Goal: Task Accomplishment & Management: Use online tool/utility

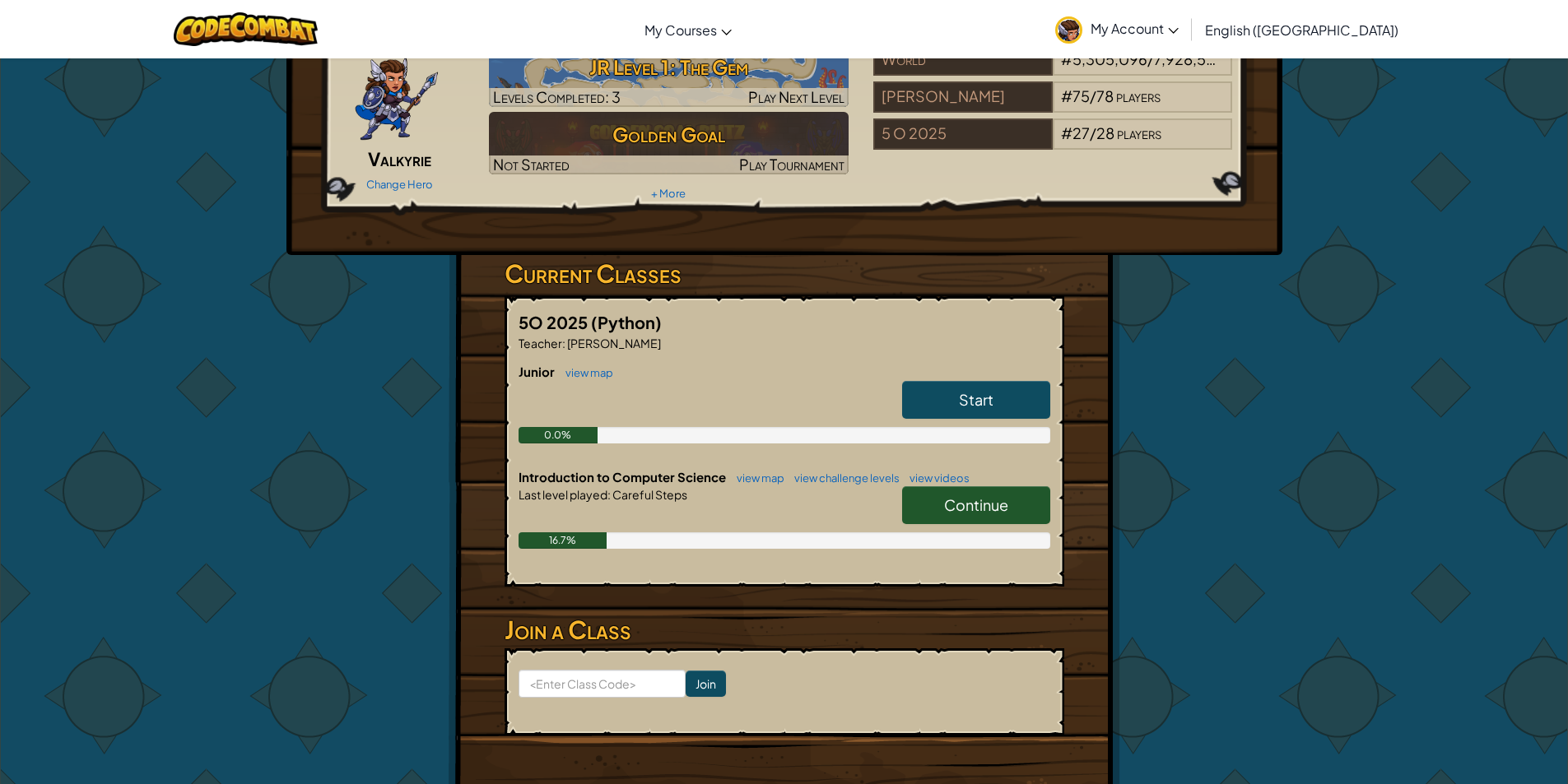
scroll to position [165, 0]
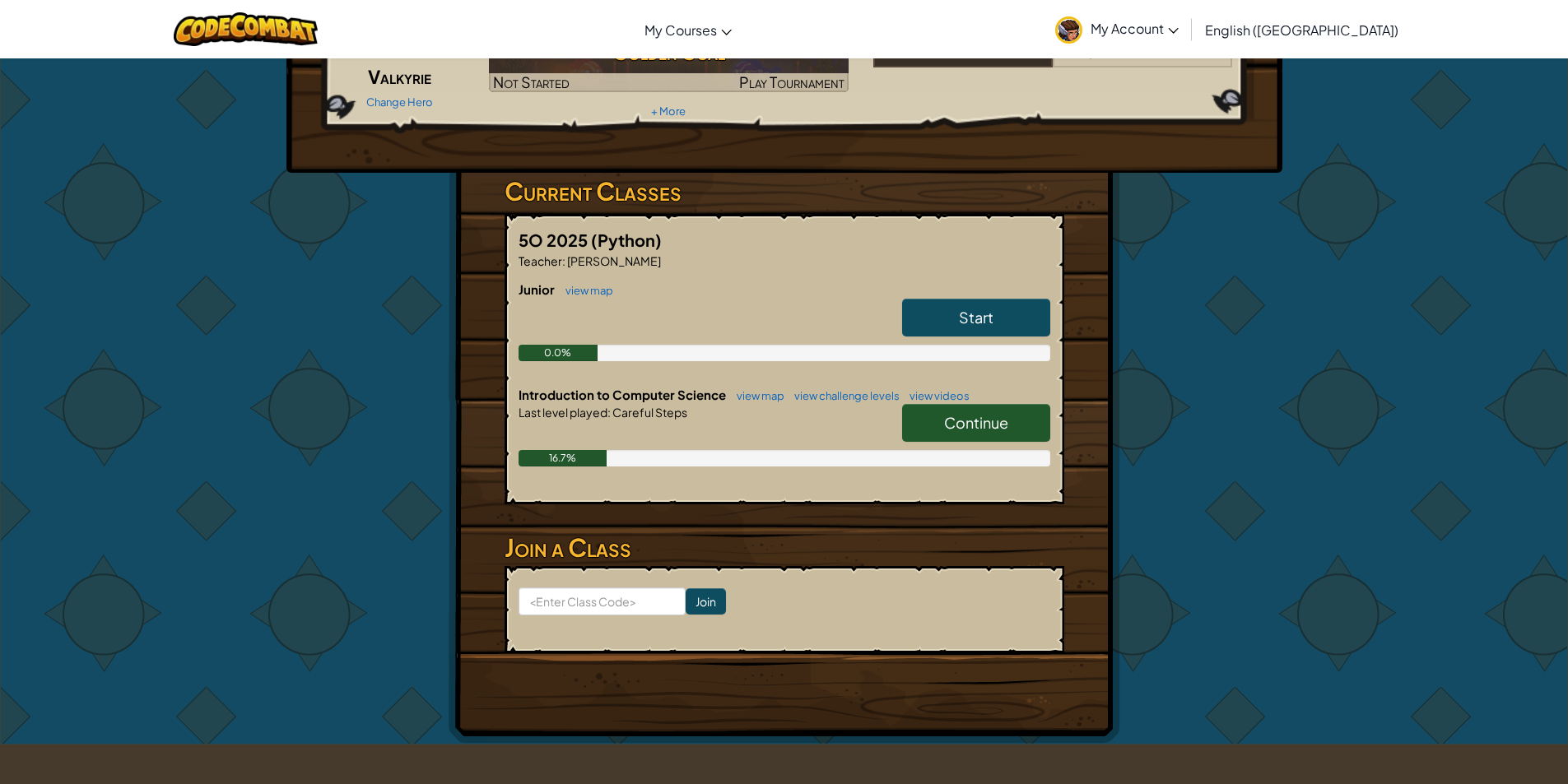
click at [940, 419] on link "Continue" at bounding box center [976, 423] width 148 height 38
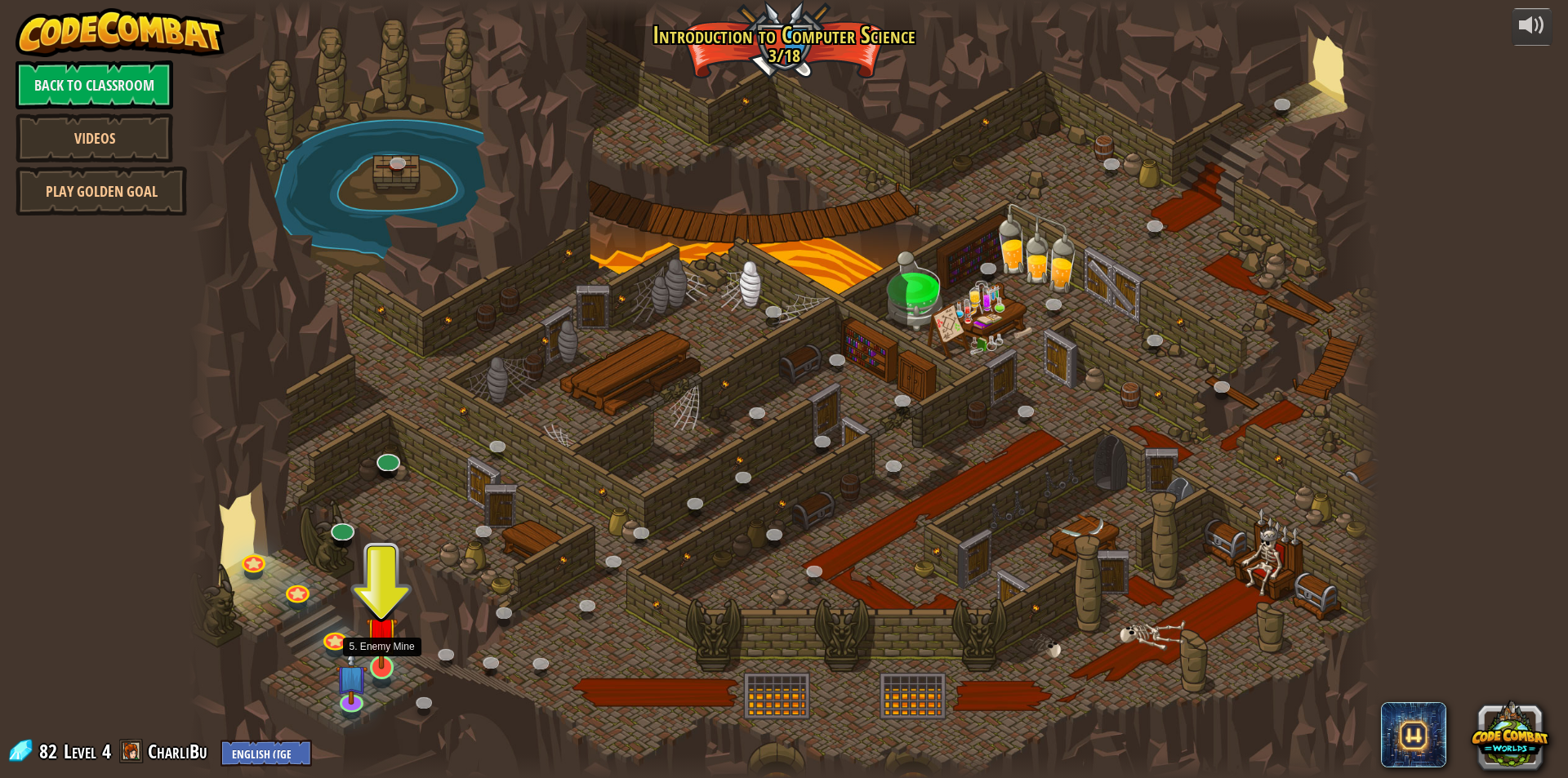
click at [389, 668] on img at bounding box center [382, 632] width 32 height 73
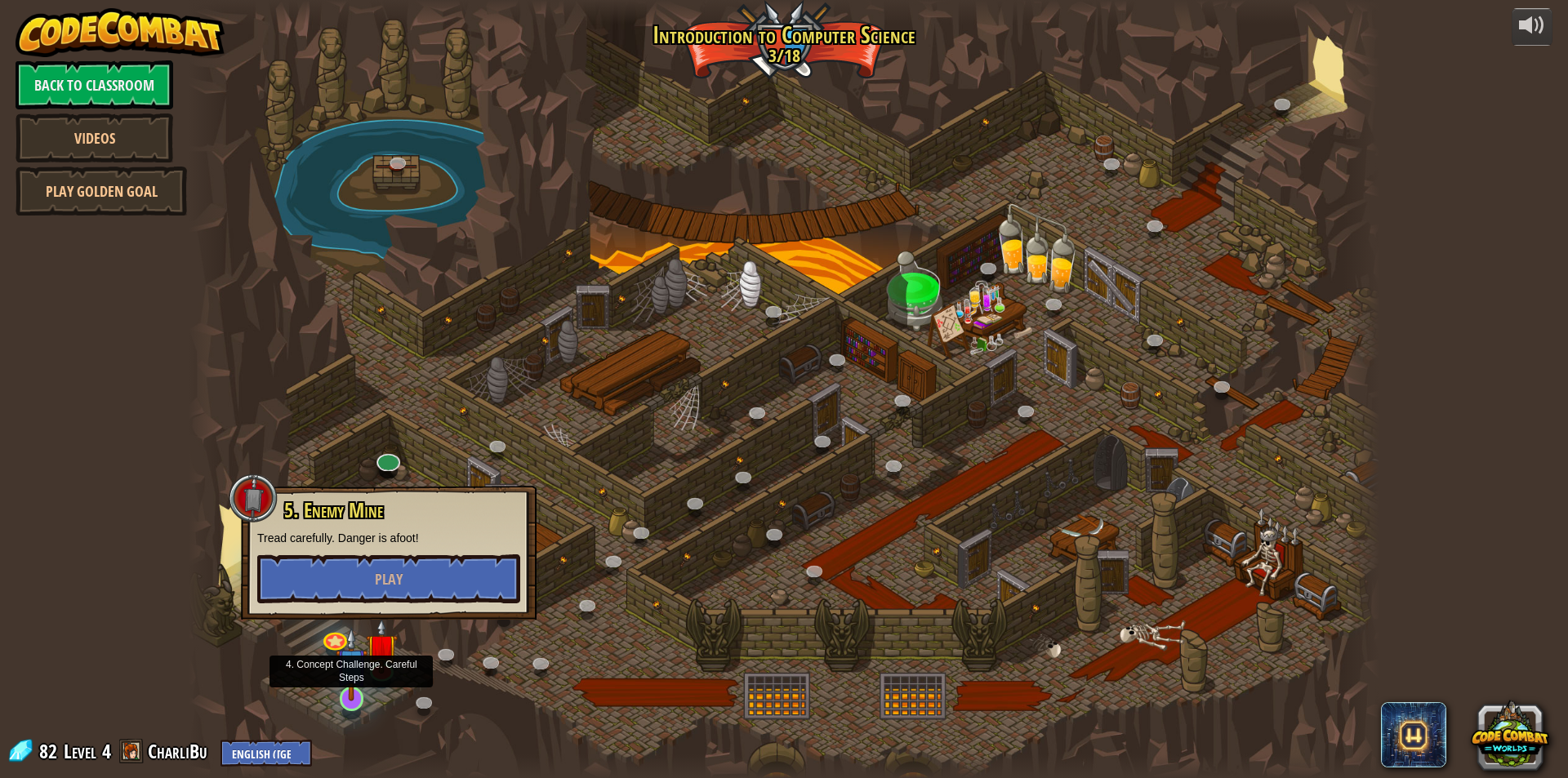
click at [352, 682] on img at bounding box center [352, 663] width 32 height 73
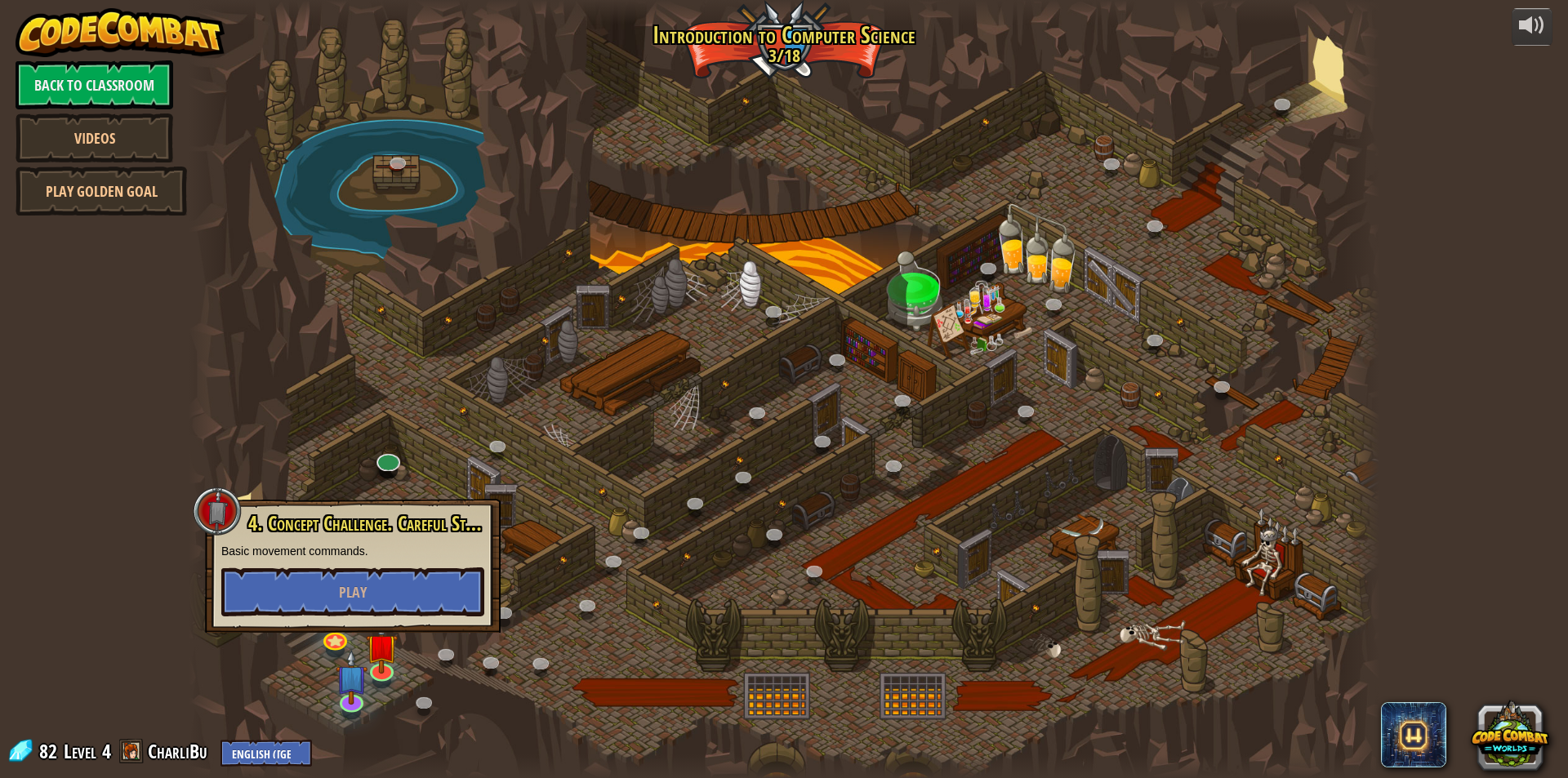
click at [991, 536] on div at bounding box center [784, 389] width 1190 height 778
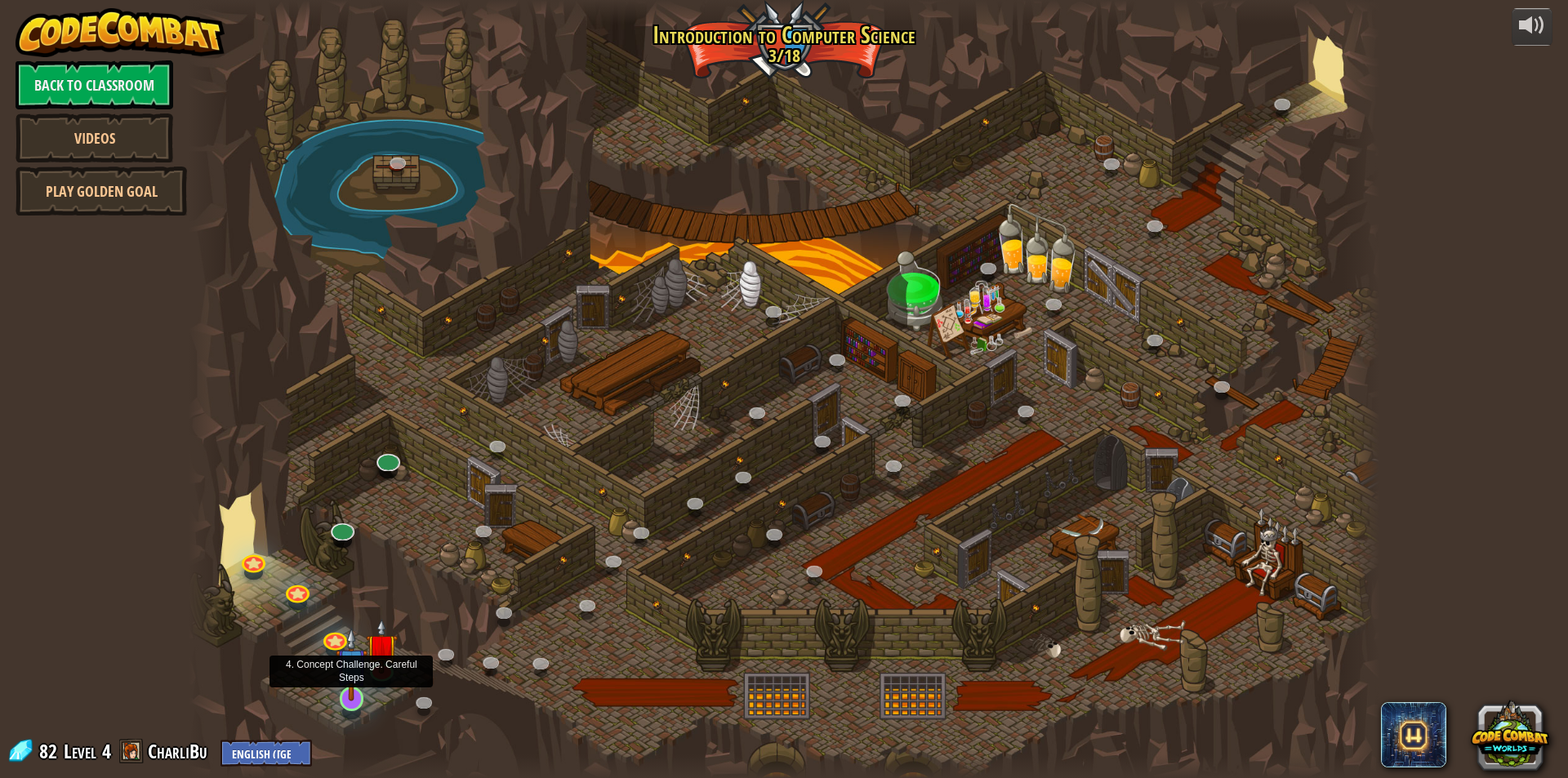
click at [340, 685] on img at bounding box center [352, 663] width 32 height 73
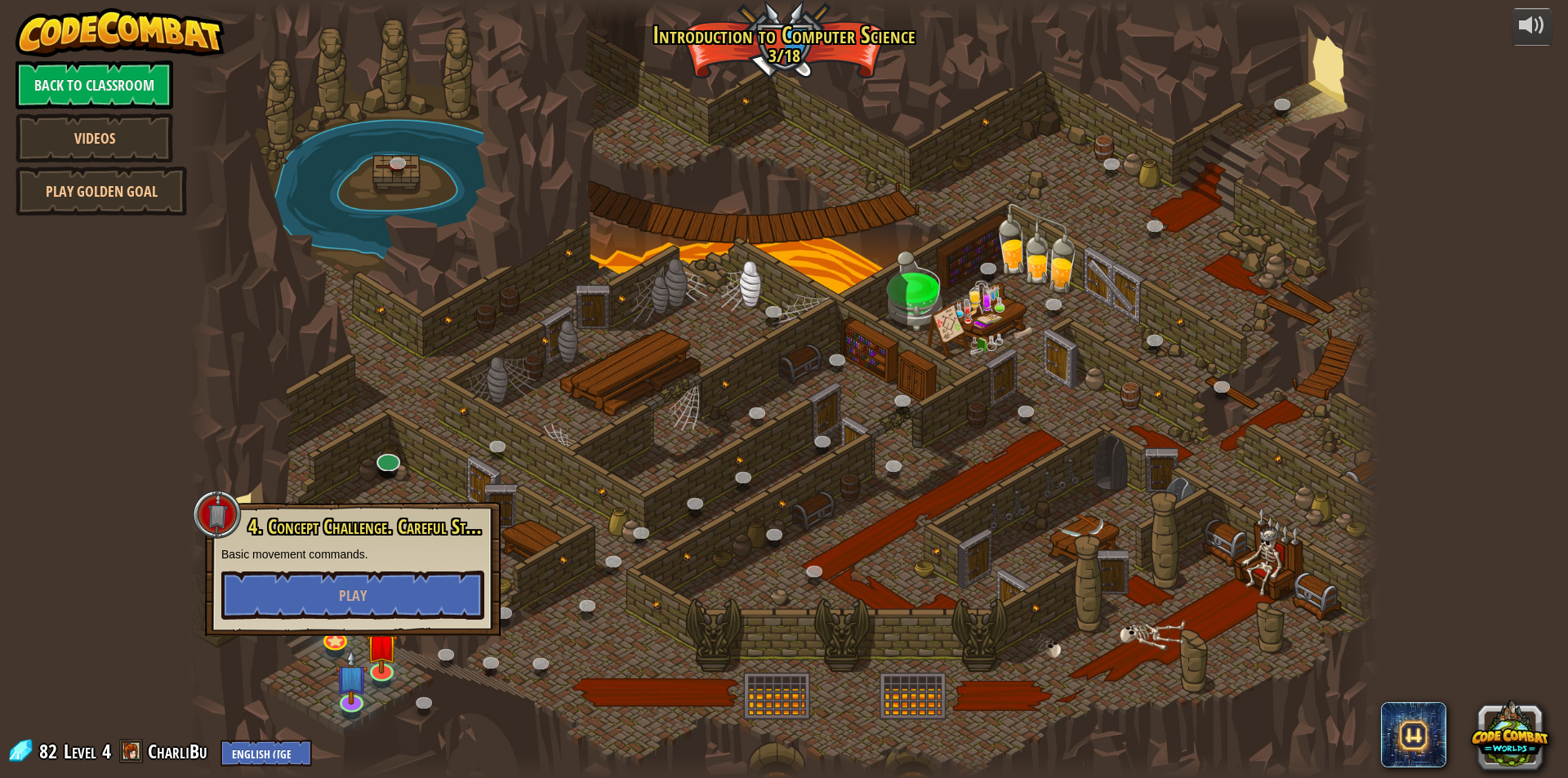
drag, startPoint x: 837, startPoint y: 558, endPoint x: 509, endPoint y: 696, distance: 355.8
click at [820, 604] on div at bounding box center [784, 389] width 1190 height 778
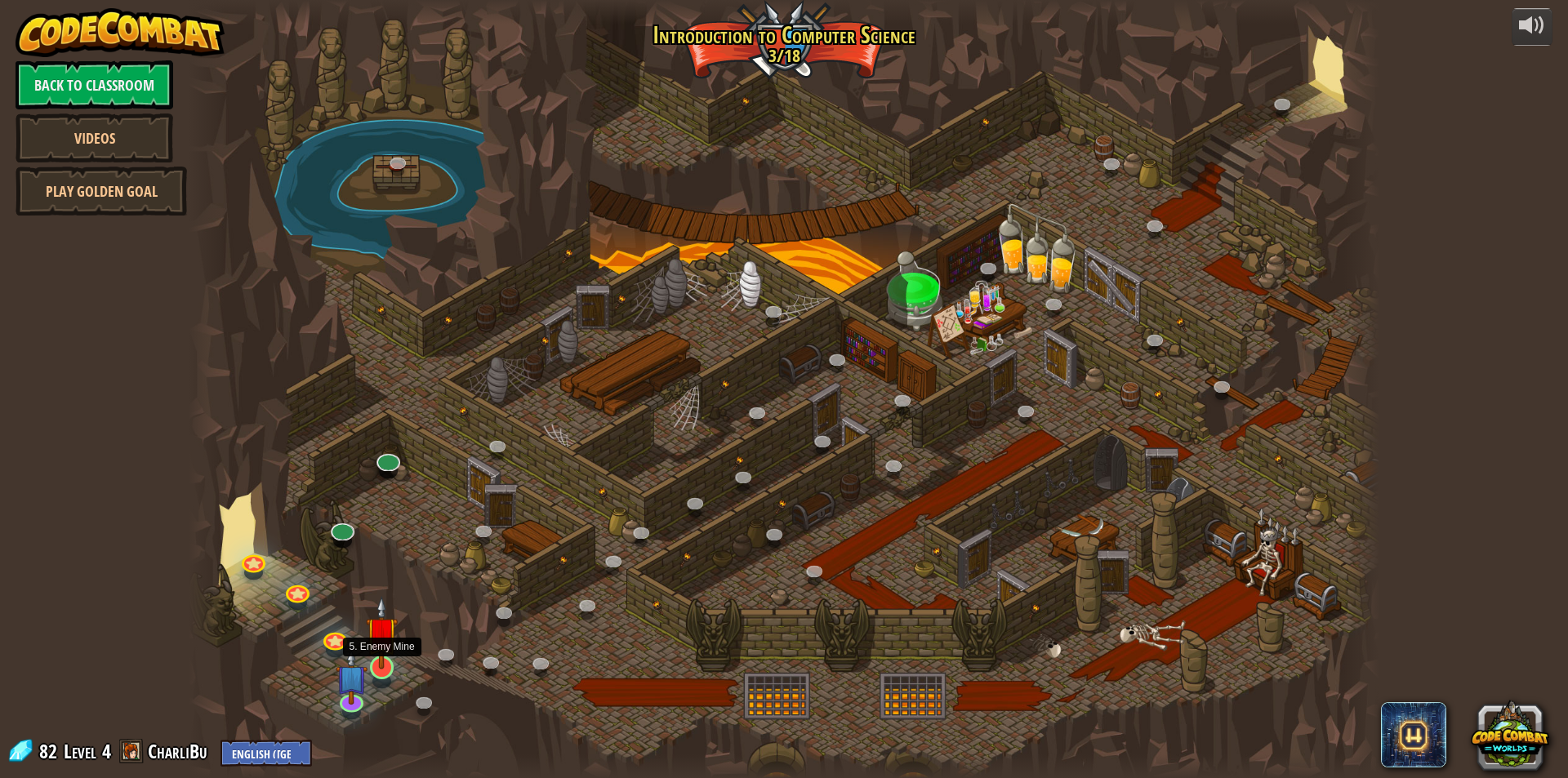
click at [380, 657] on img at bounding box center [382, 632] width 32 height 73
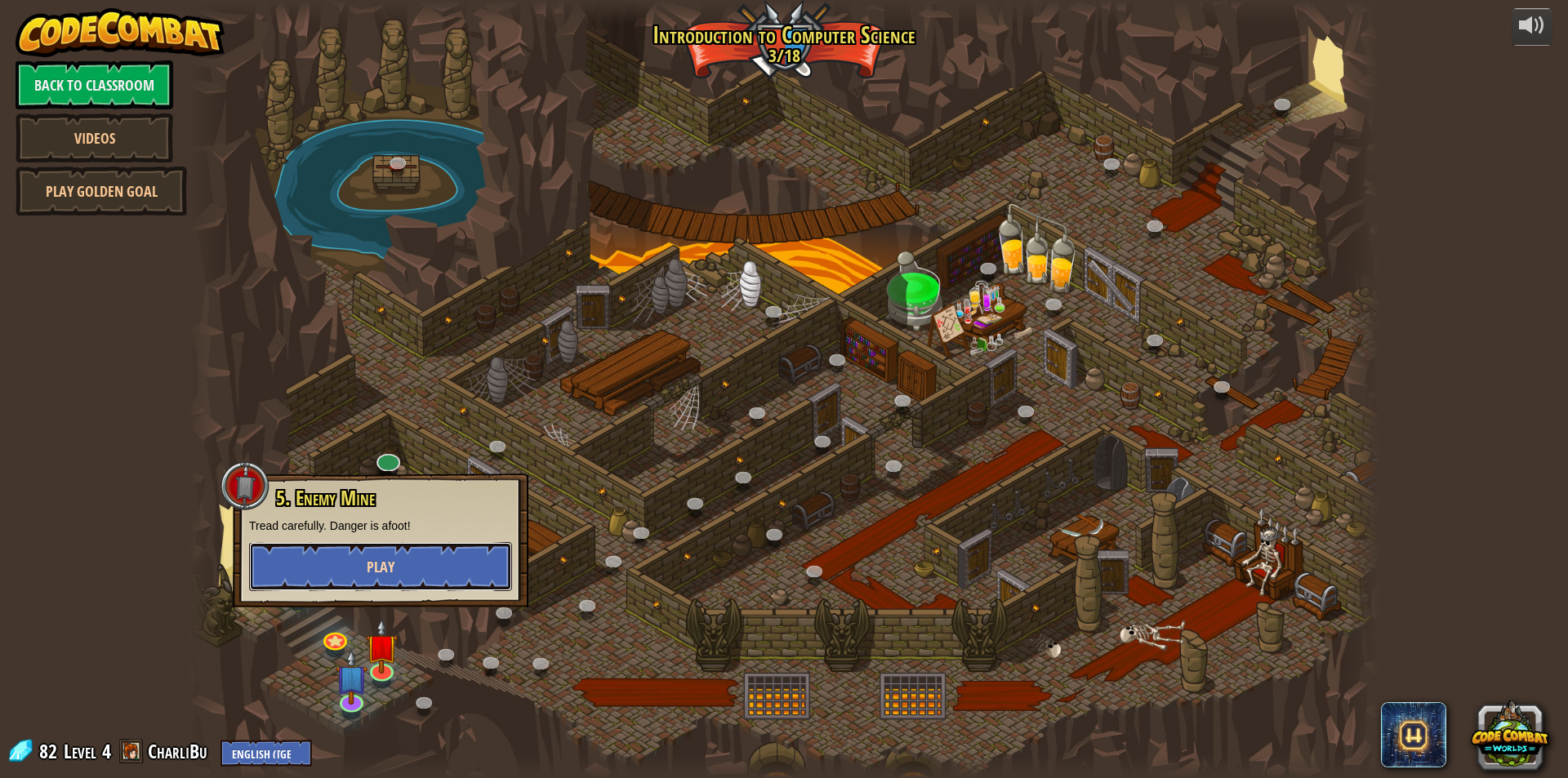
click at [411, 553] on button "Play" at bounding box center [380, 566] width 263 height 49
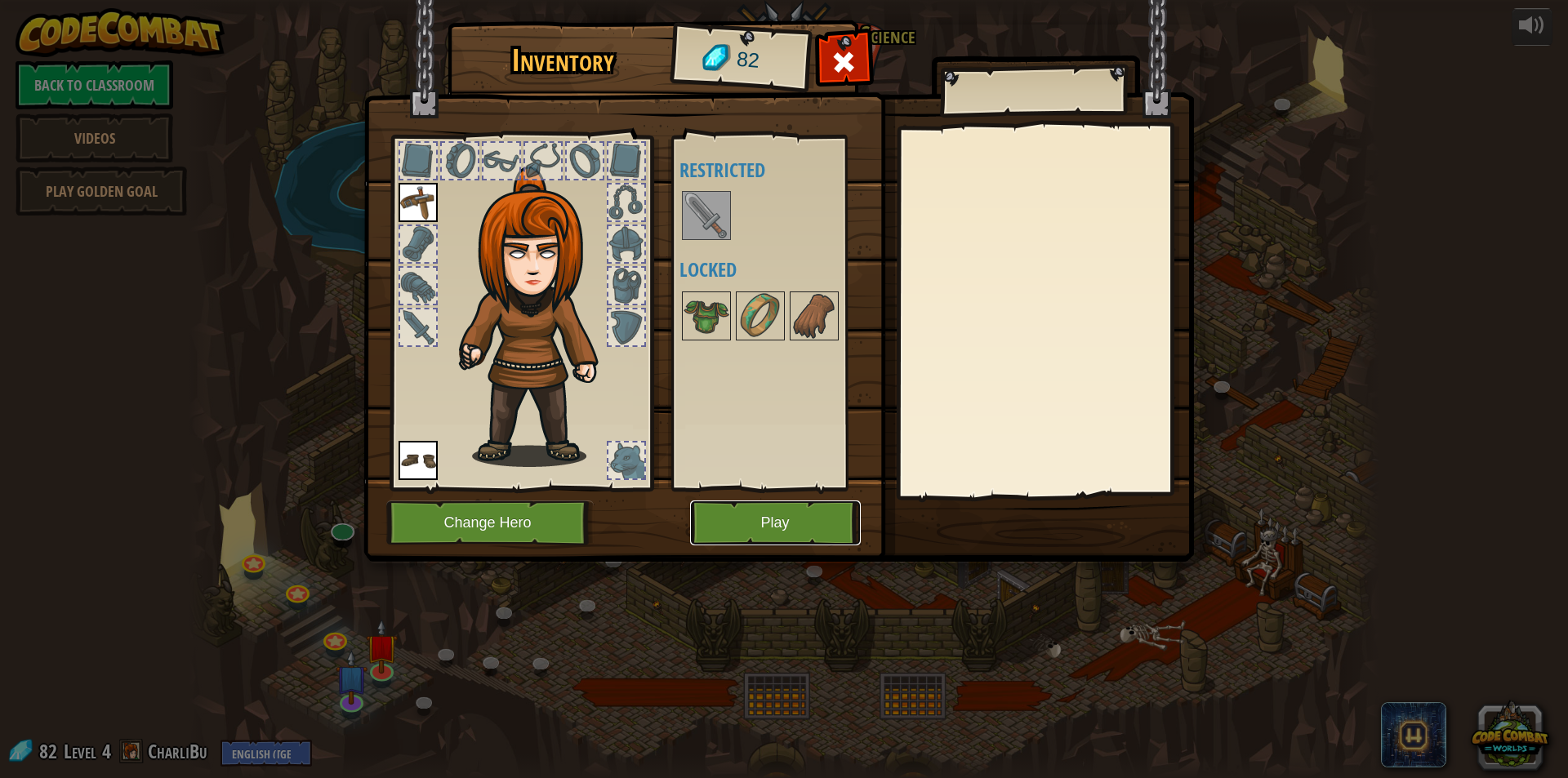
click at [798, 506] on button "Play" at bounding box center [776, 523] width 170 height 45
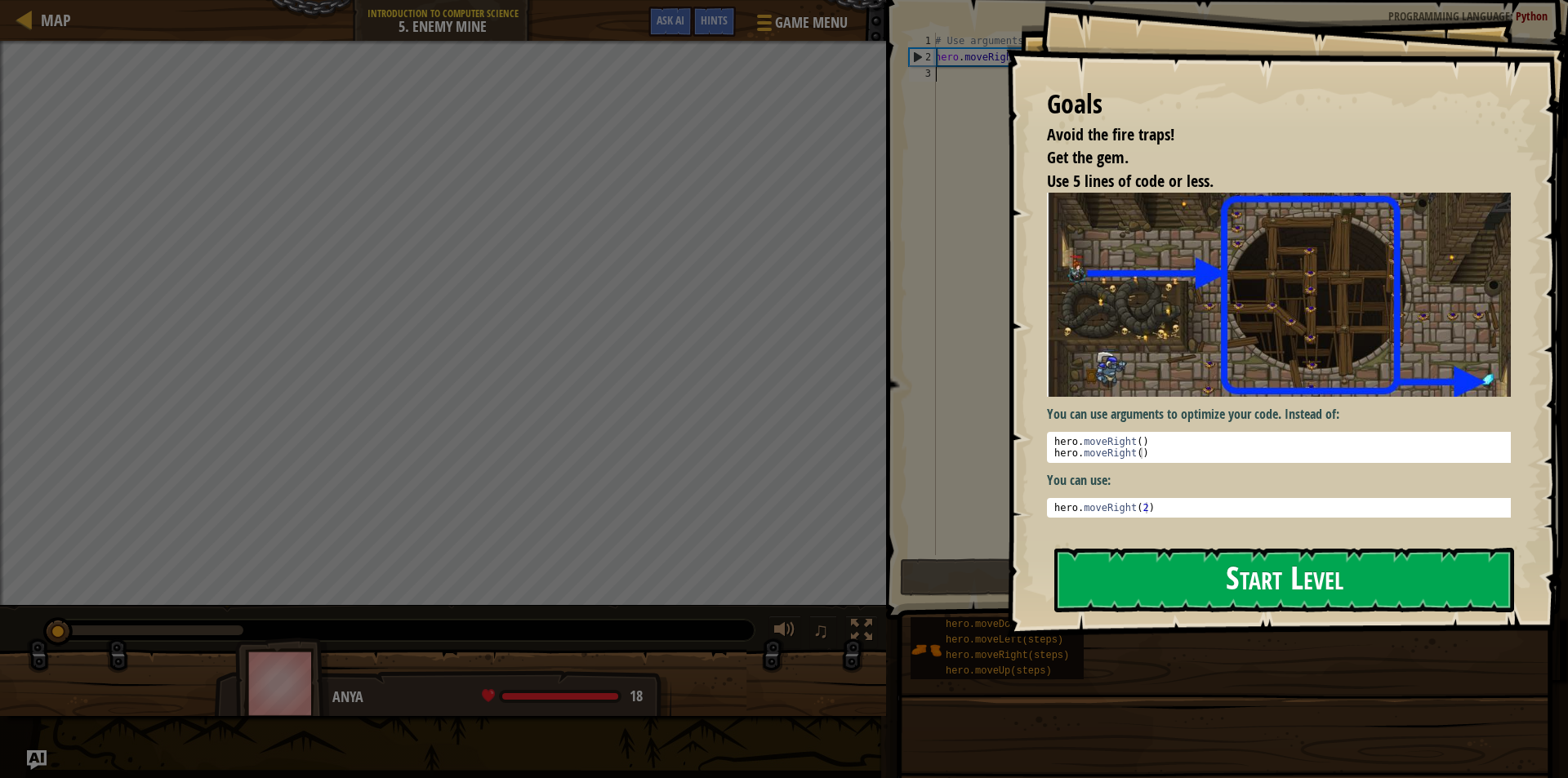
click at [1227, 562] on button "Start Level" at bounding box center [1284, 580] width 459 height 65
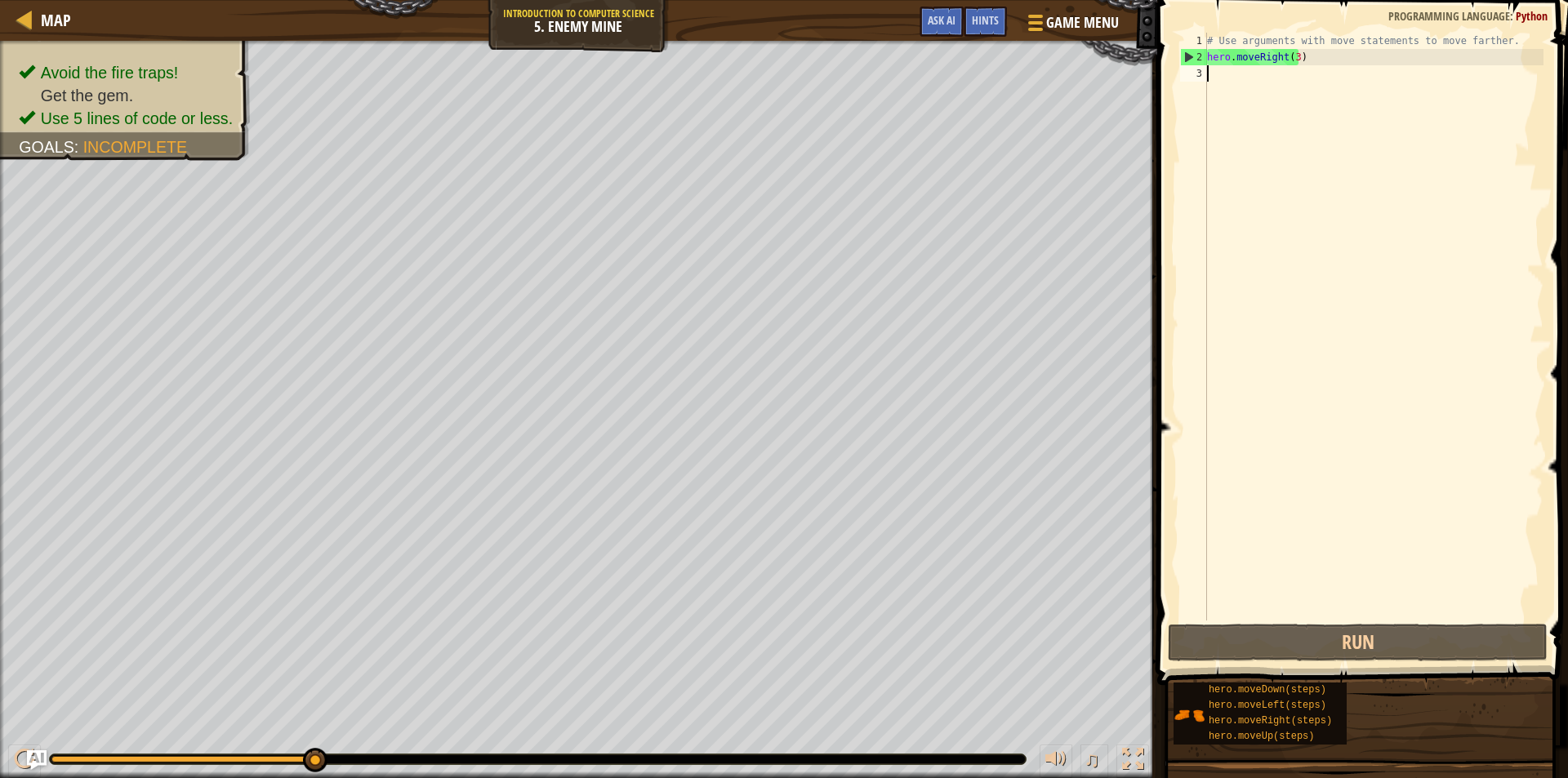
type textarea "h"
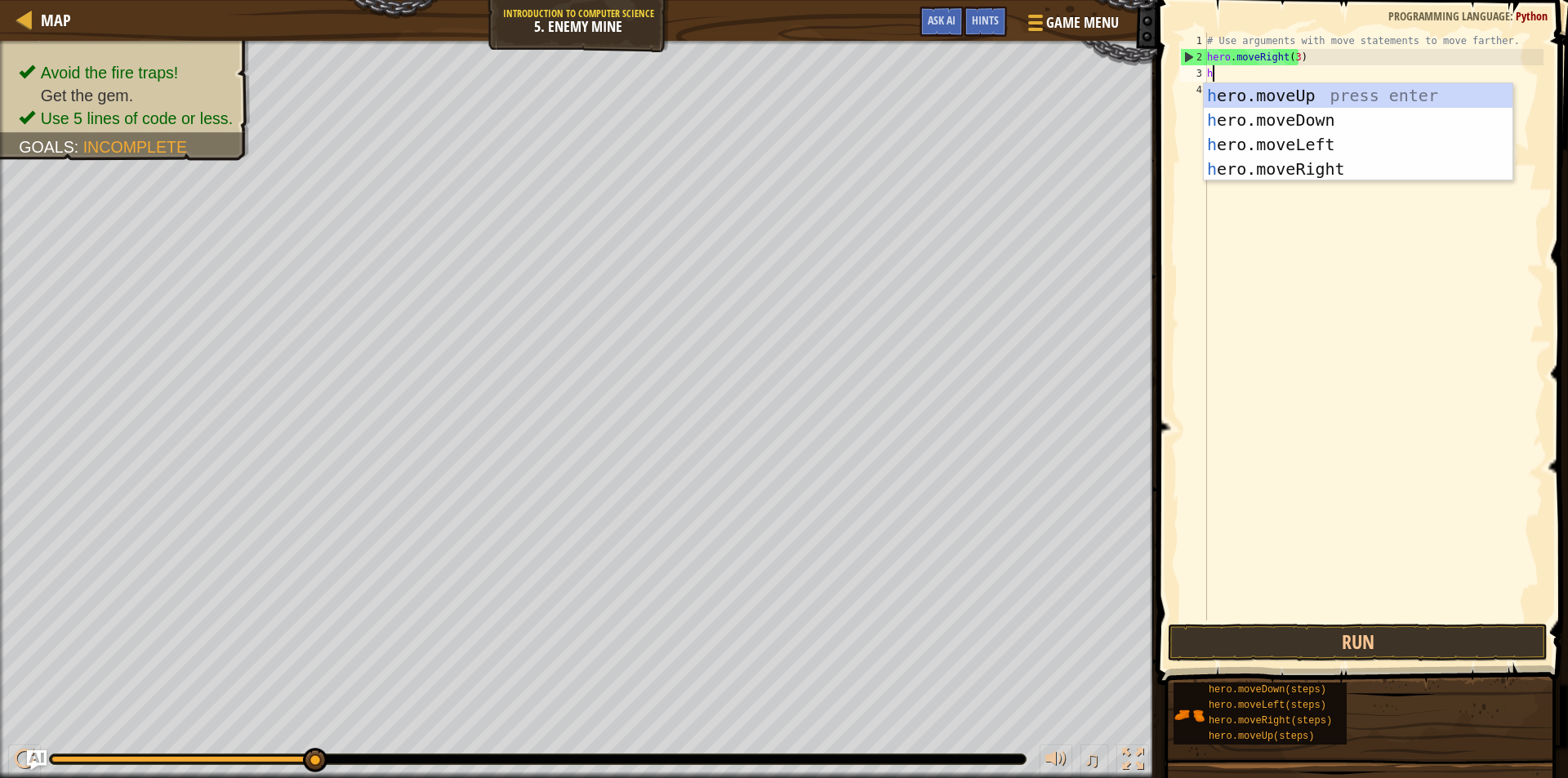
scroll to position [8, 0]
click at [1285, 88] on div "h ero.moveUp press enter h ero.moveDown press enter h ero.moveLeft press enter …" at bounding box center [1358, 157] width 309 height 147
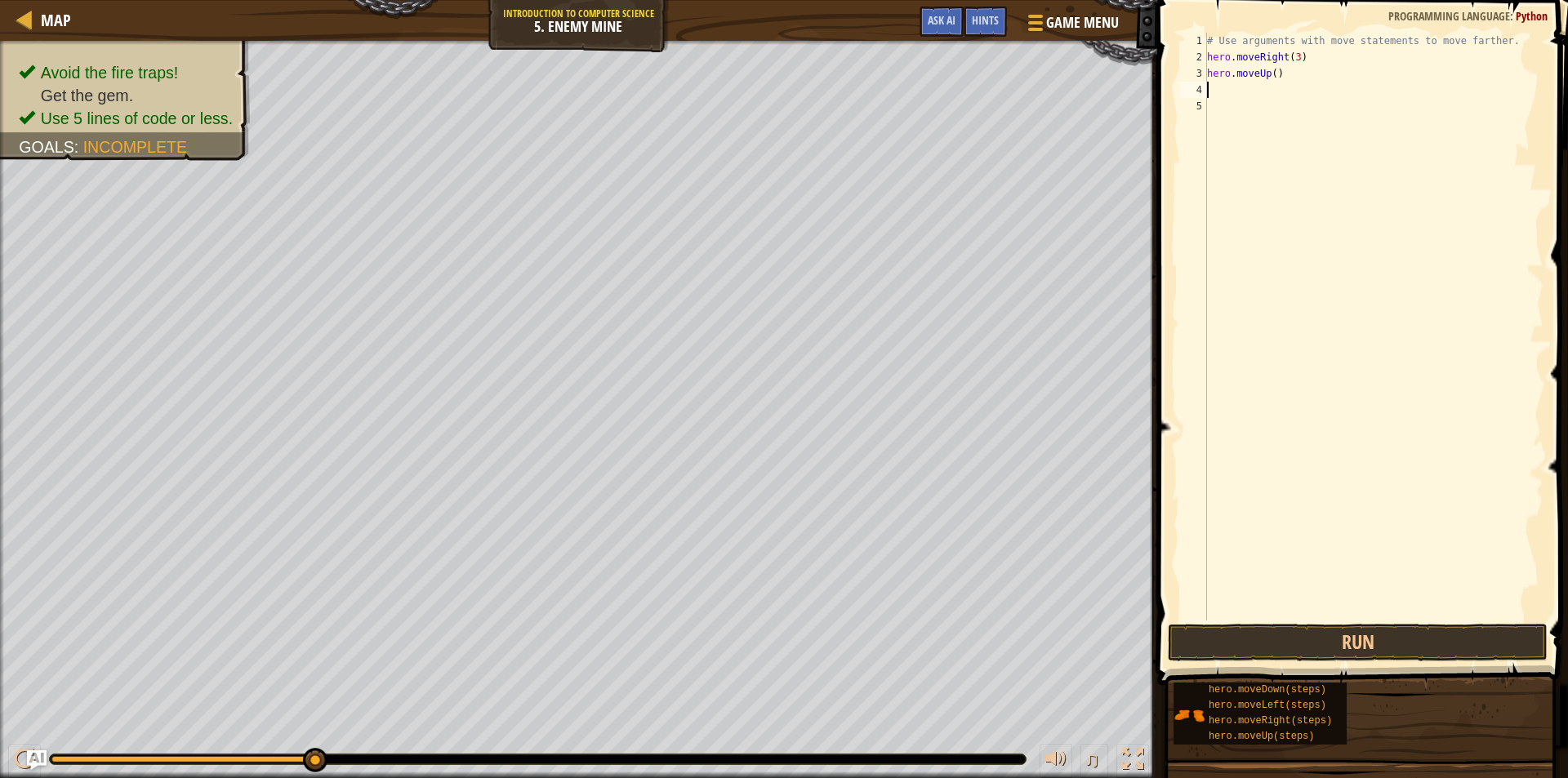
type textarea "h"
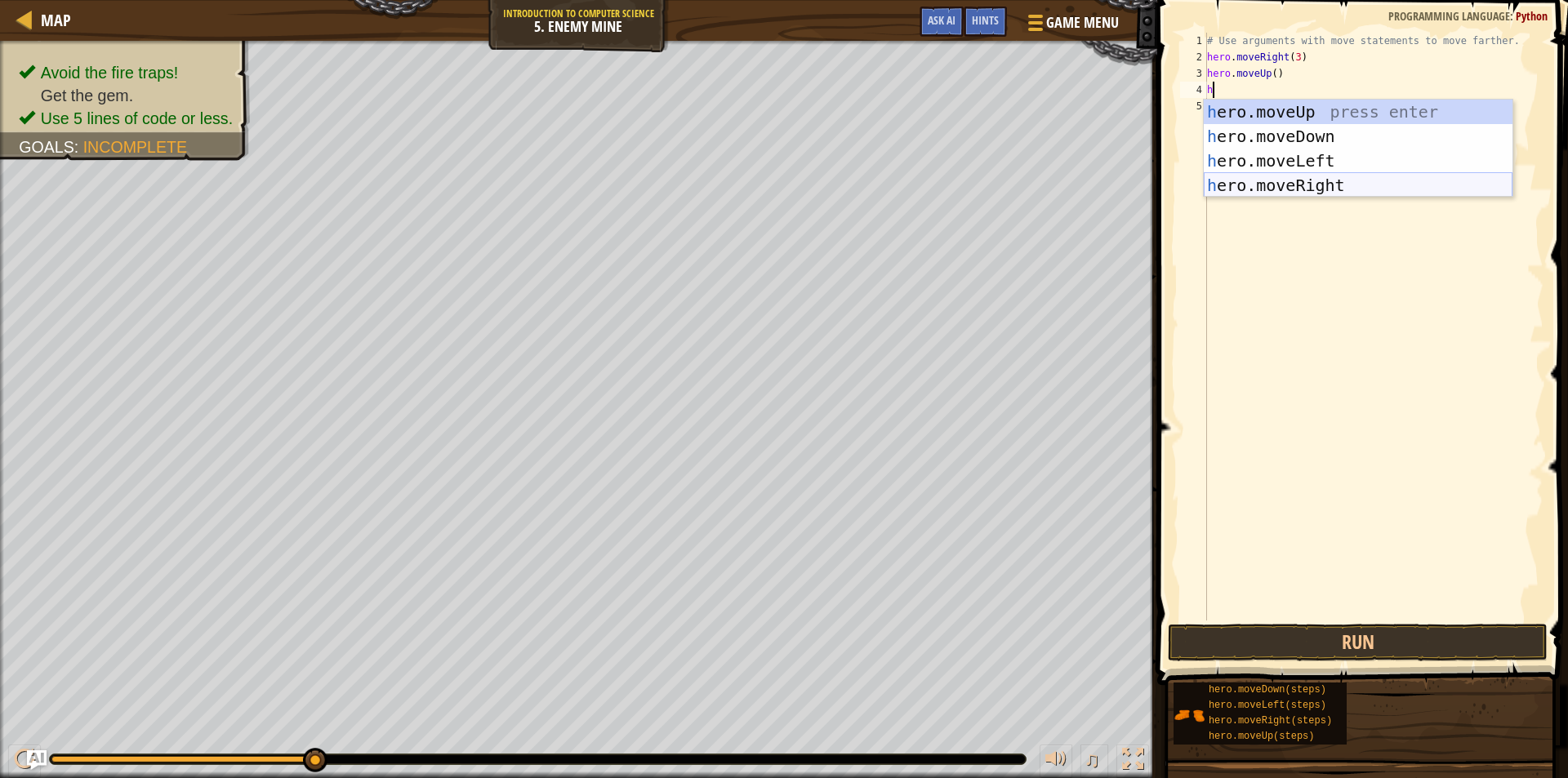
click at [1340, 181] on div "h ero.moveUp press enter h ero.moveDown press enter h ero.moveLeft press enter …" at bounding box center [1358, 173] width 309 height 147
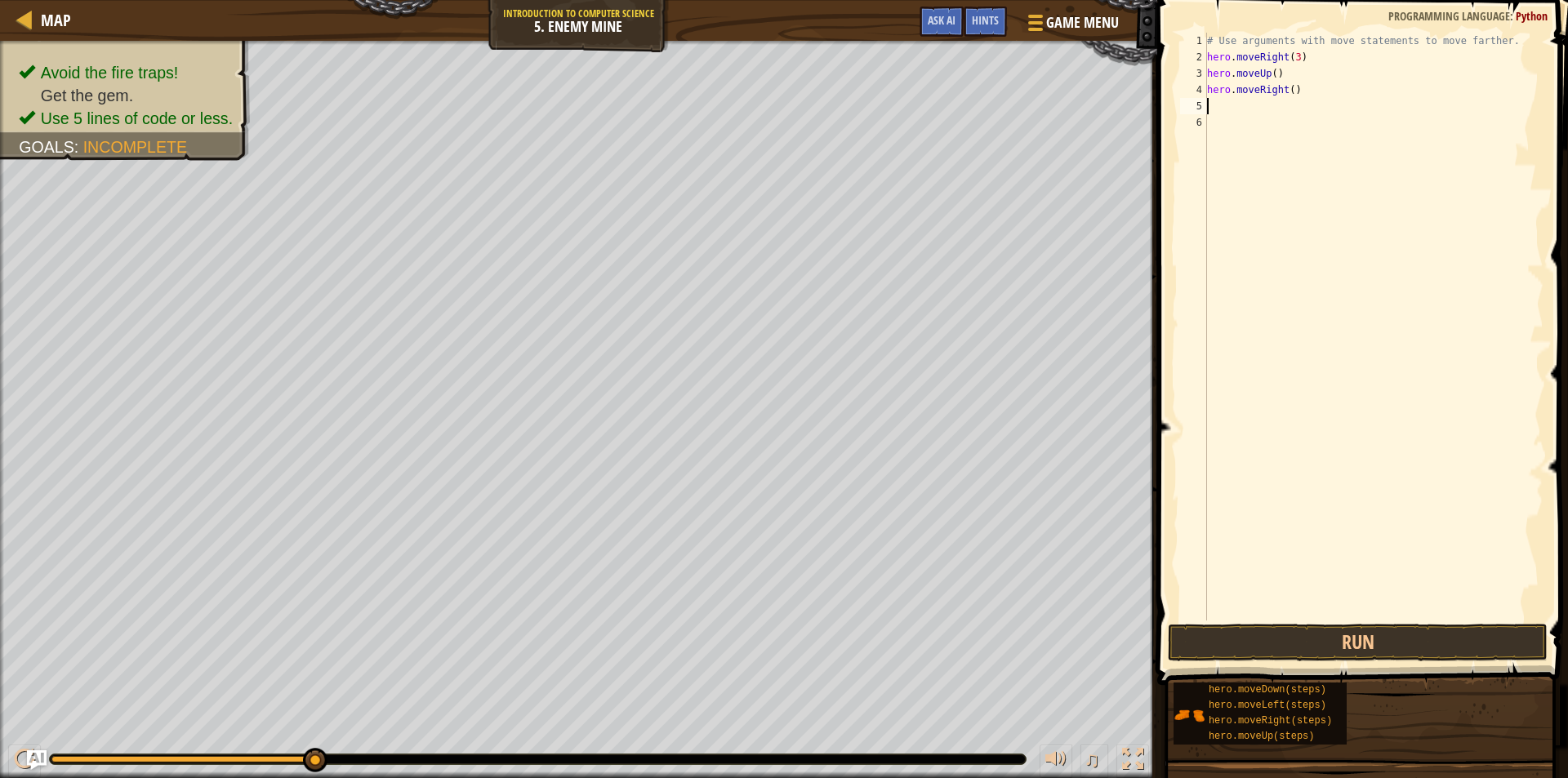
type textarea "h"
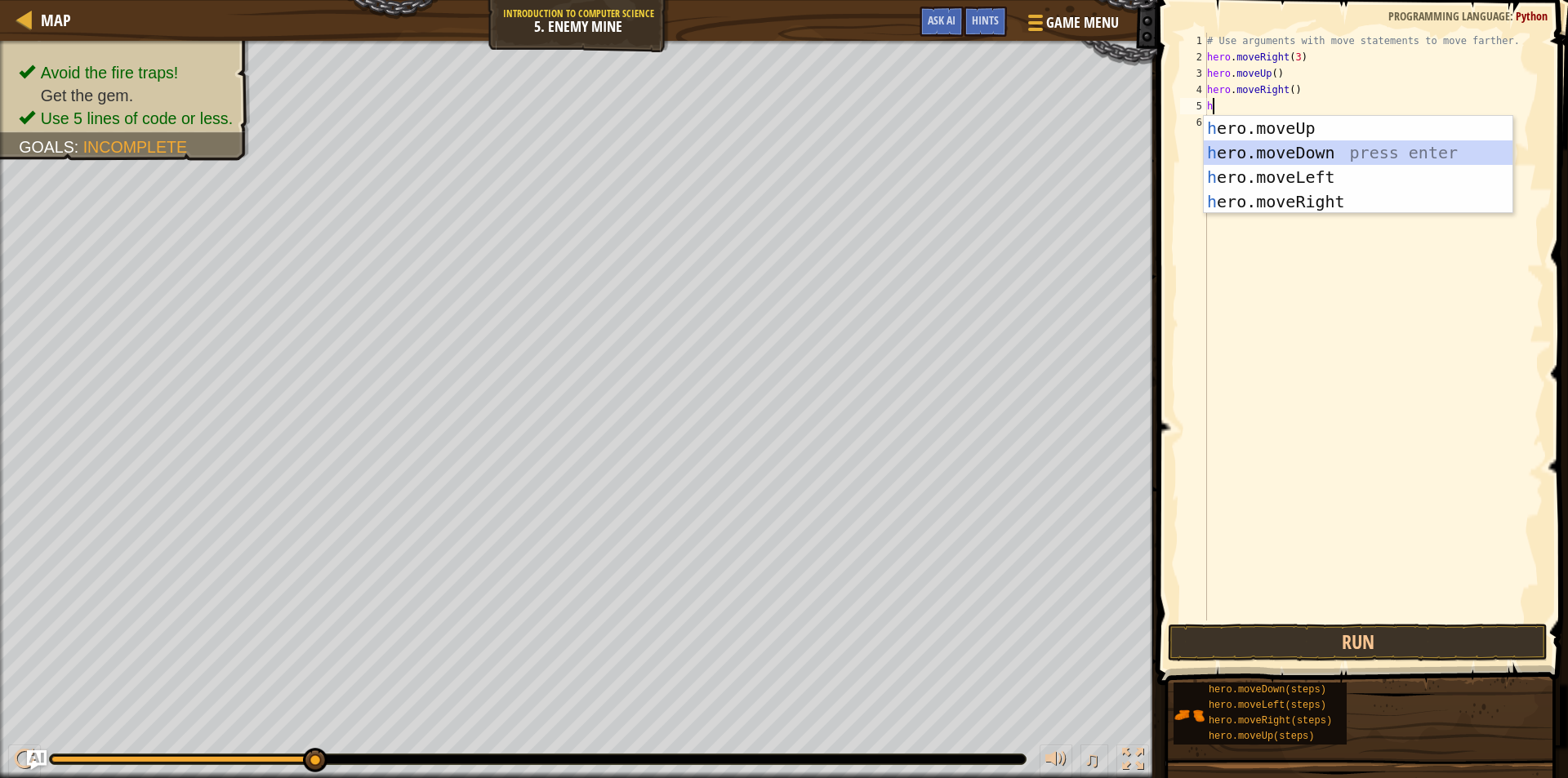
click at [1340, 142] on div "h ero.moveUp press enter h ero.moveDown press enter h ero.moveLeft press enter …" at bounding box center [1358, 190] width 309 height 147
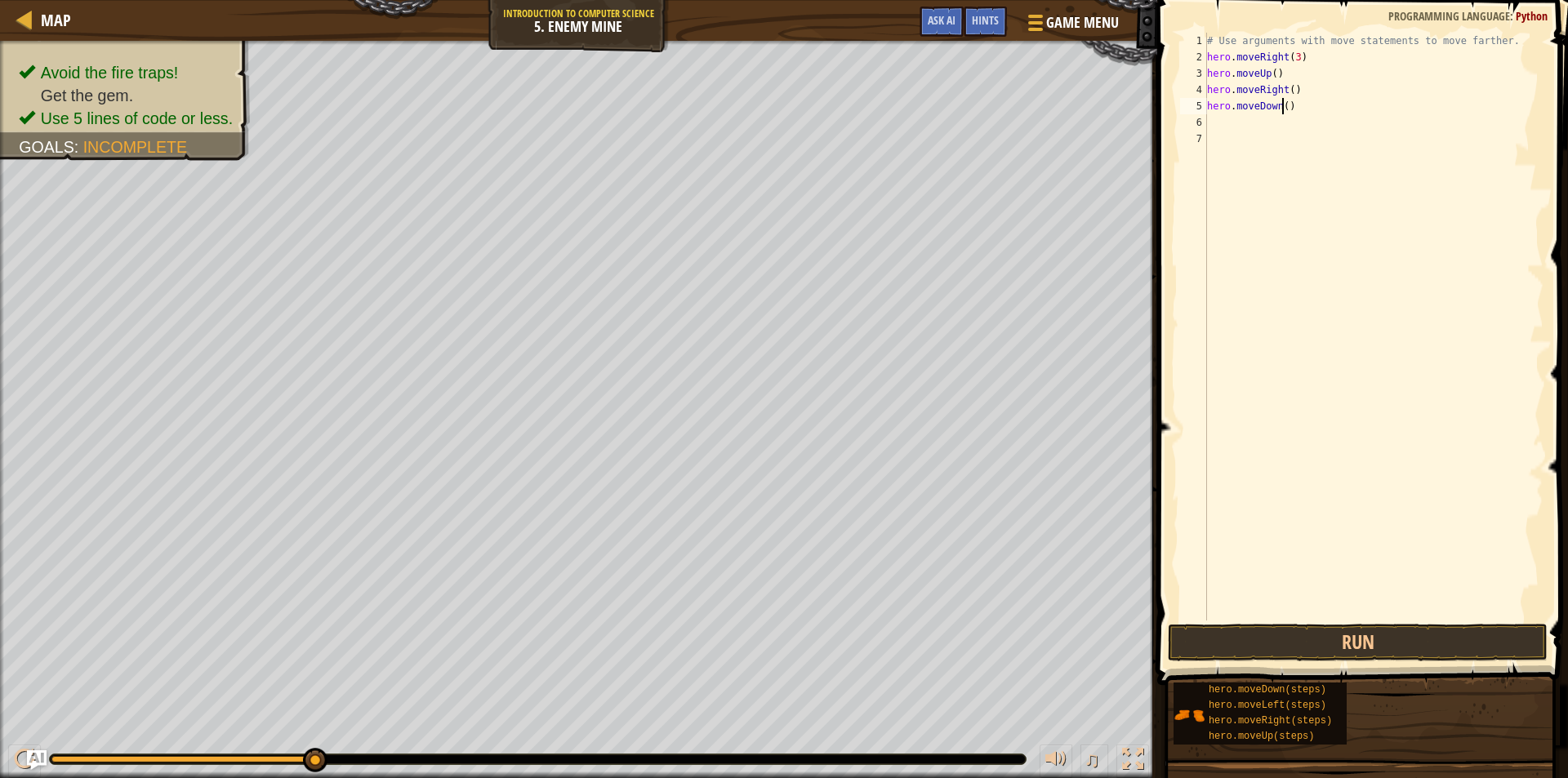
click at [1280, 108] on div "# Use arguments with move statements to move farther. hero . moveRight ( 3 ) he…" at bounding box center [1373, 343] width 340 height 620
type textarea "hero.moveDown(3)"
click at [1215, 126] on div "# Use arguments with move statements to move farther. hero . moveRight ( 3 ) he…" at bounding box center [1373, 343] width 340 height 620
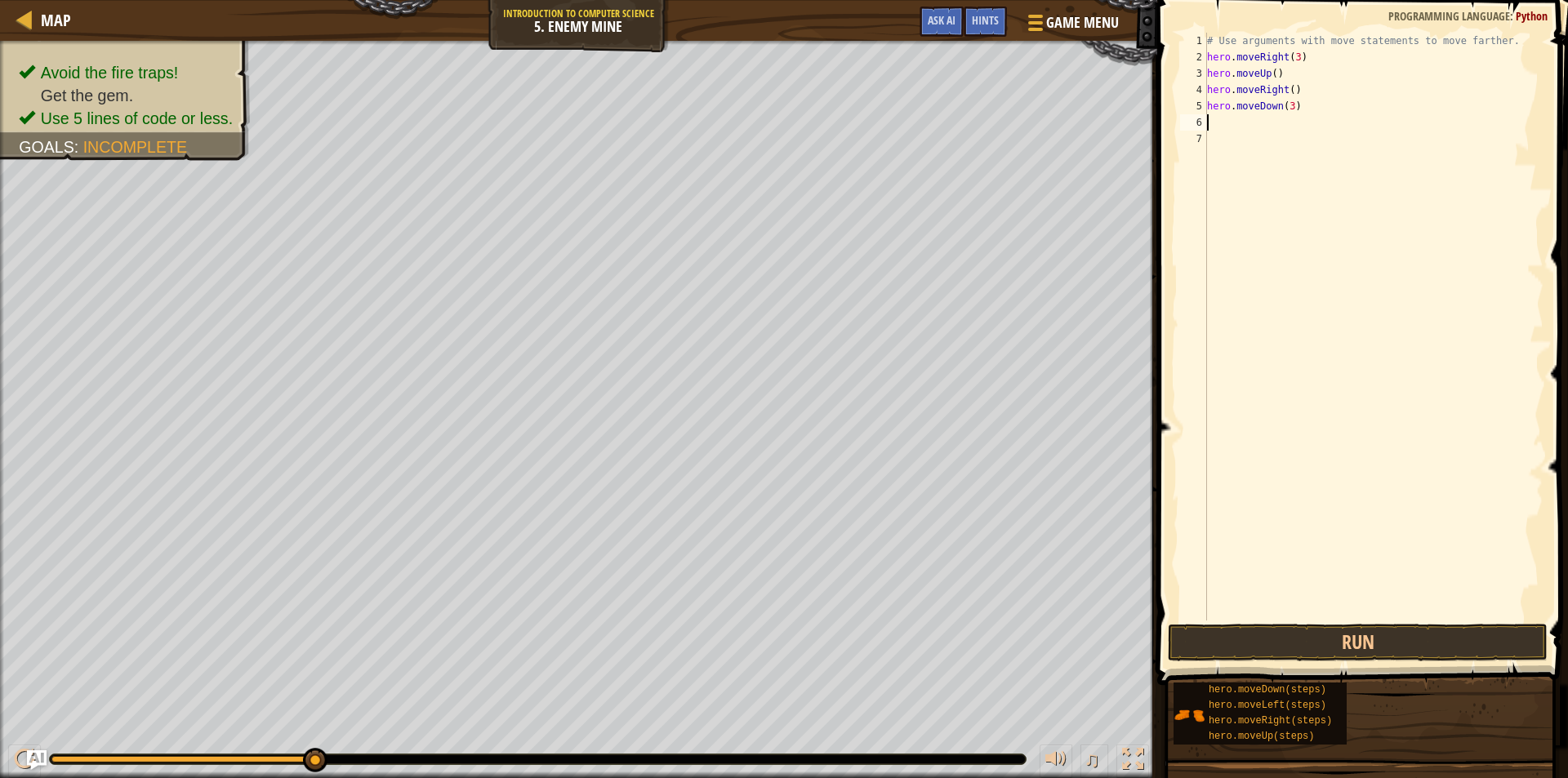
type textarea "h"
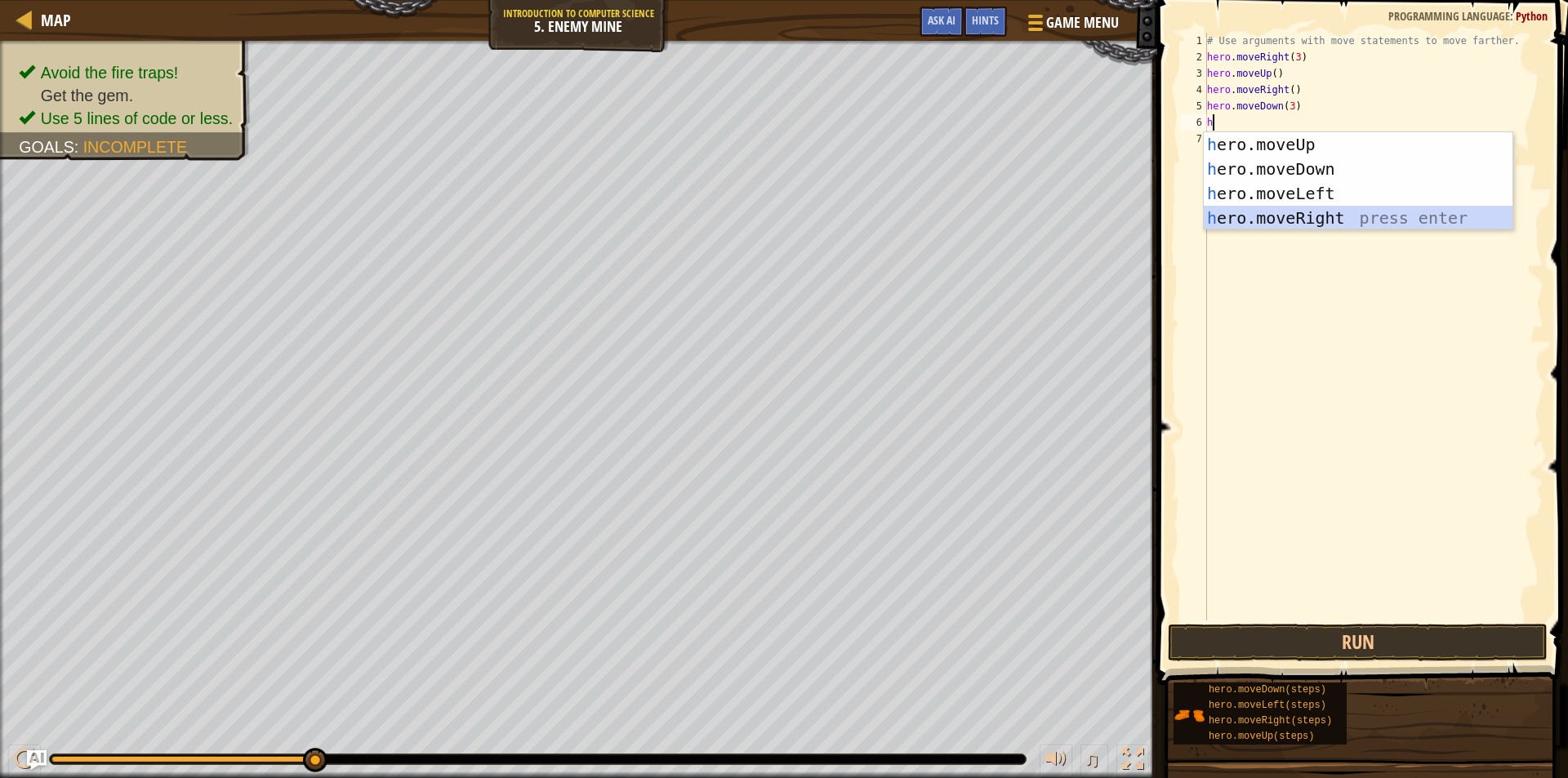
click at [1276, 217] on div "h ero.moveUp press enter h ero.moveDown press enter h ero.moveLeft press enter …" at bounding box center [1358, 206] width 309 height 147
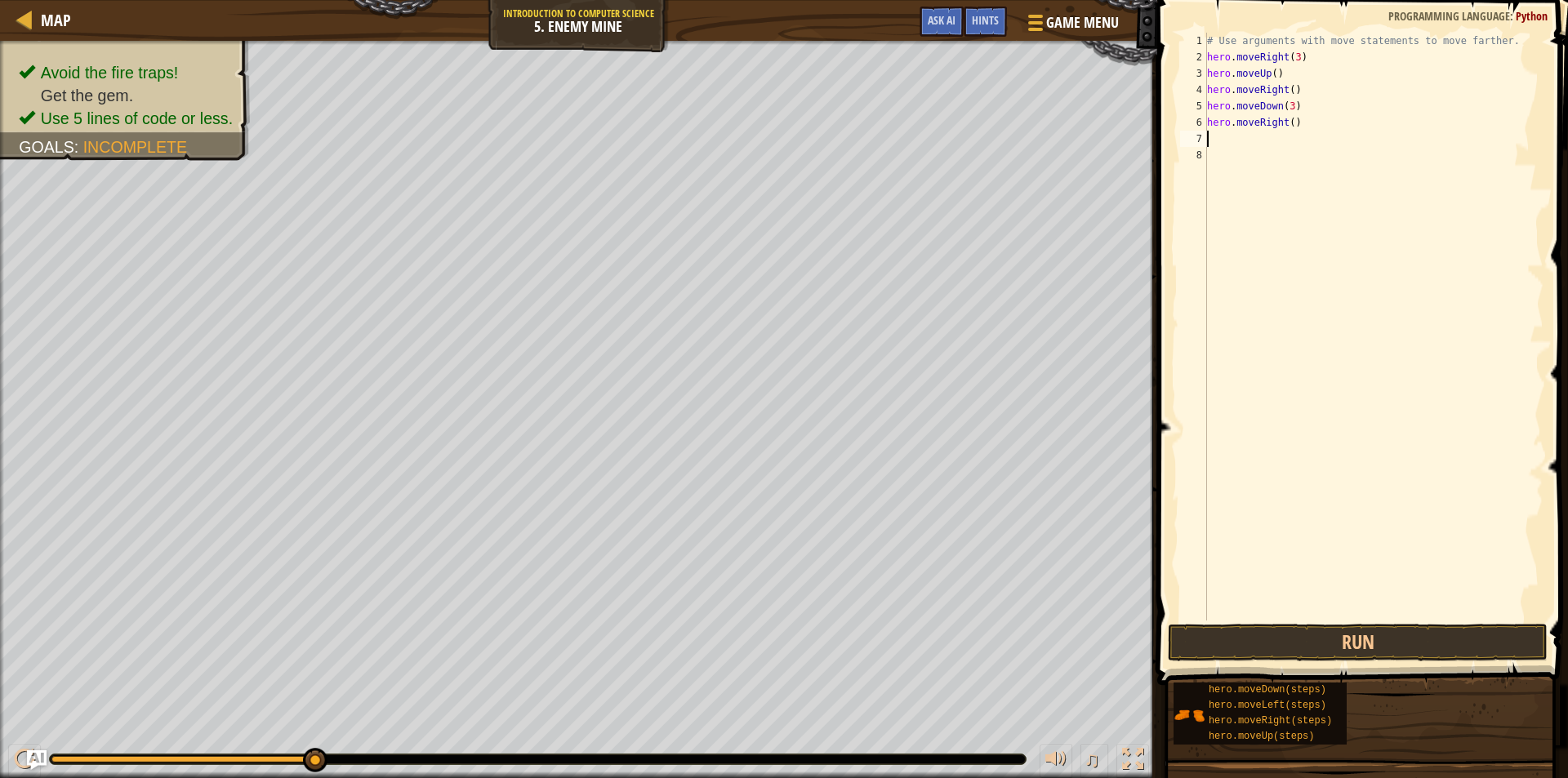
type textarea "h"
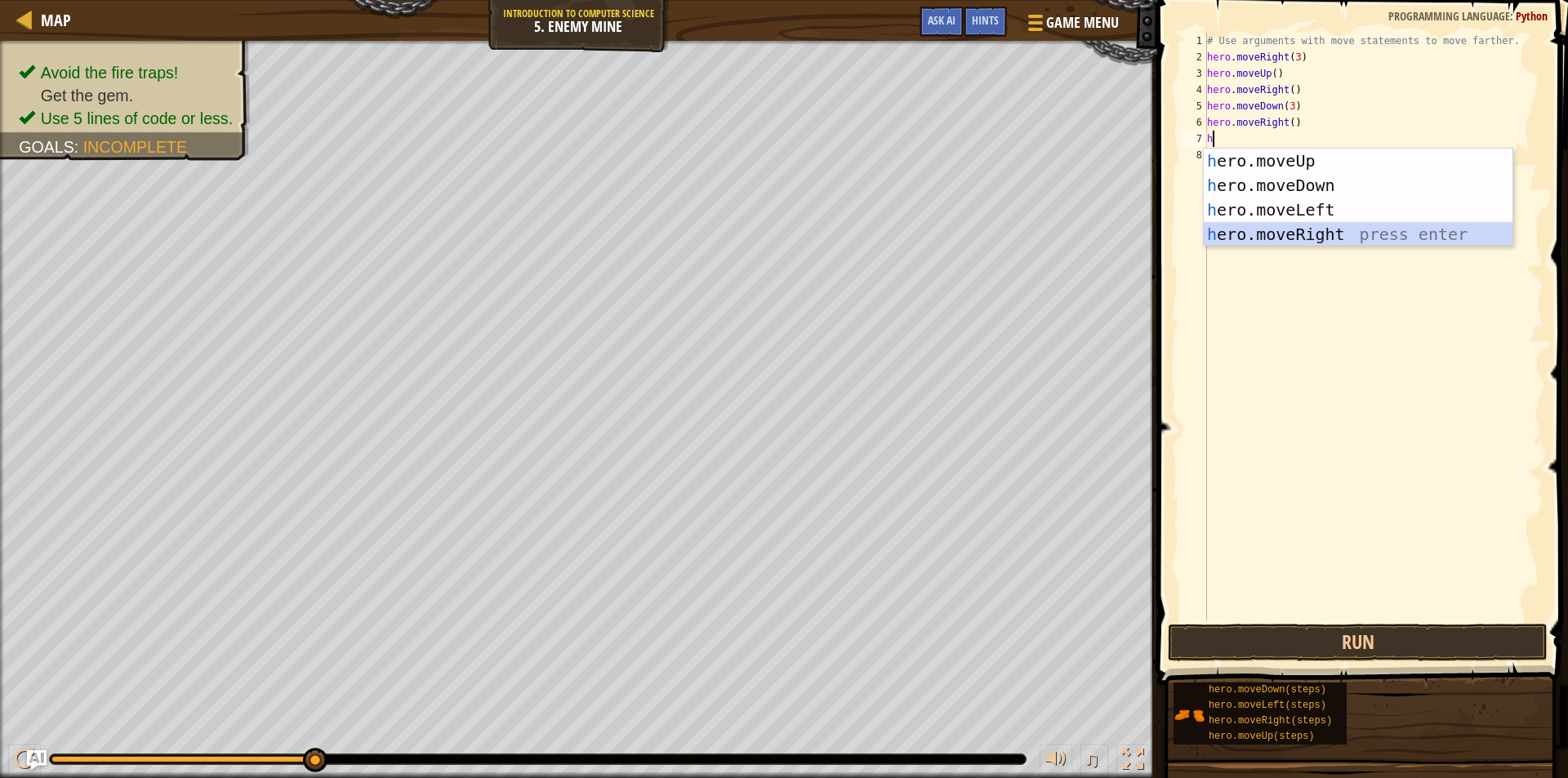
click at [1324, 232] on div "h ero.moveUp press enter h ero.moveDown press enter h ero.moveLeft press enter …" at bounding box center [1358, 222] width 309 height 147
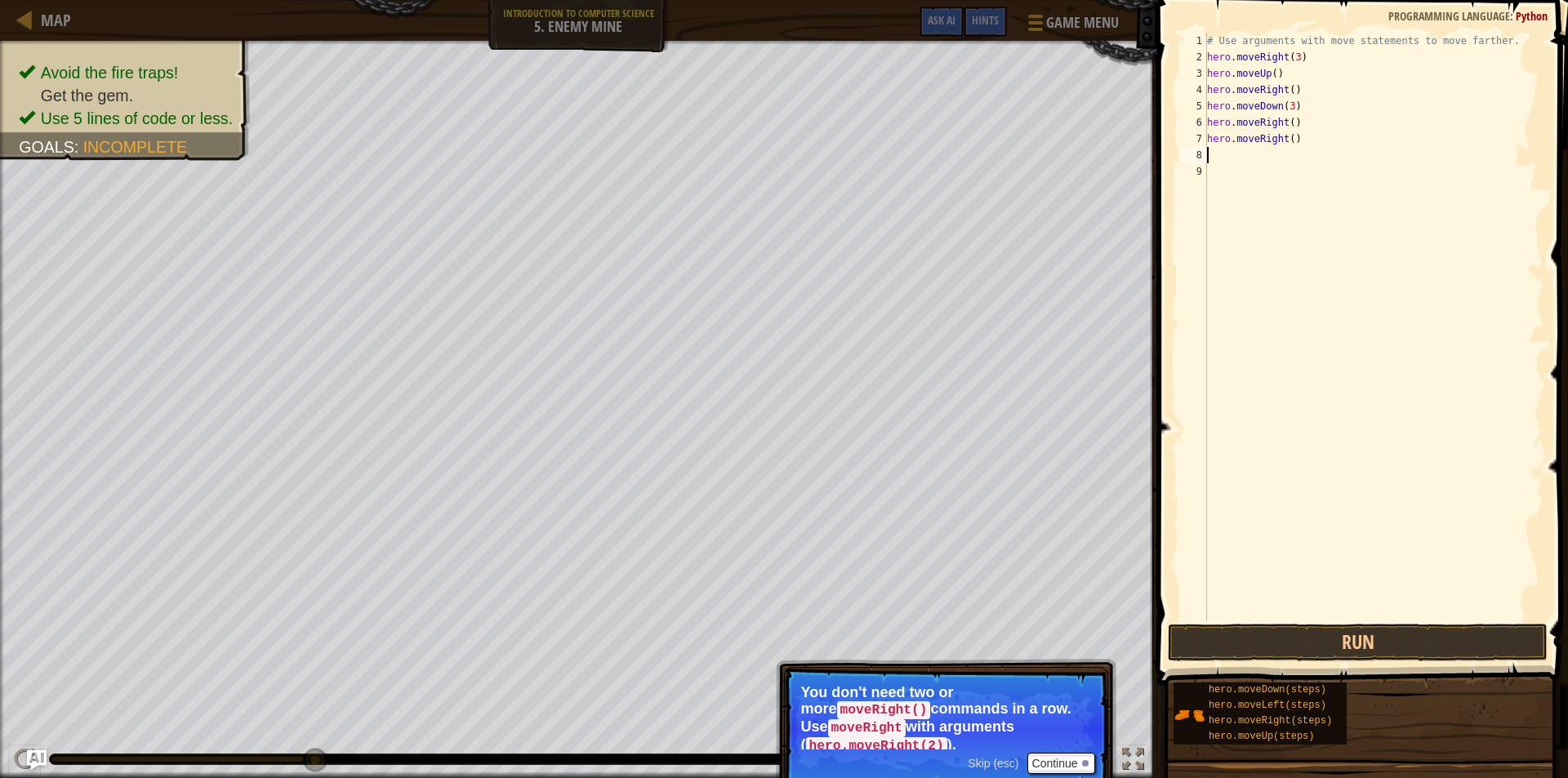
click at [1305, 144] on div "# Use arguments with move statements to move farther. hero . moveRight ( 3 ) he…" at bounding box center [1373, 343] width 340 height 620
type textarea "h"
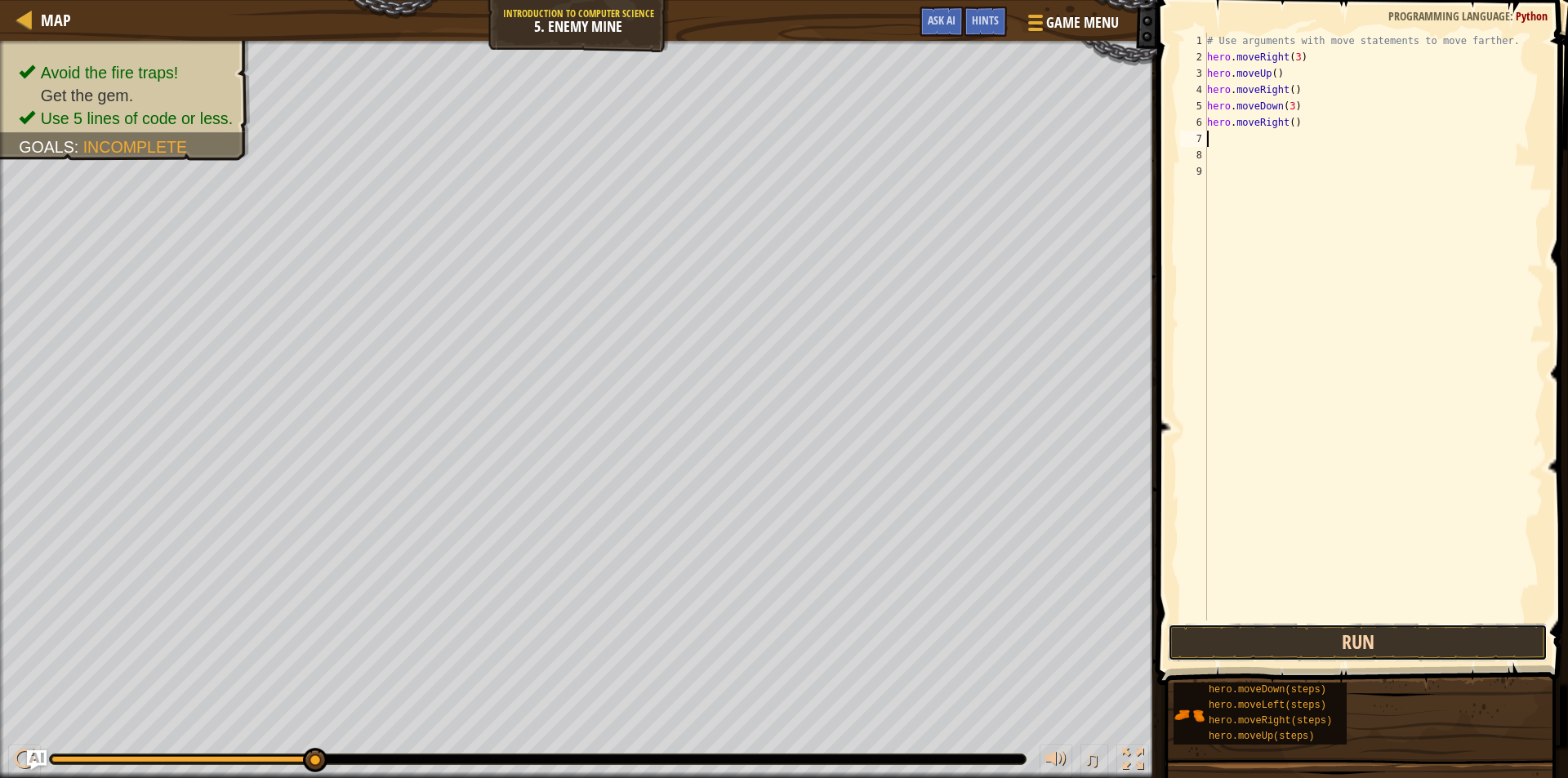
click at [1298, 641] on button "Run" at bounding box center [1357, 642] width 379 height 38
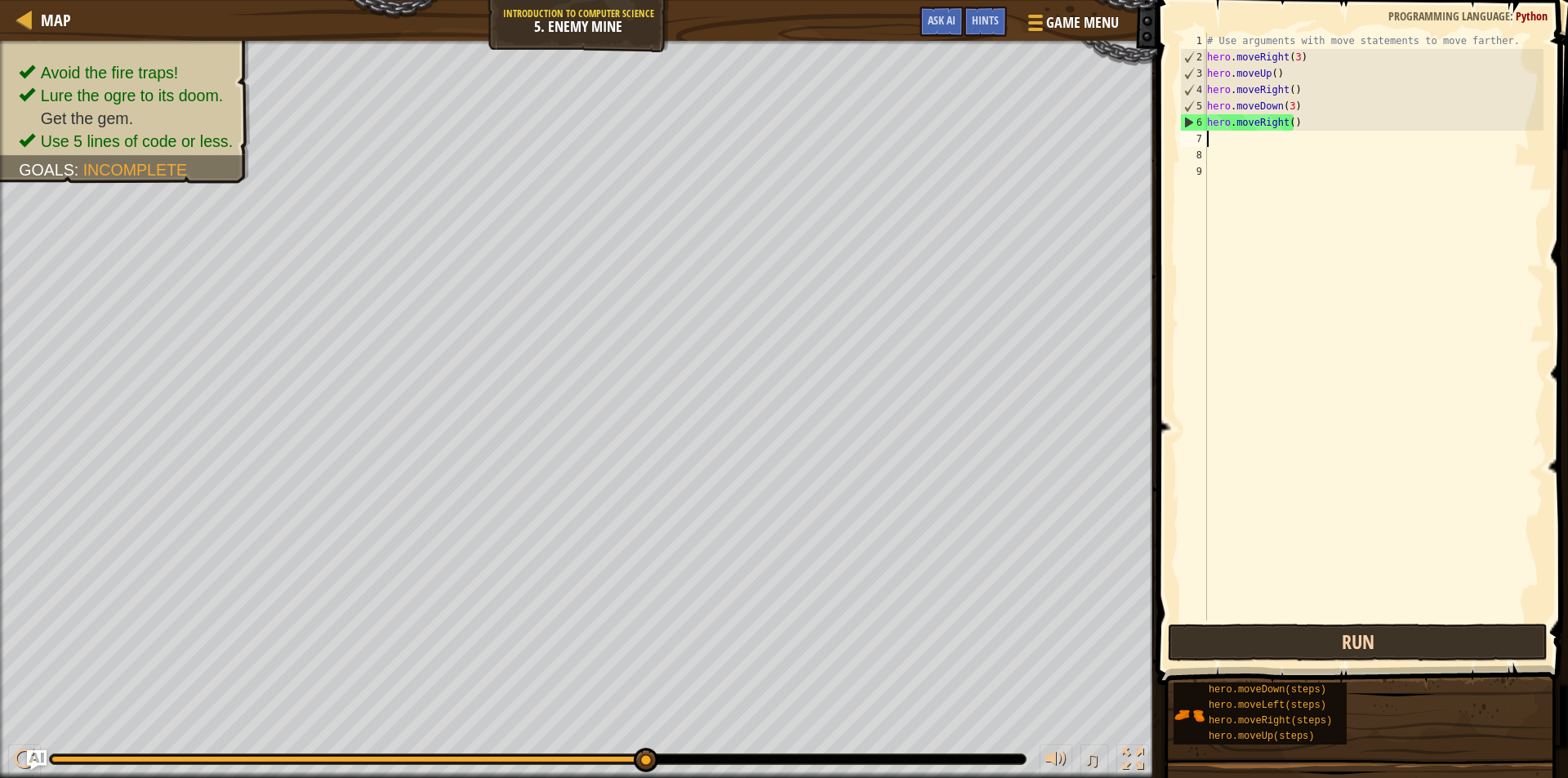
type textarea "h"
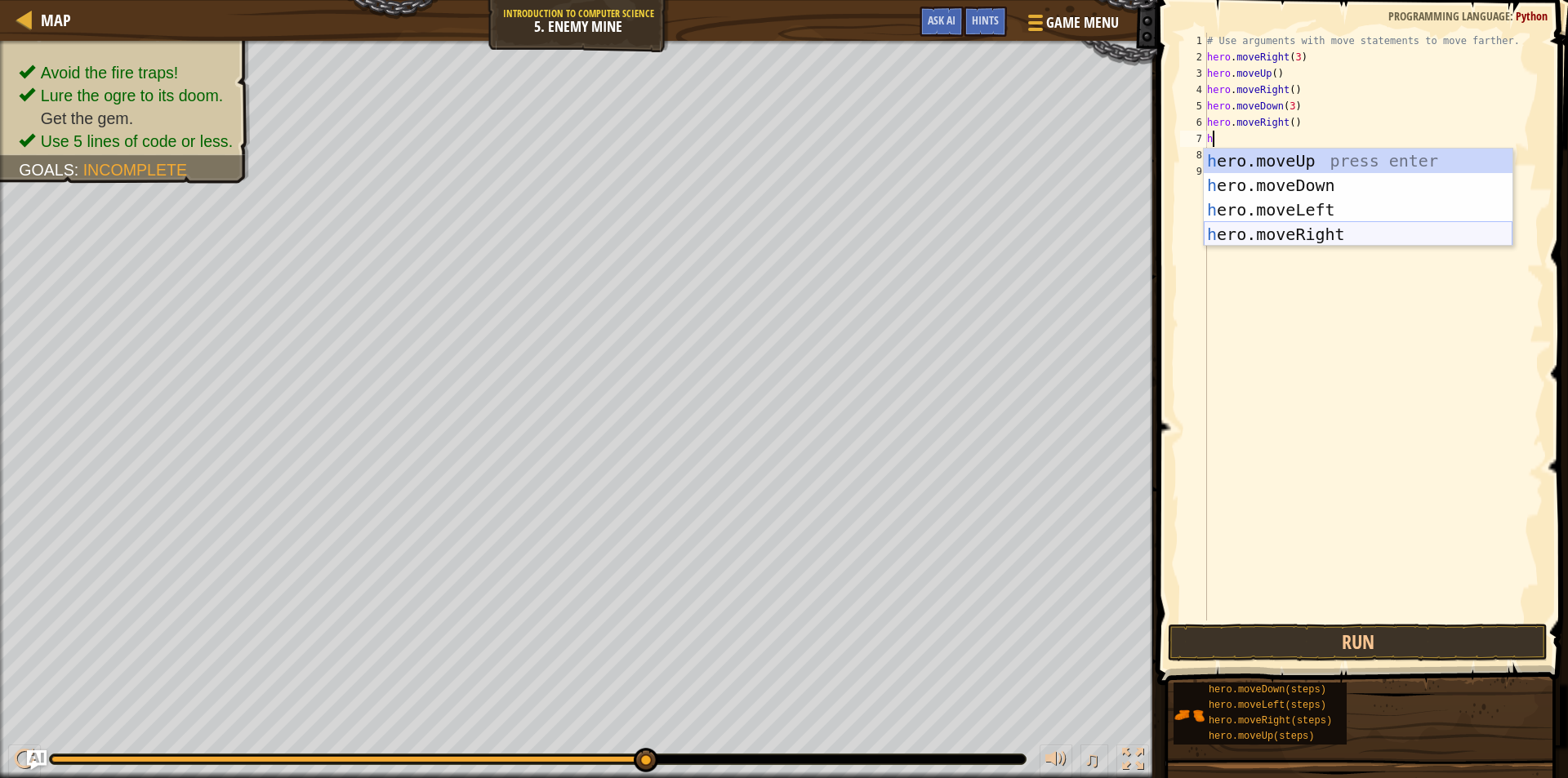
click at [1282, 231] on div "h ero.moveUp press enter h ero.moveDown press enter h ero.moveLeft press enter …" at bounding box center [1358, 222] width 309 height 147
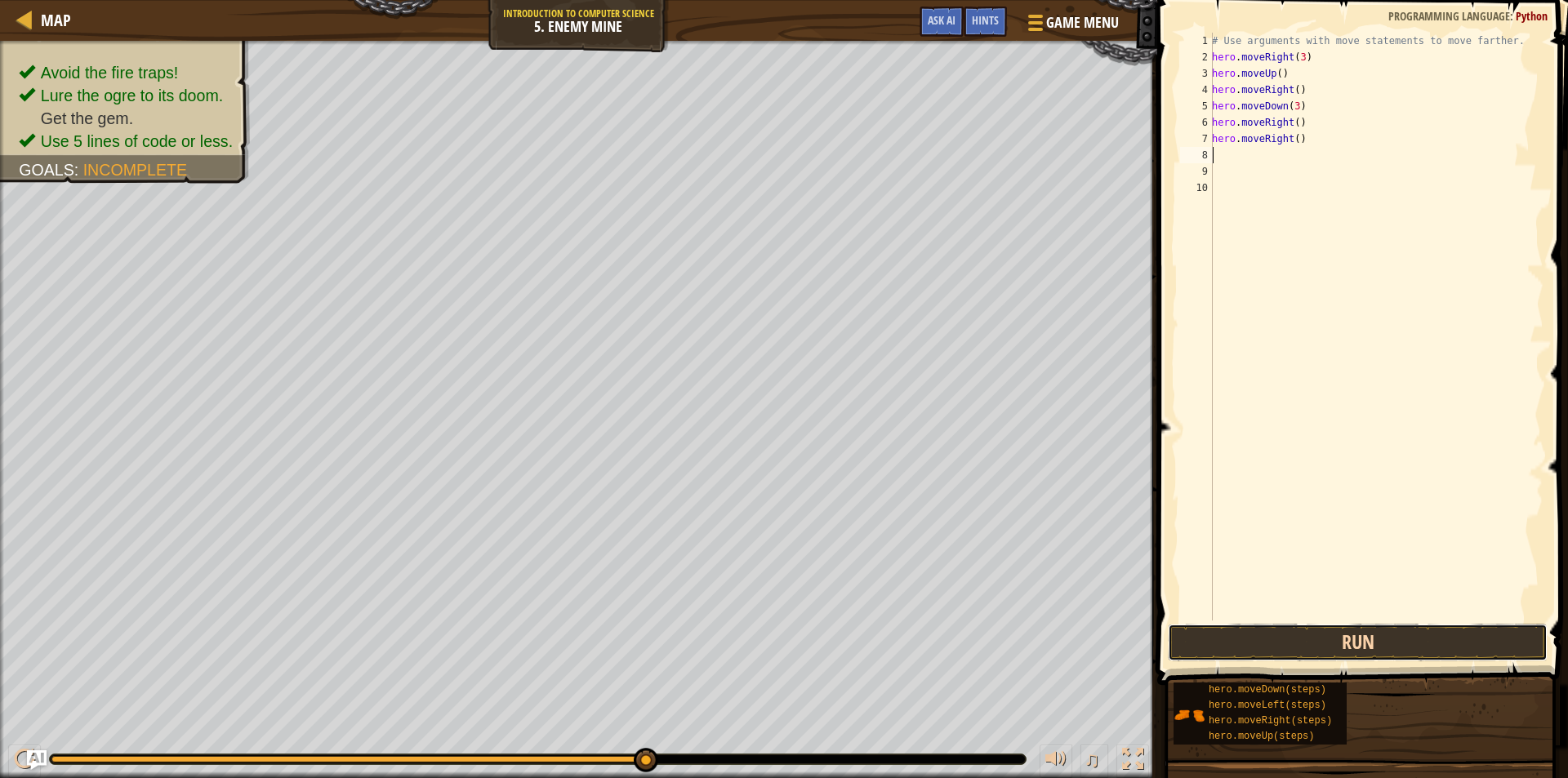
click at [1381, 628] on button "Run" at bounding box center [1357, 642] width 379 height 38
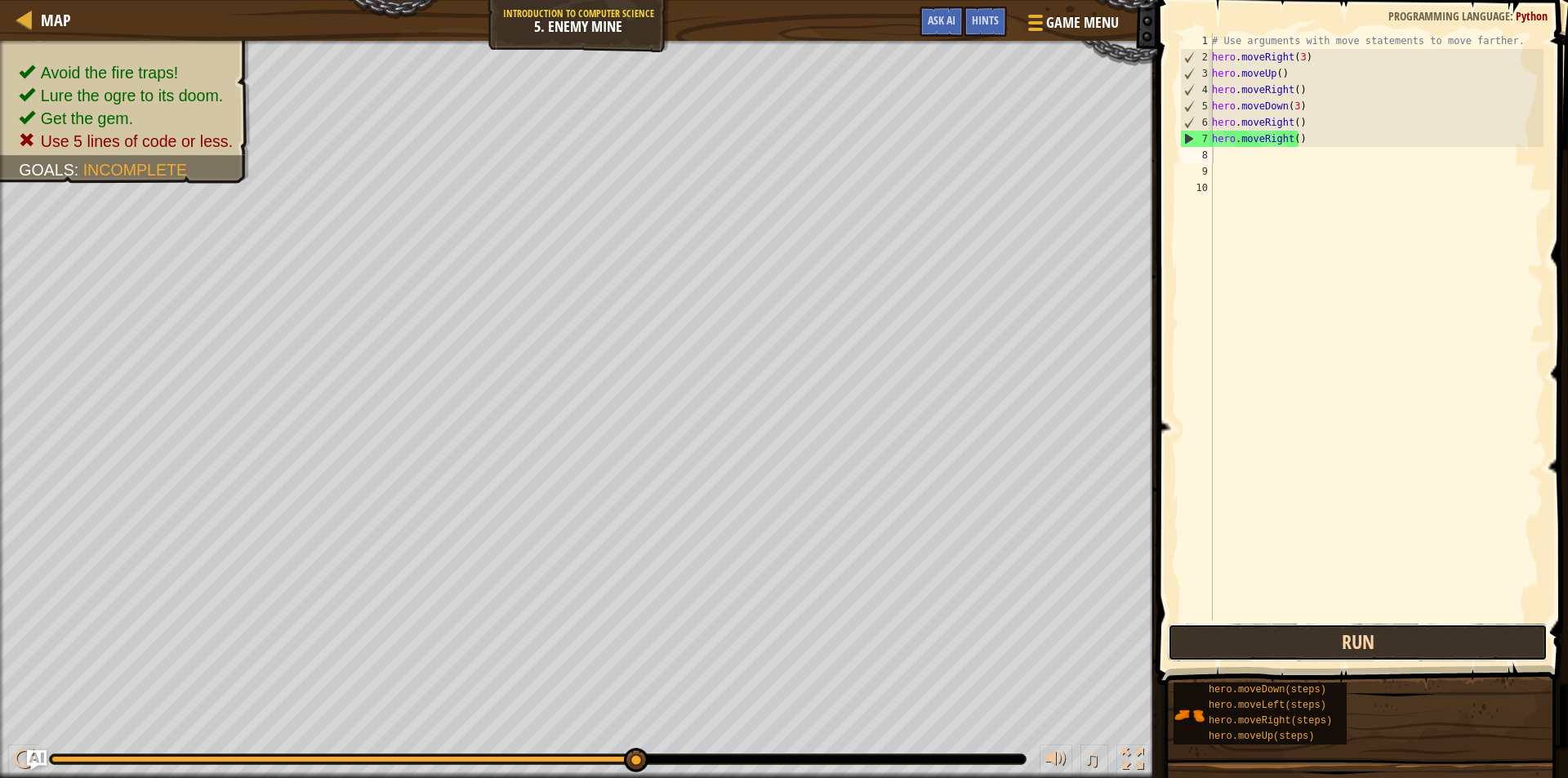
click at [1381, 628] on button "Run" at bounding box center [1357, 642] width 379 height 38
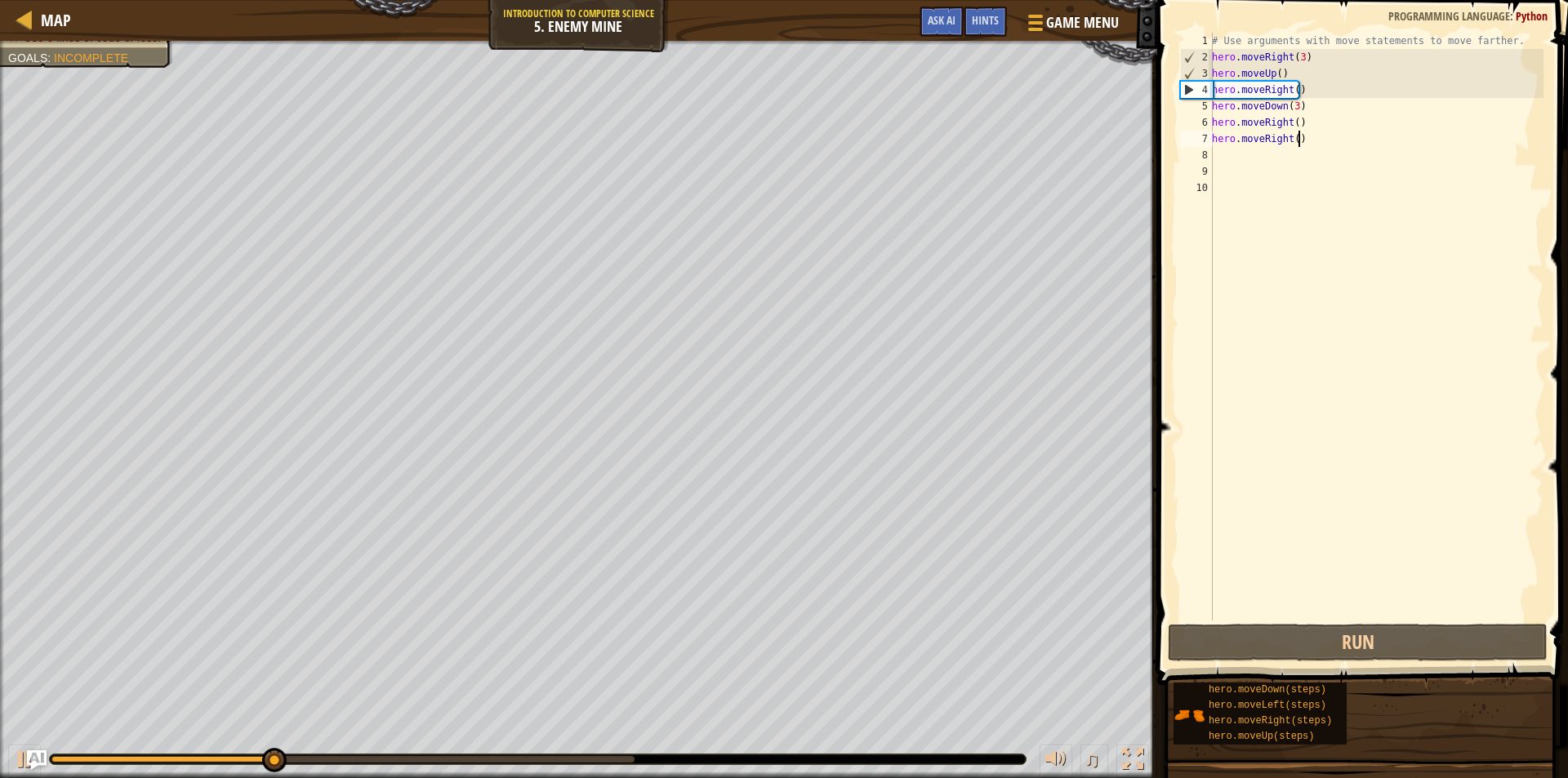
click at [1313, 142] on div "# Use arguments with move statements to move farther. hero . moveRight ( 3 ) he…" at bounding box center [1376, 343] width 335 height 620
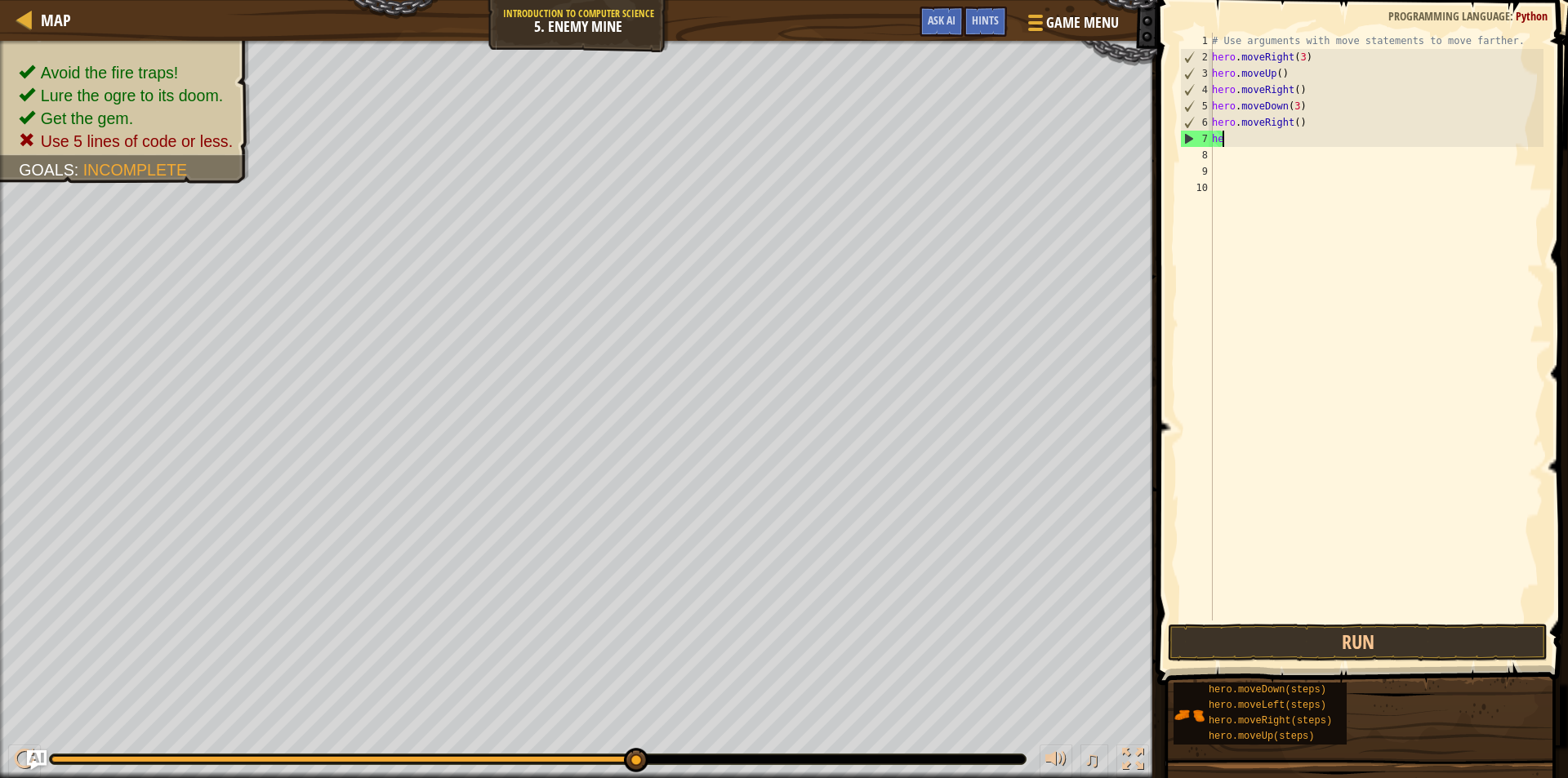
type textarea "h"
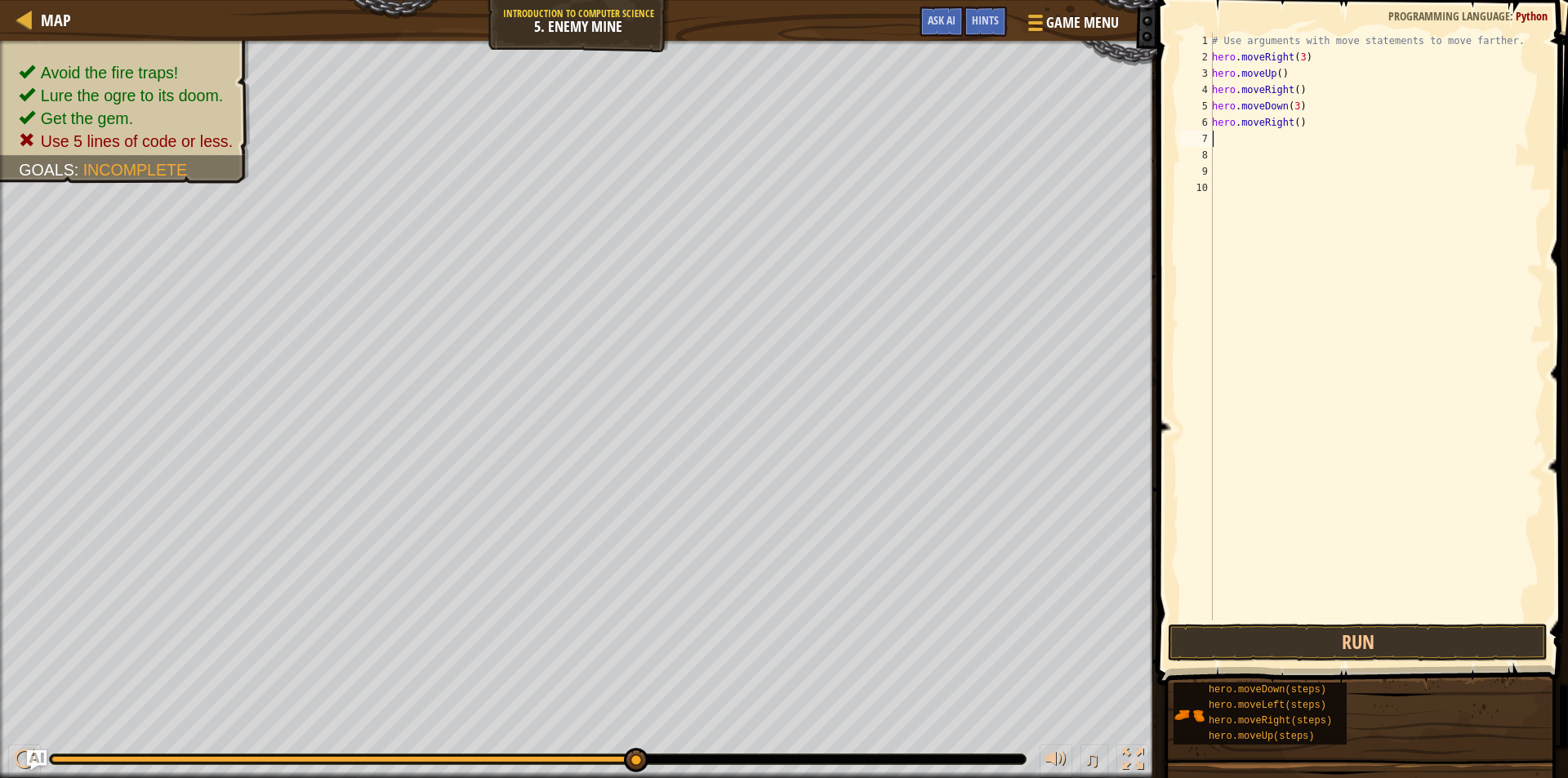
click at [1294, 119] on div "# Use arguments with move statements to move farther. hero . moveRight ( 3 ) he…" at bounding box center [1376, 343] width 335 height 620
type textarea "hero.moveRight(2)"
click at [1243, 636] on button "Run" at bounding box center [1357, 642] width 379 height 38
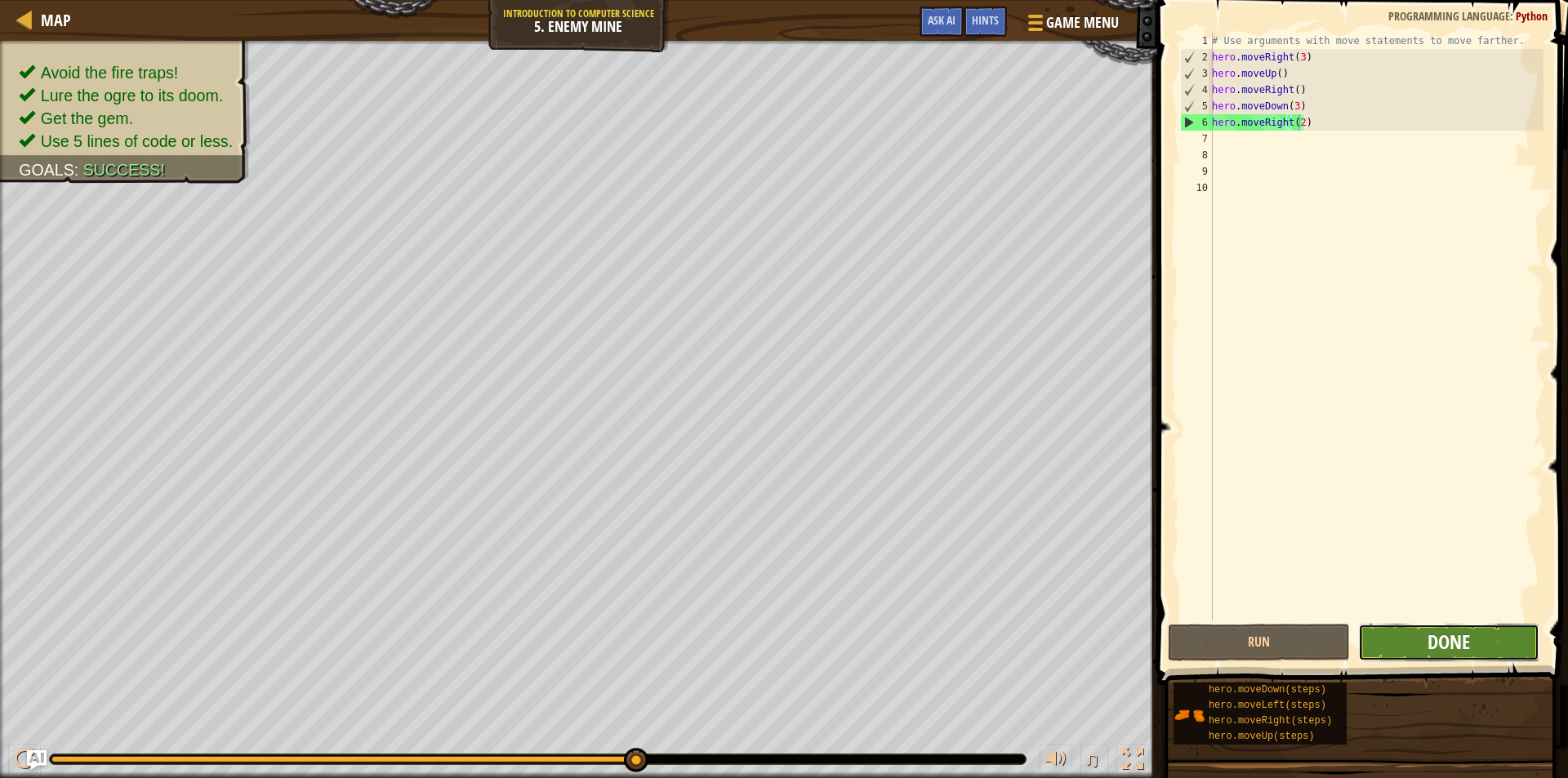
click at [1430, 647] on span "Done" at bounding box center [1448, 641] width 42 height 26
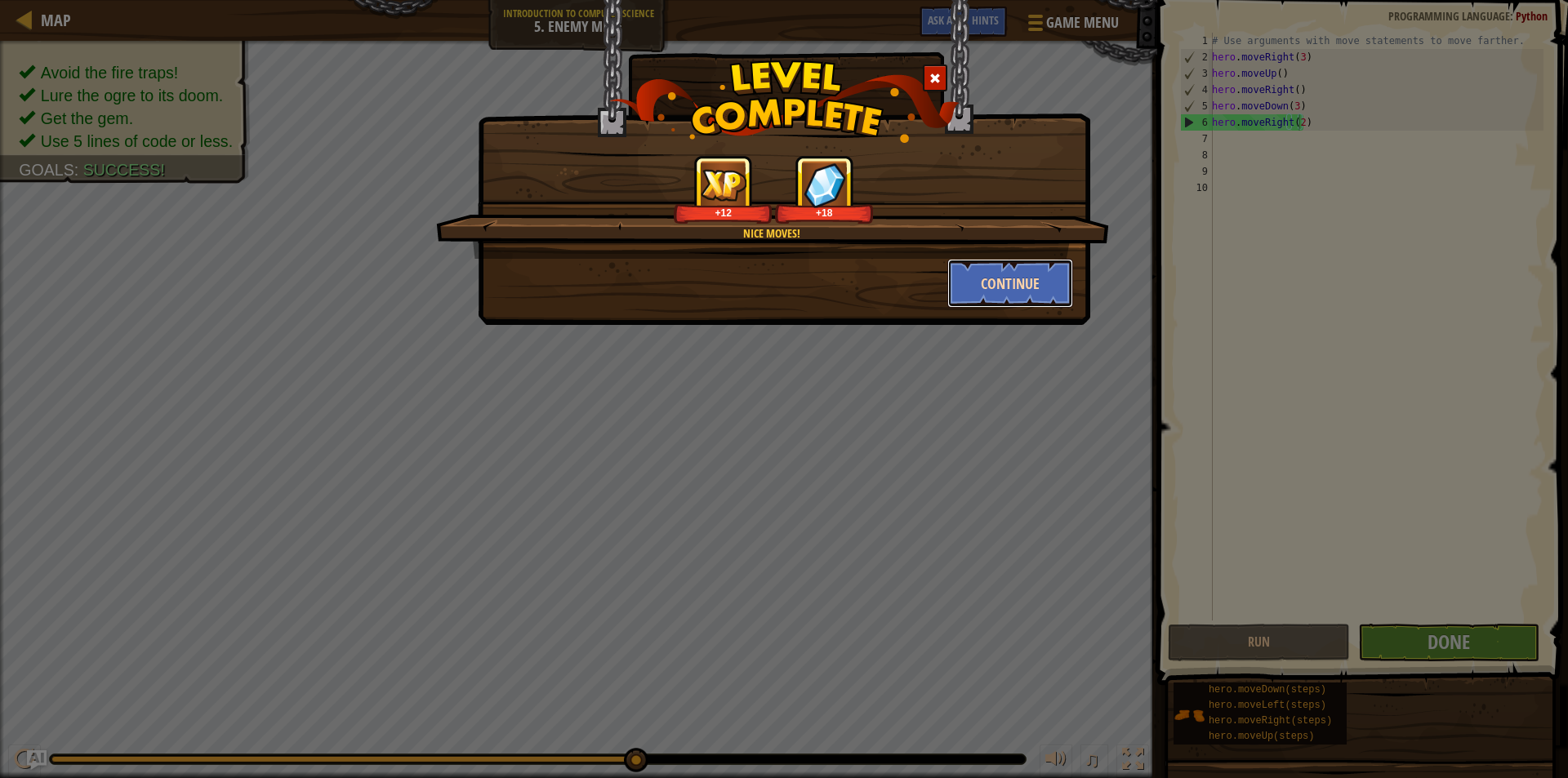
click at [1012, 270] on button "Continue" at bounding box center [1011, 283] width 126 height 49
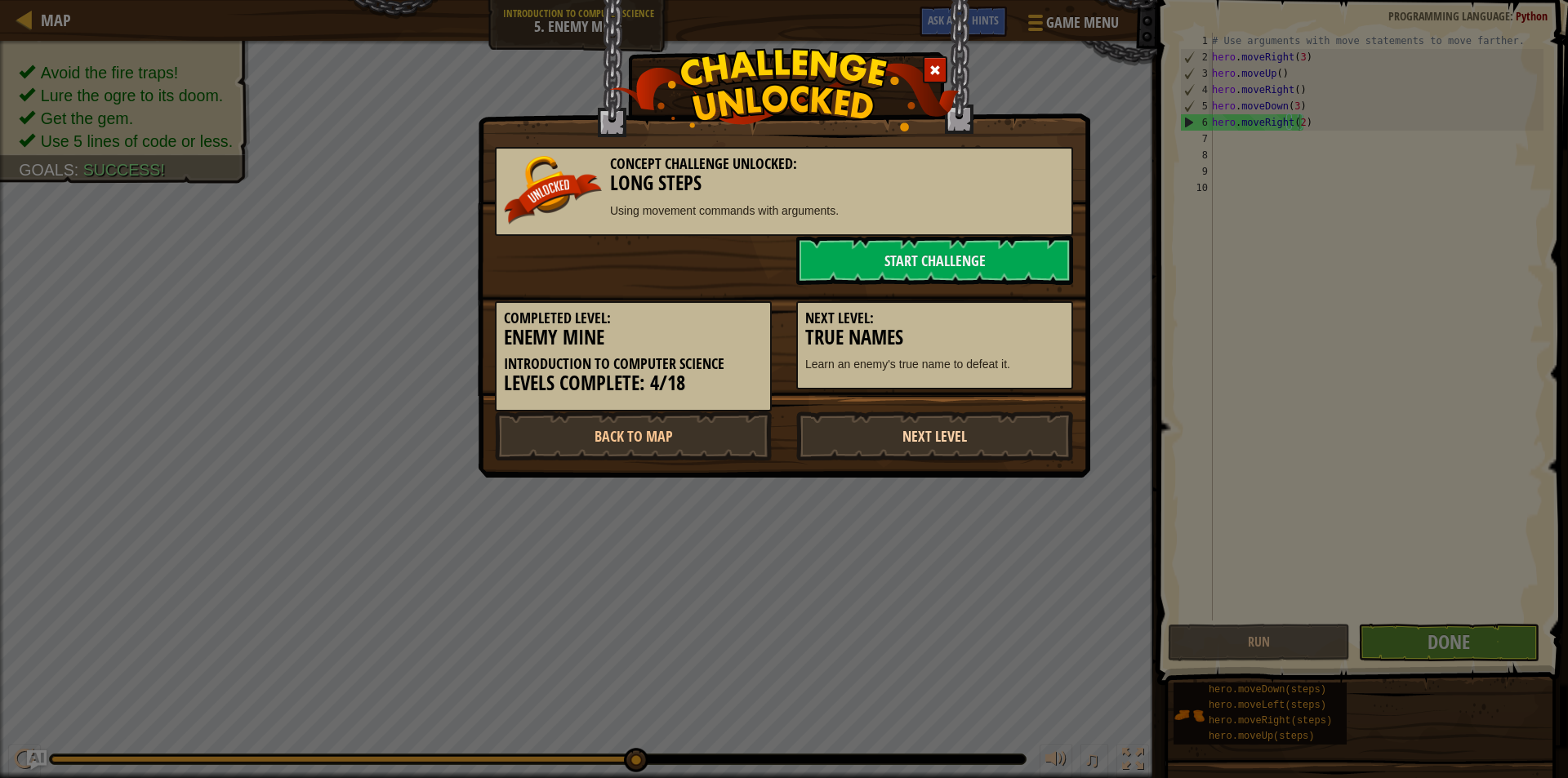
drag, startPoint x: 830, startPoint y: 423, endPoint x: 851, endPoint y: 416, distance: 22.1
click at [851, 416] on link "Next Level" at bounding box center [935, 436] width 277 height 49
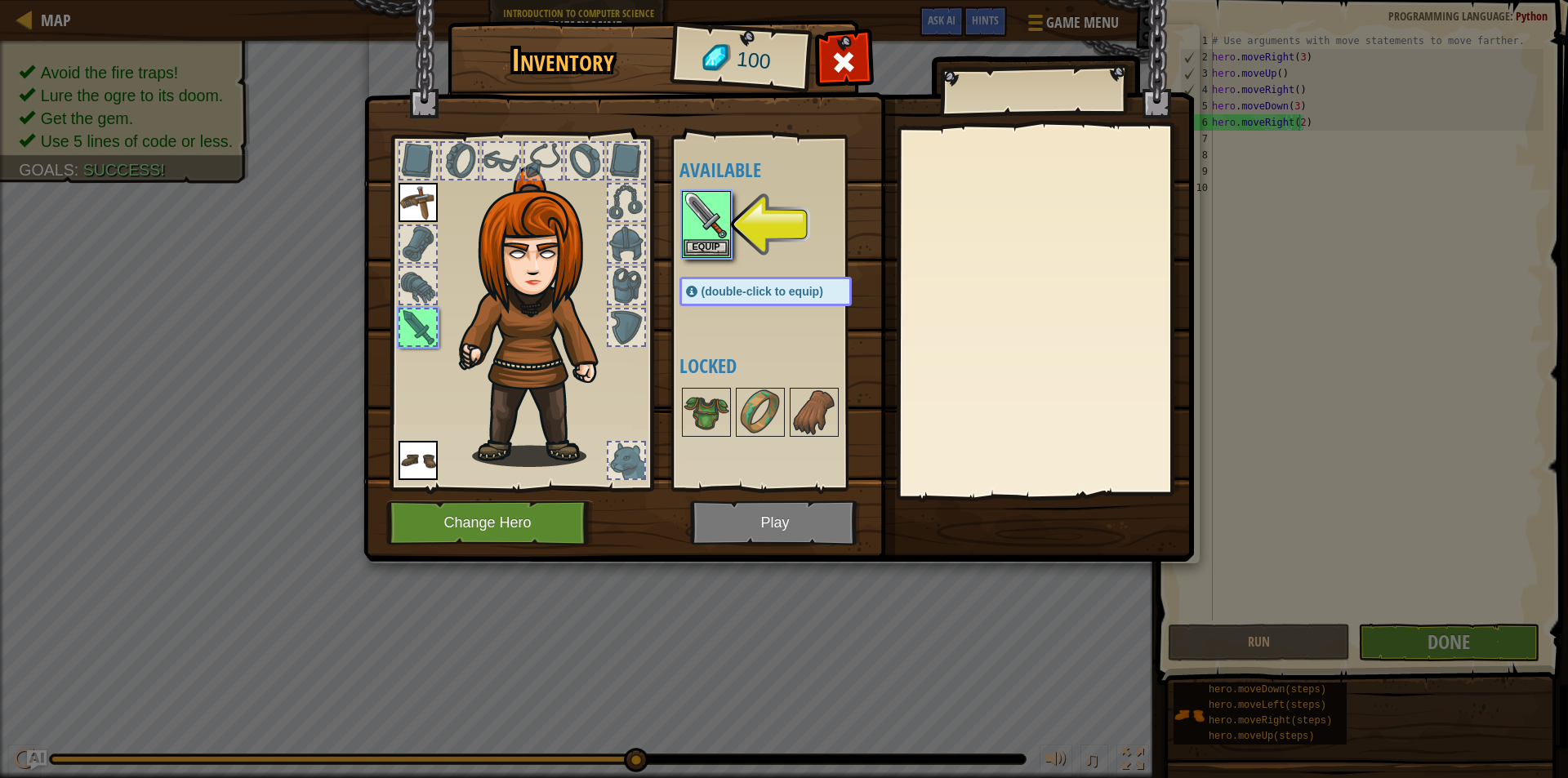
click at [800, 522] on img at bounding box center [778, 265] width 830 height 593
click at [717, 242] on button "Equip" at bounding box center [706, 247] width 46 height 17
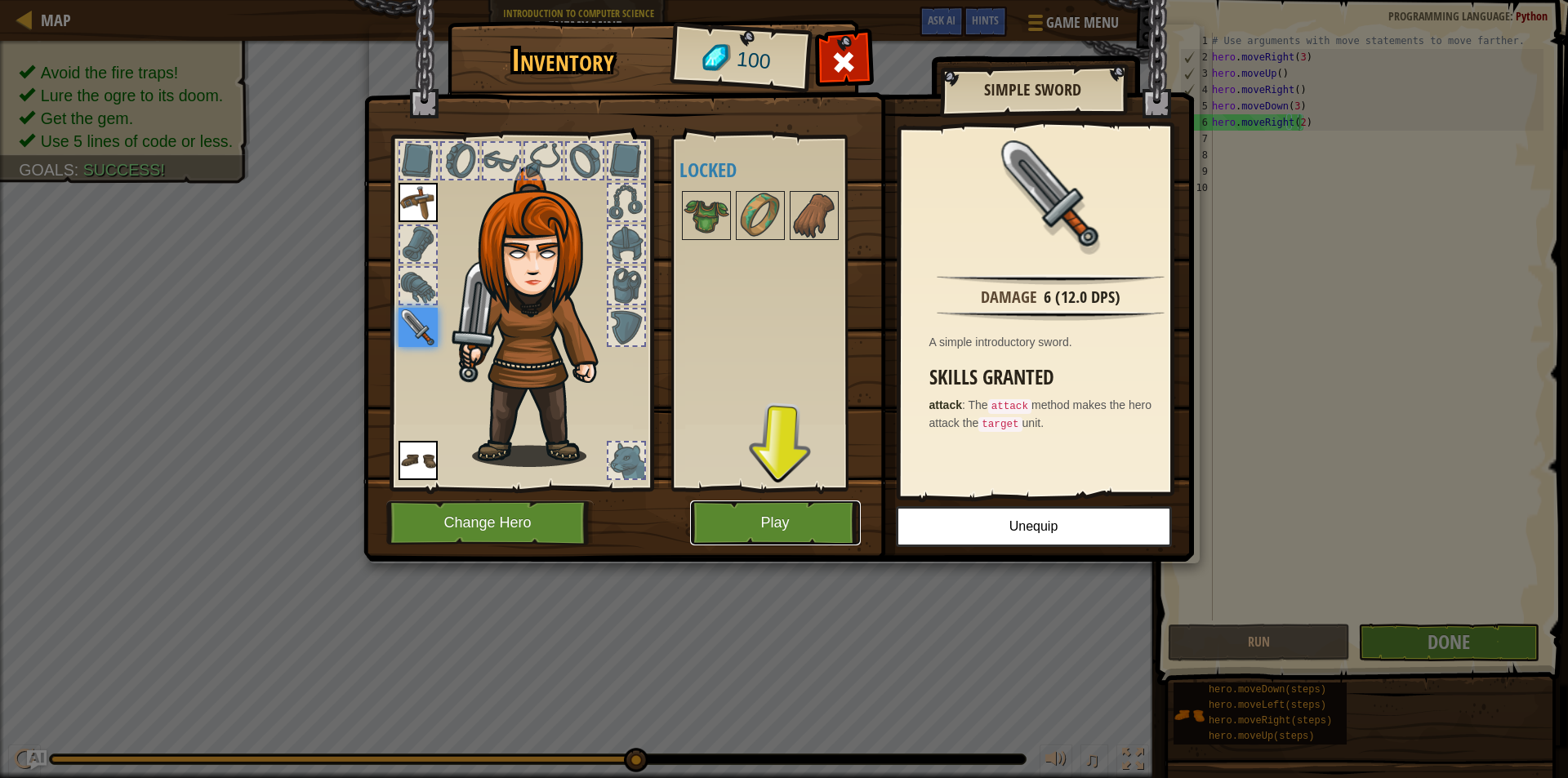
click at [771, 513] on button "Play" at bounding box center [776, 523] width 170 height 45
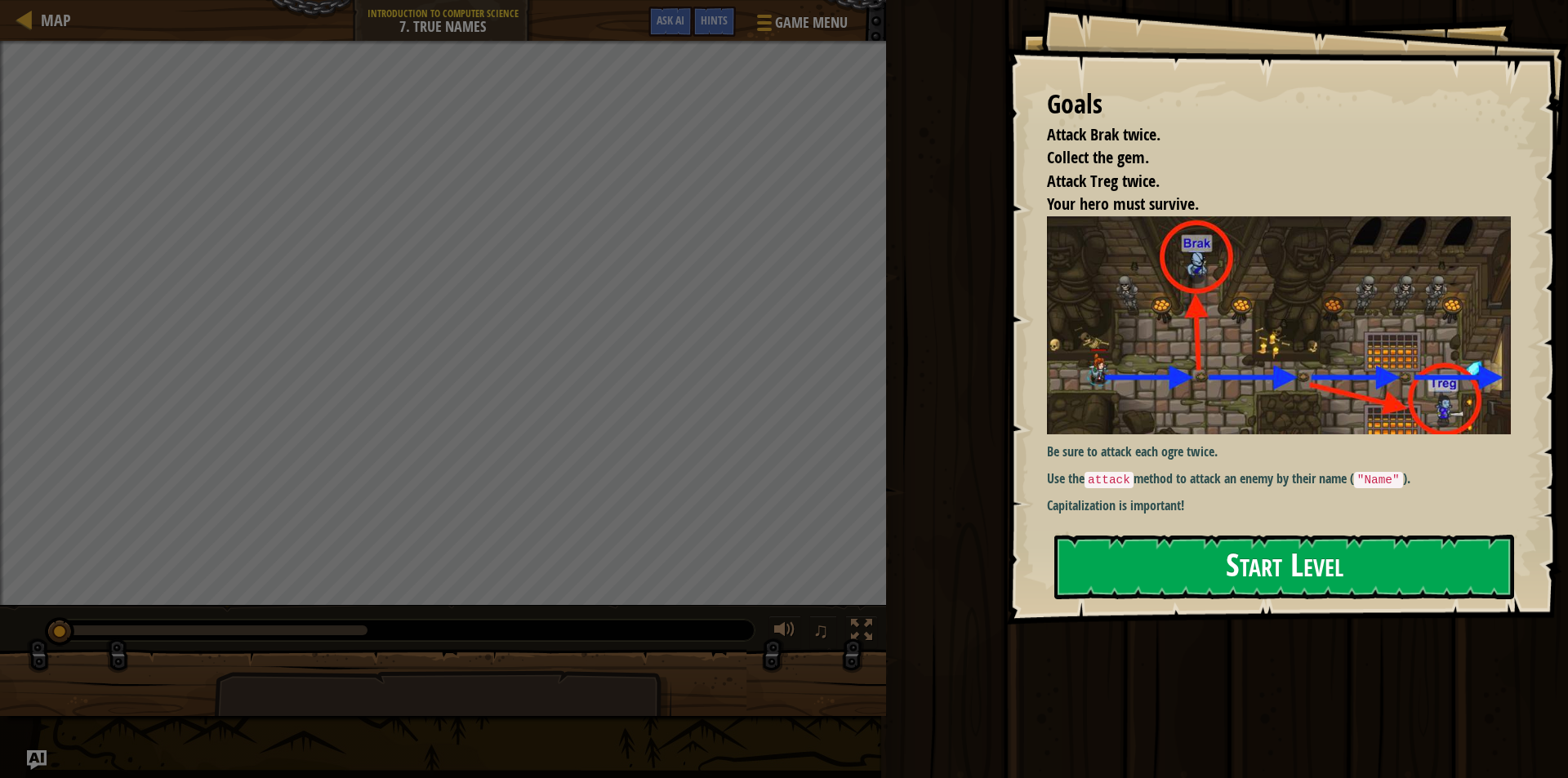
click at [1204, 570] on button "Start Level" at bounding box center [1284, 567] width 459 height 65
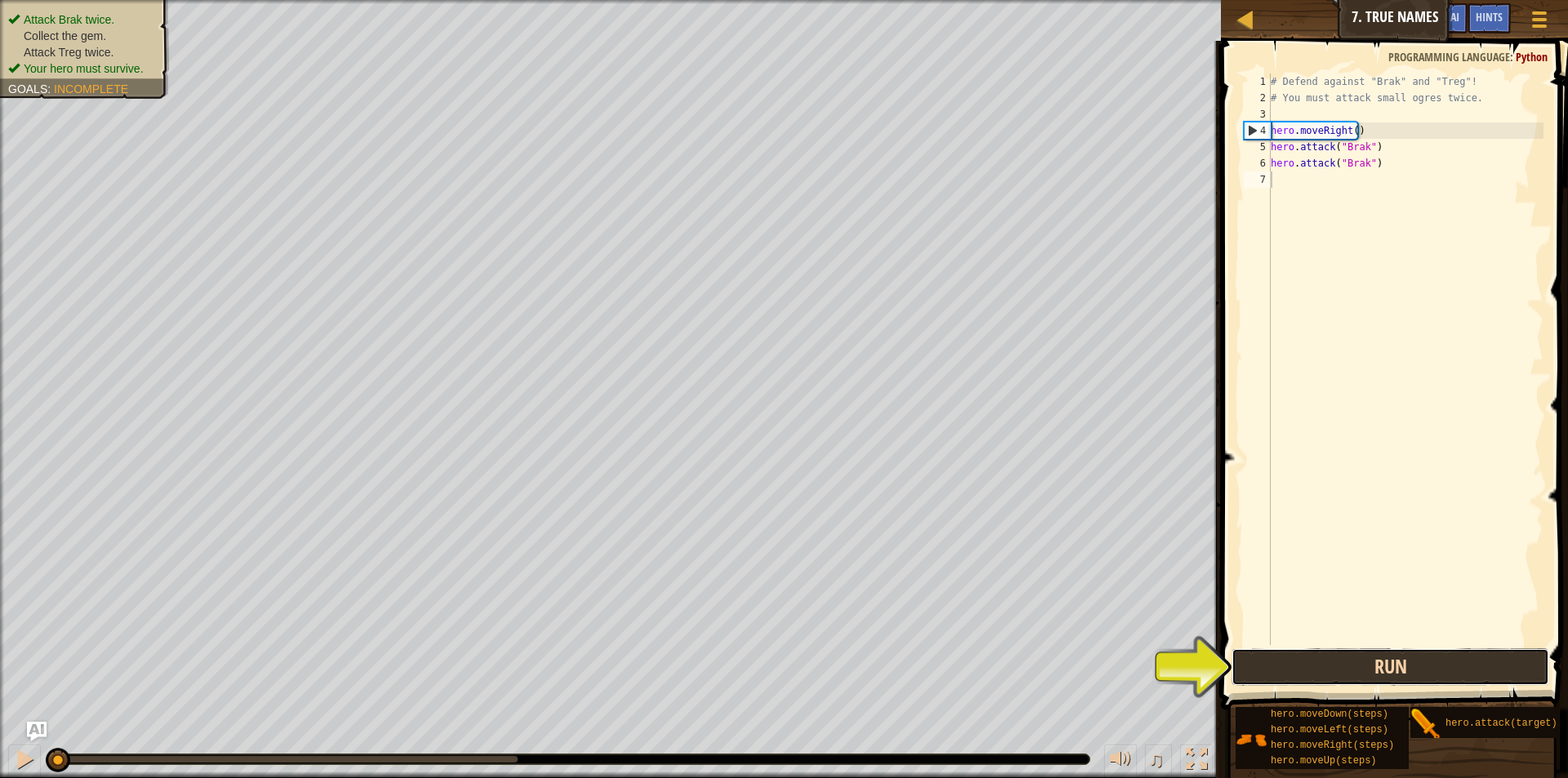
click at [1340, 666] on button "Run" at bounding box center [1390, 667] width 318 height 38
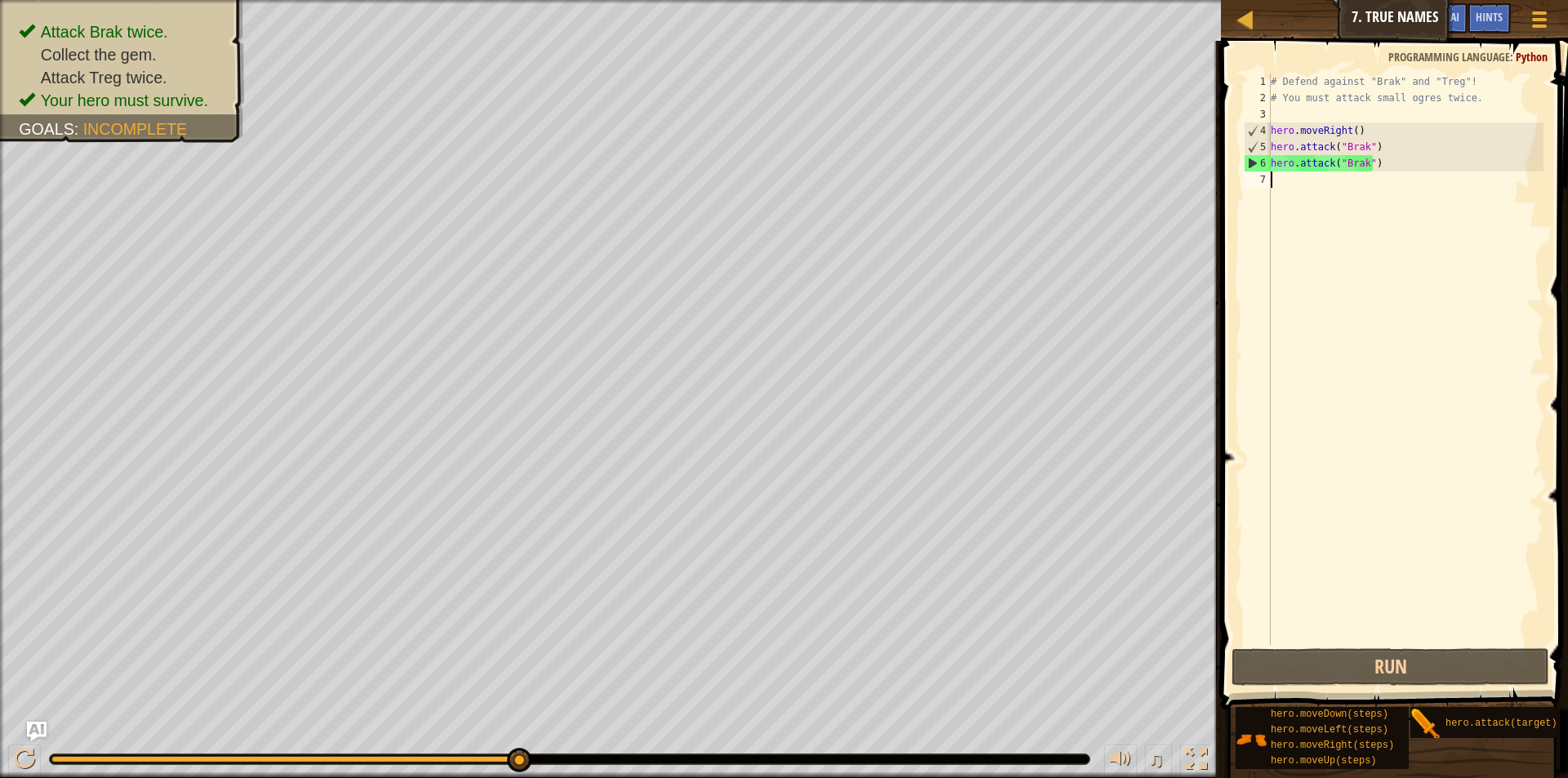
type textarea "h"
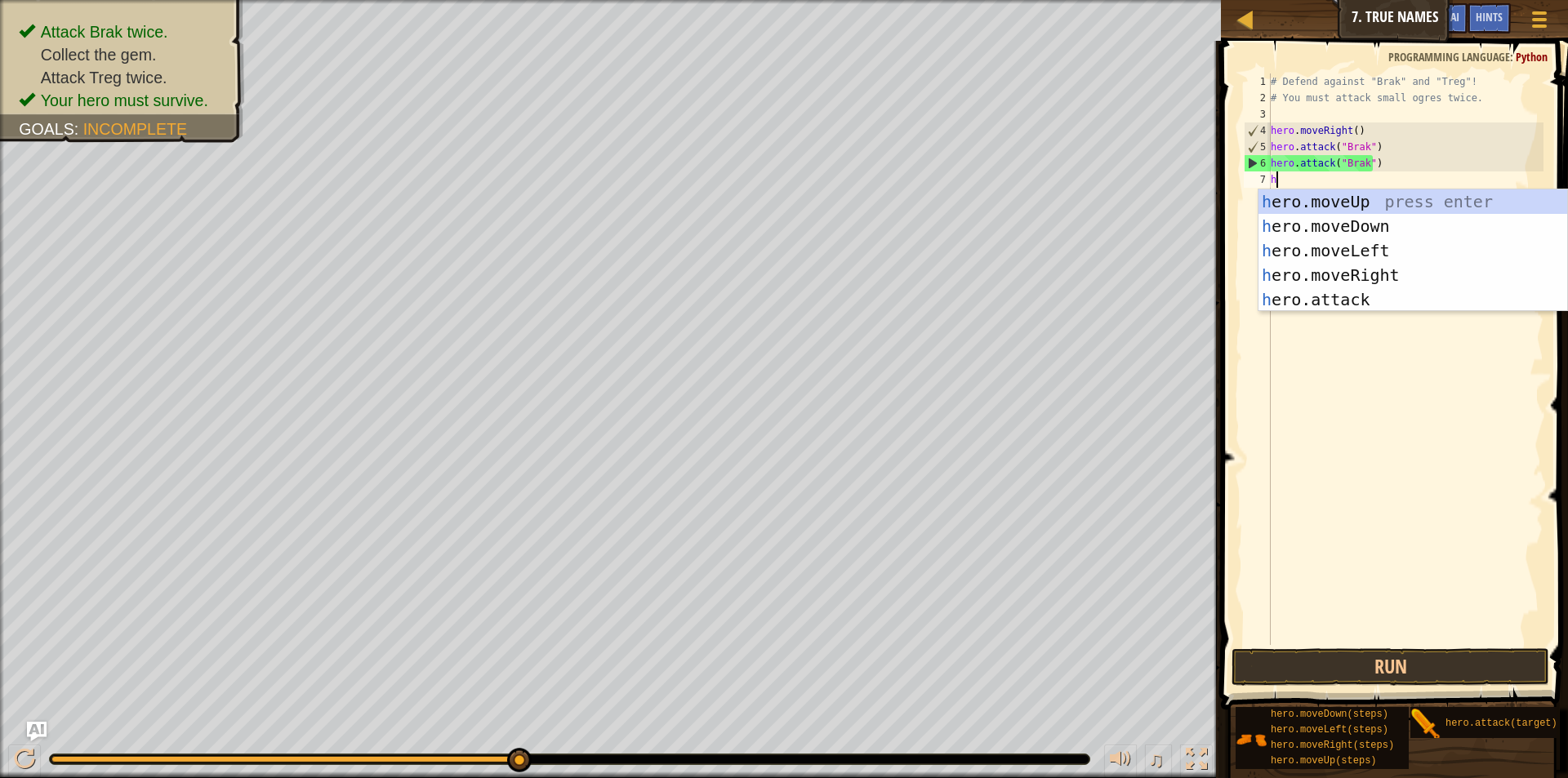
scroll to position [8, 0]
click at [1390, 279] on div "h ero.moveUp press enter h ero.moveDown press enter h ero.moveLeft press enter …" at bounding box center [1413, 275] width 309 height 171
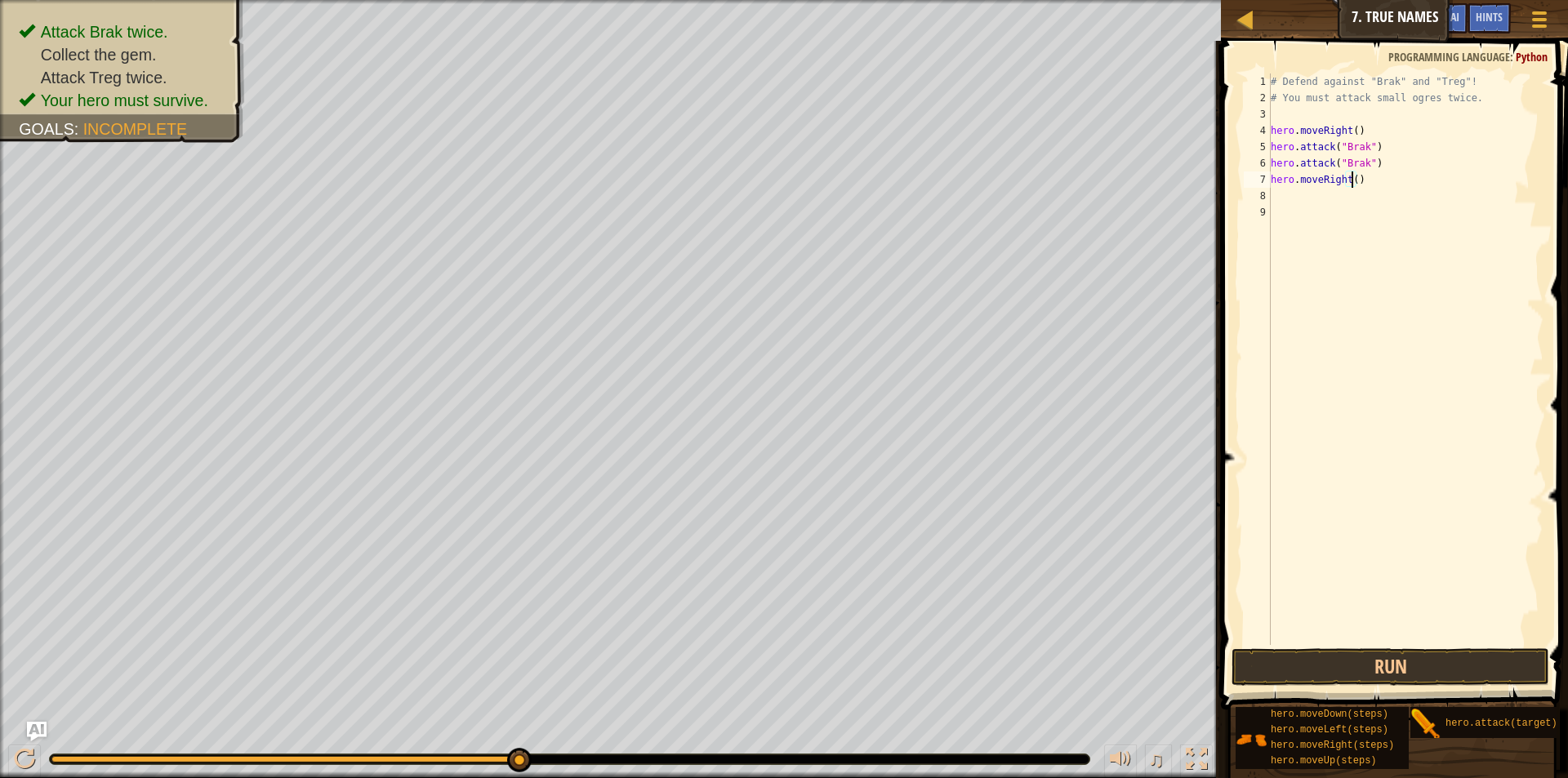
click at [1351, 180] on div "# Defend against "Brak" and "Treg"! # You must attack small ogres twice. hero .…" at bounding box center [1405, 375] width 276 height 604
click at [1388, 668] on button "Run" at bounding box center [1390, 667] width 318 height 38
click at [1304, 660] on button "Run" at bounding box center [1390, 667] width 318 height 38
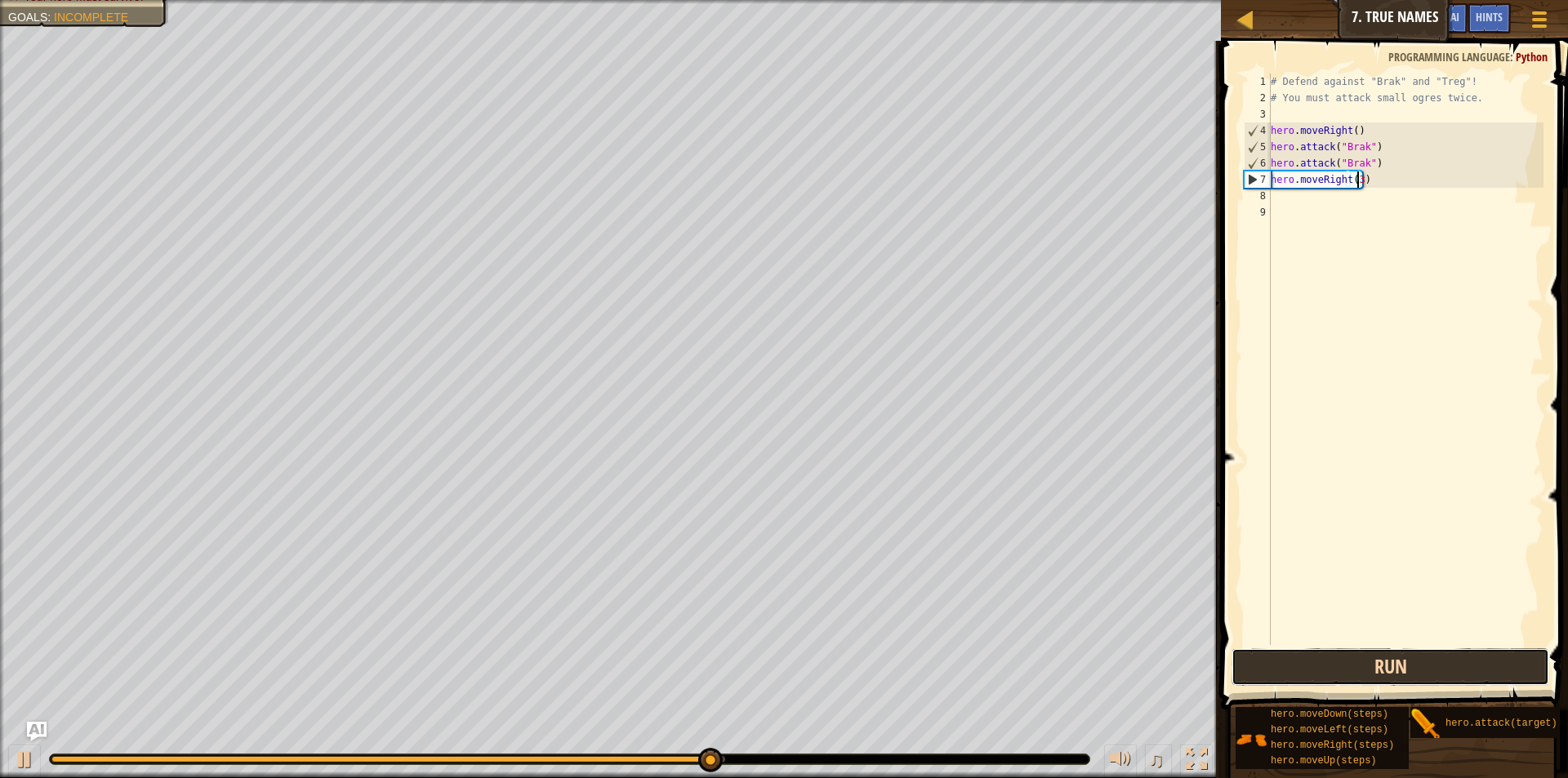
click at [1304, 660] on button "Run" at bounding box center [1390, 667] width 318 height 38
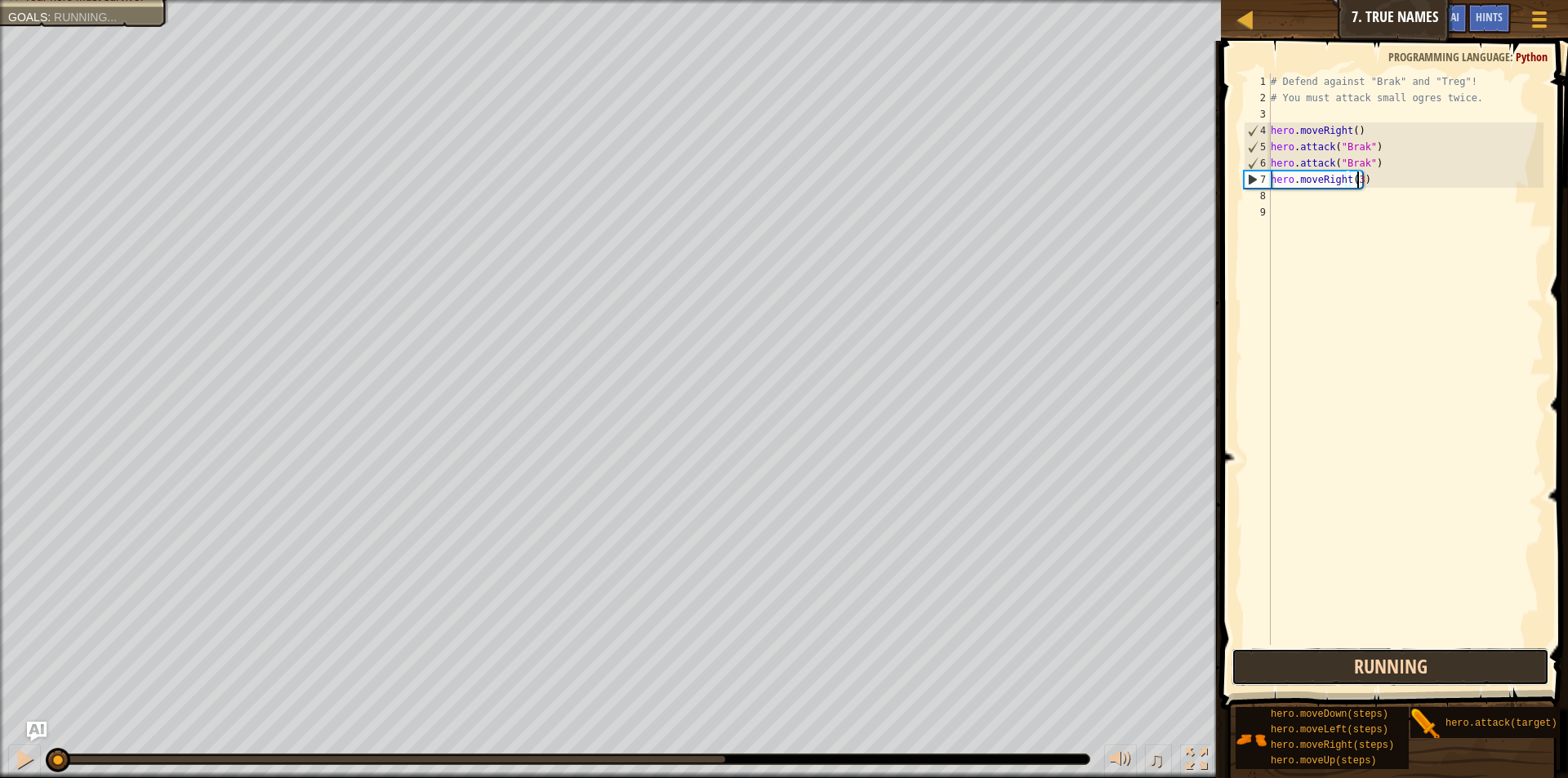
click at [1304, 660] on button "Running" at bounding box center [1390, 667] width 318 height 38
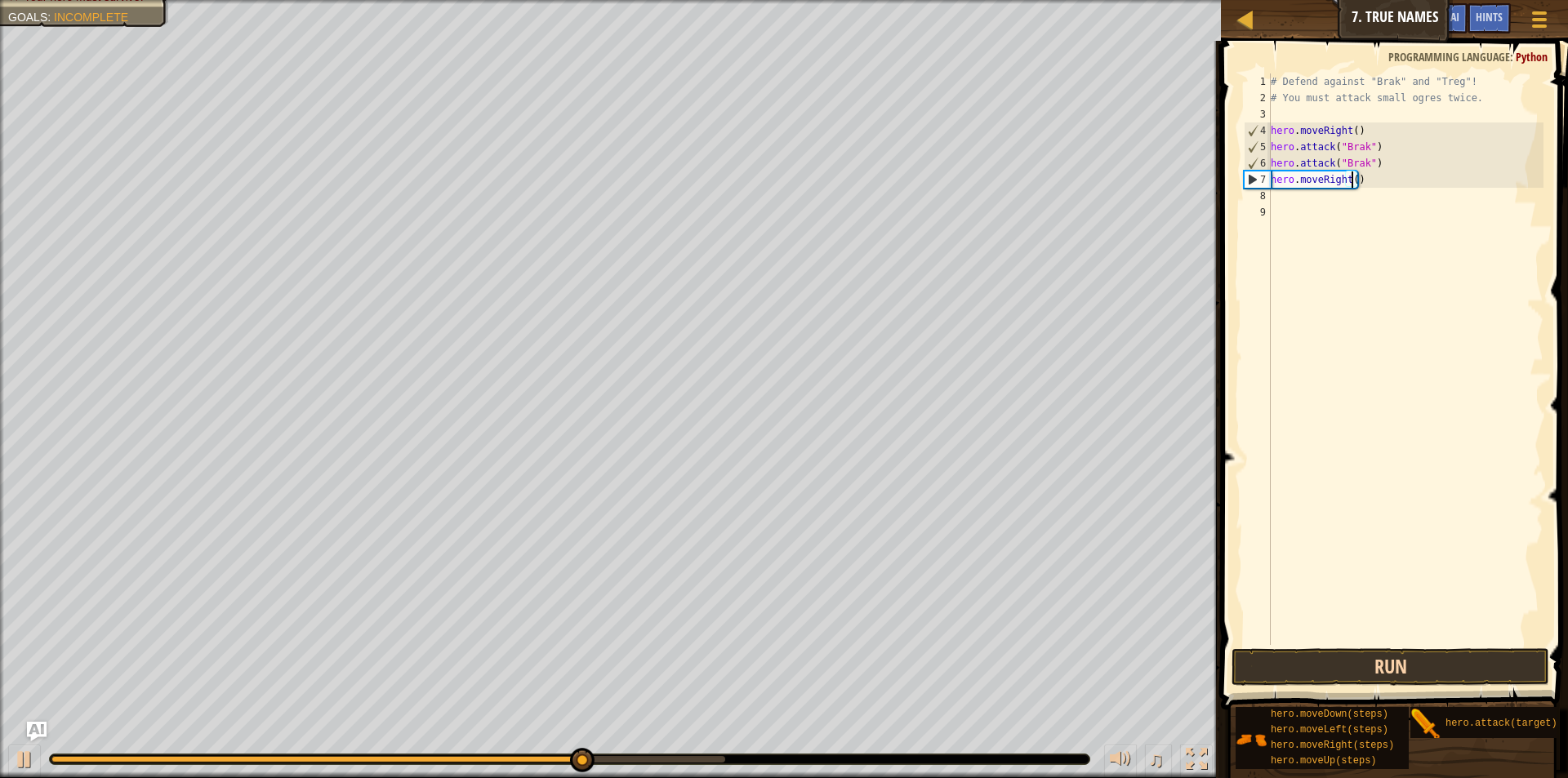
type textarea "hero.moveRight(2)"
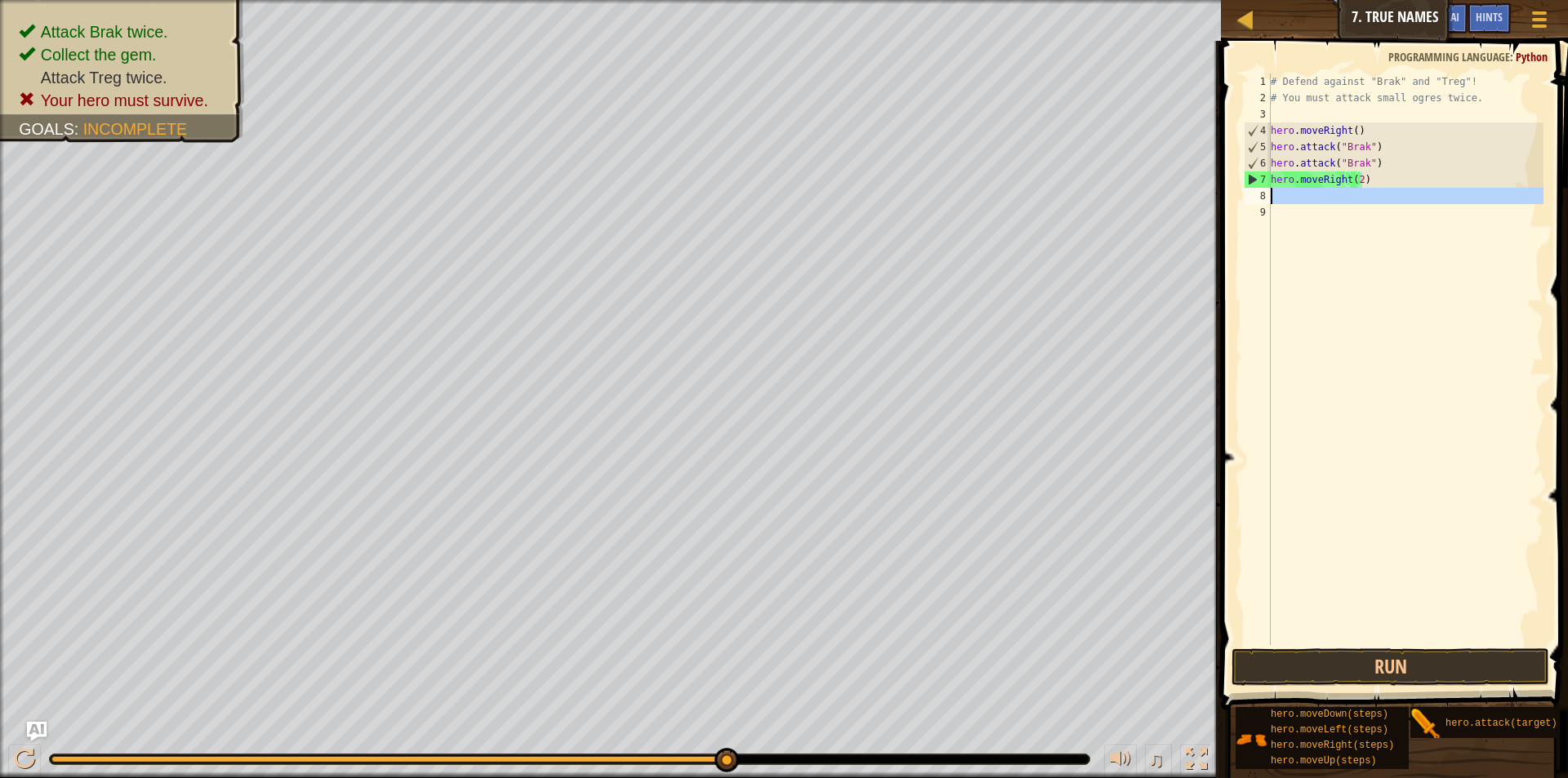
click at [1269, 198] on div "8" at bounding box center [1257, 196] width 27 height 16
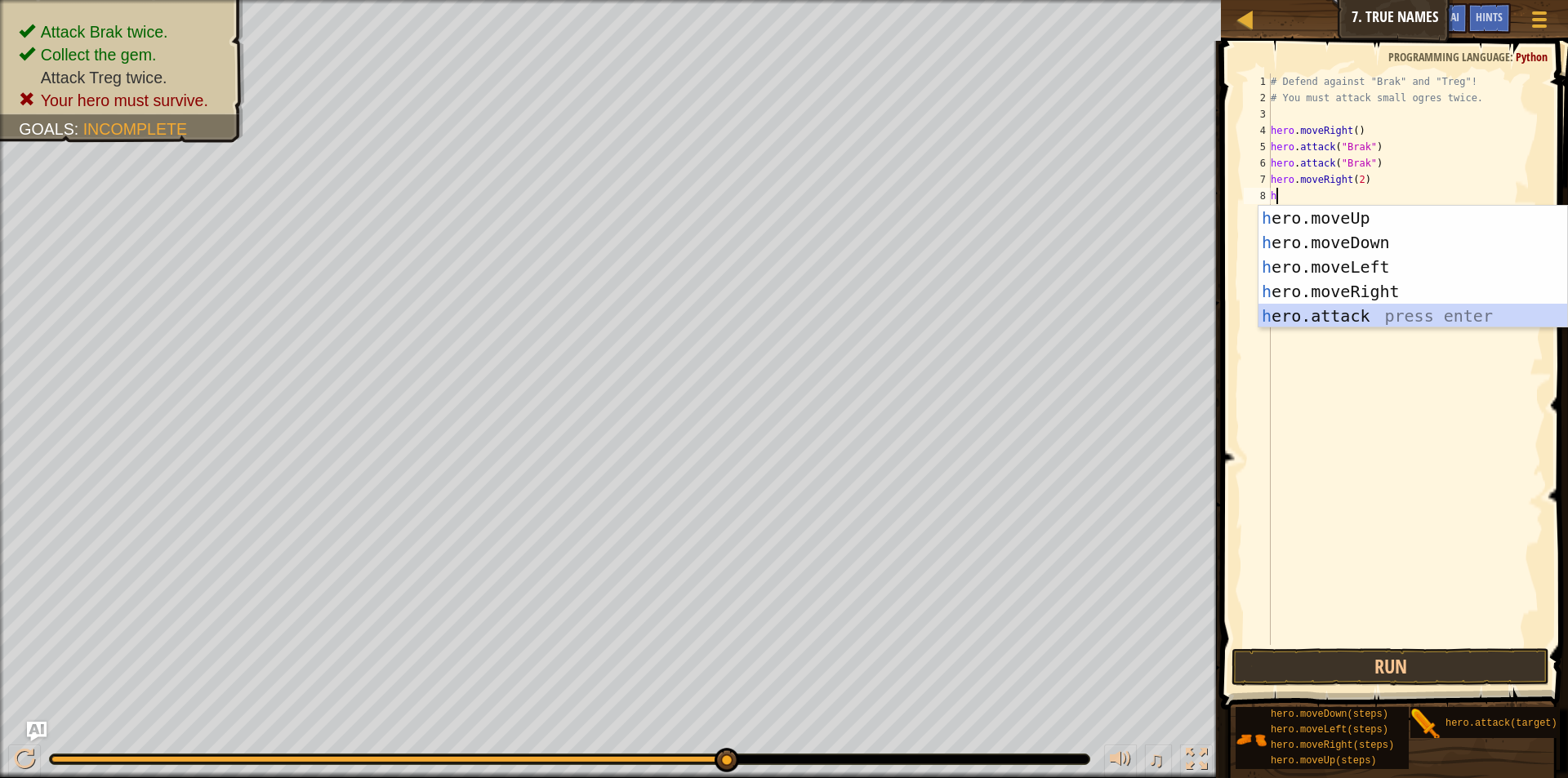
click at [1361, 311] on div "h ero.moveUp press enter h ero.moveDown press enter h ero.moveLeft press enter …" at bounding box center [1413, 291] width 309 height 171
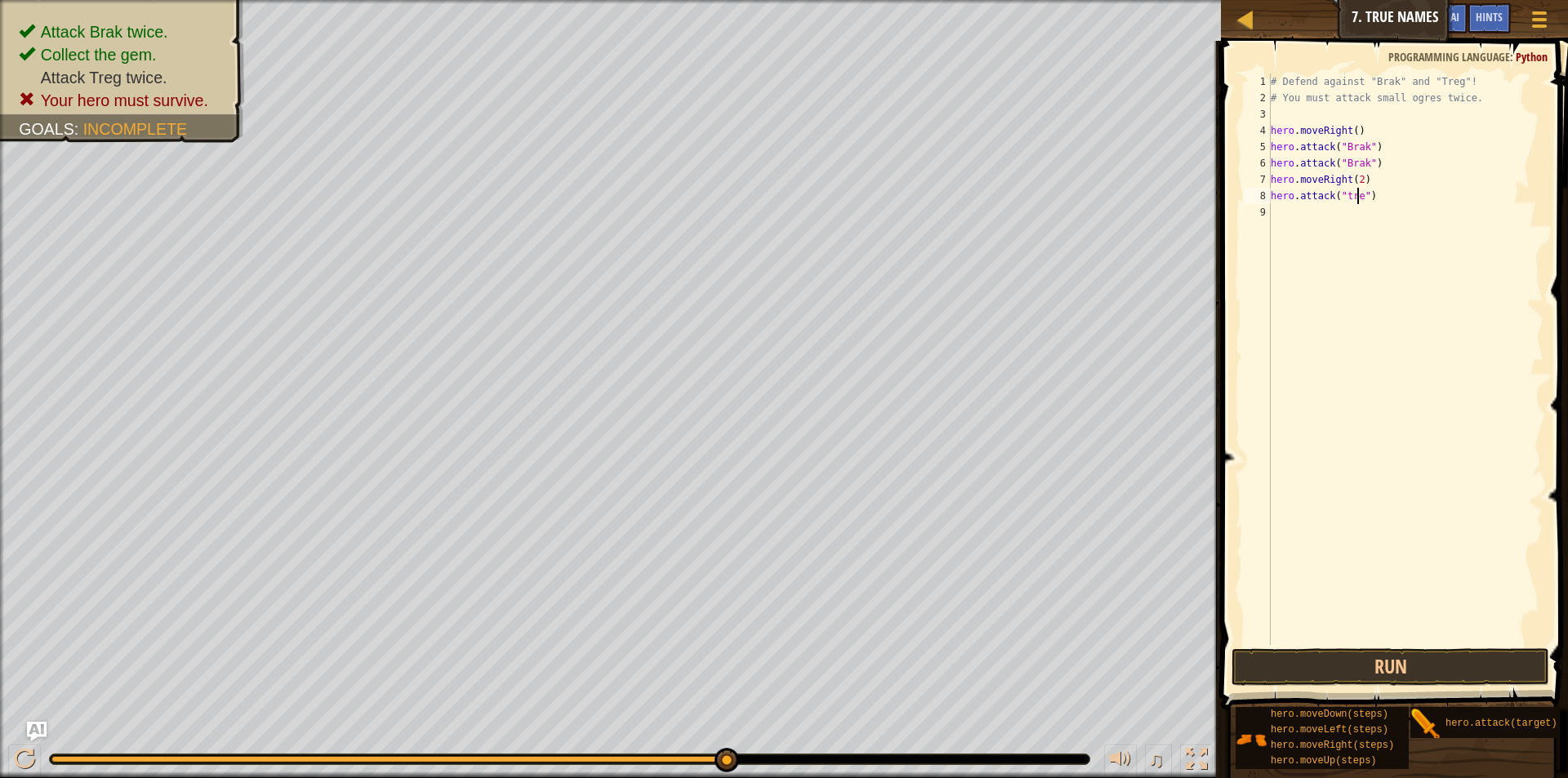
scroll to position [8, 8]
type textarea "hero.attack("treg")"
click at [1275, 216] on div "# Defend against "Brak" and "Treg"! # You must attack small ogres twice. hero .…" at bounding box center [1405, 375] width 276 height 604
type textarea "h"
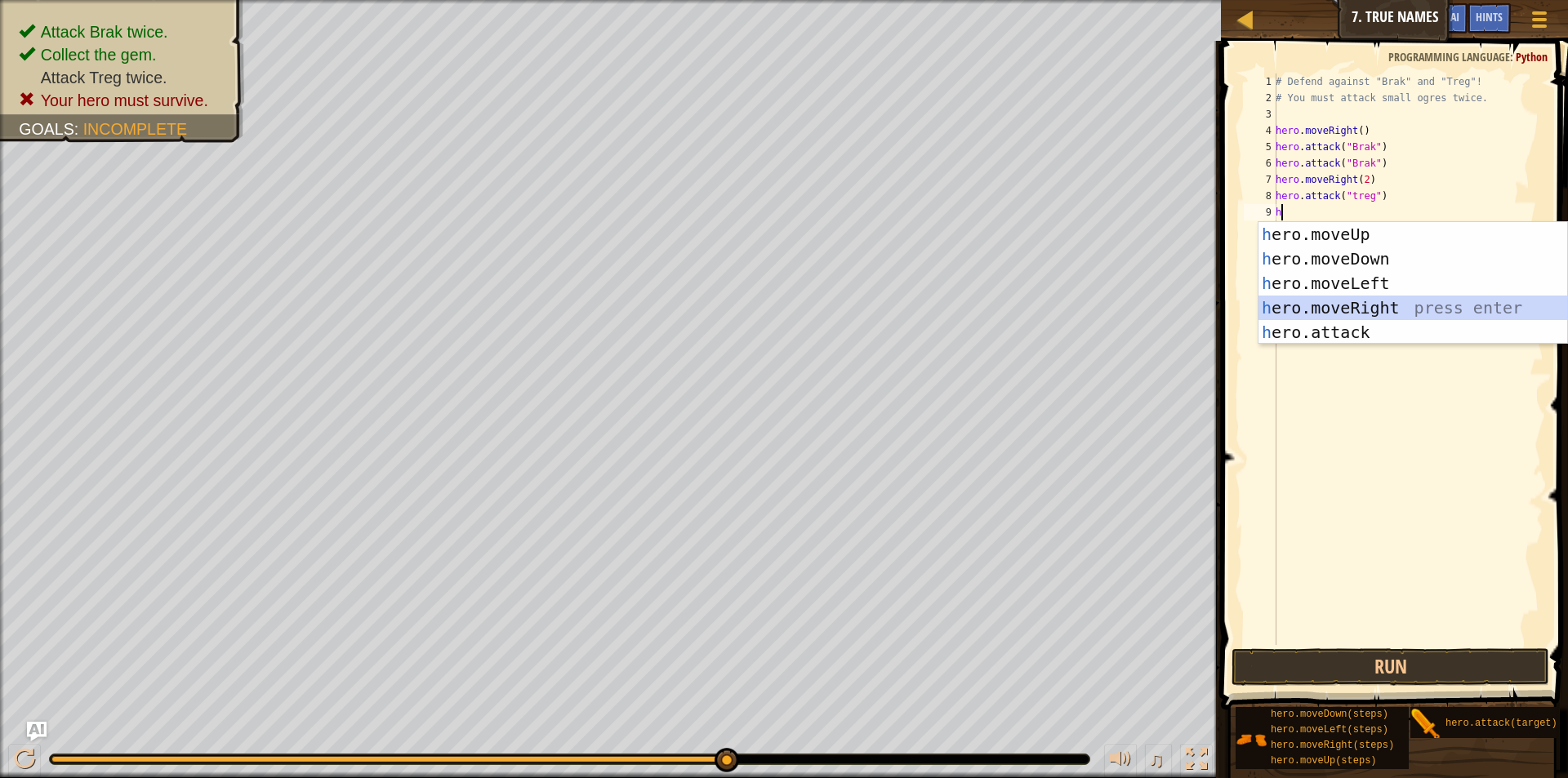
click at [1332, 301] on div "h ero.moveUp press enter h ero.moveDown press enter h ero.moveLeft press enter …" at bounding box center [1413, 308] width 309 height 171
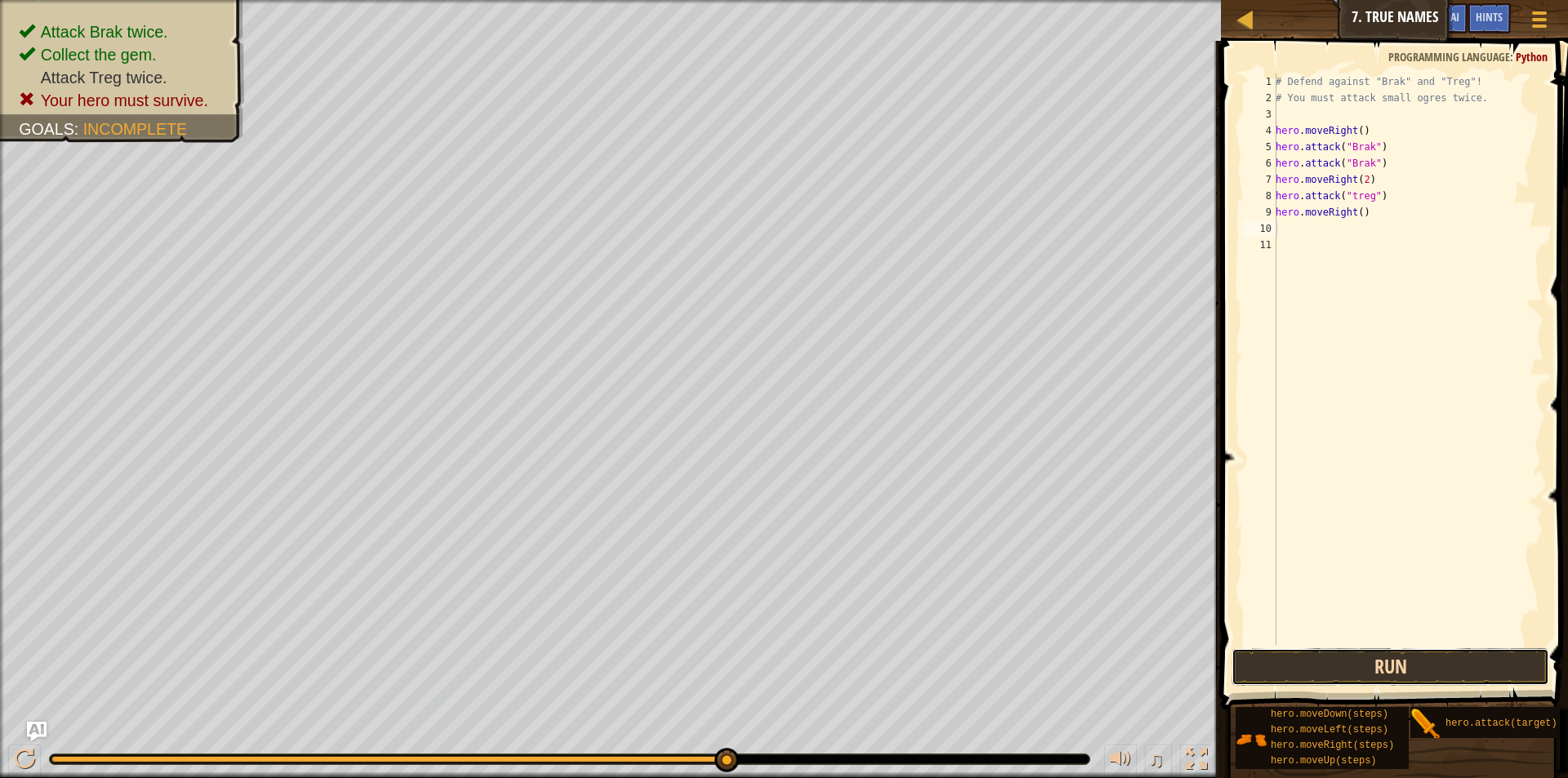
click at [1377, 659] on button "Run" at bounding box center [1390, 667] width 318 height 38
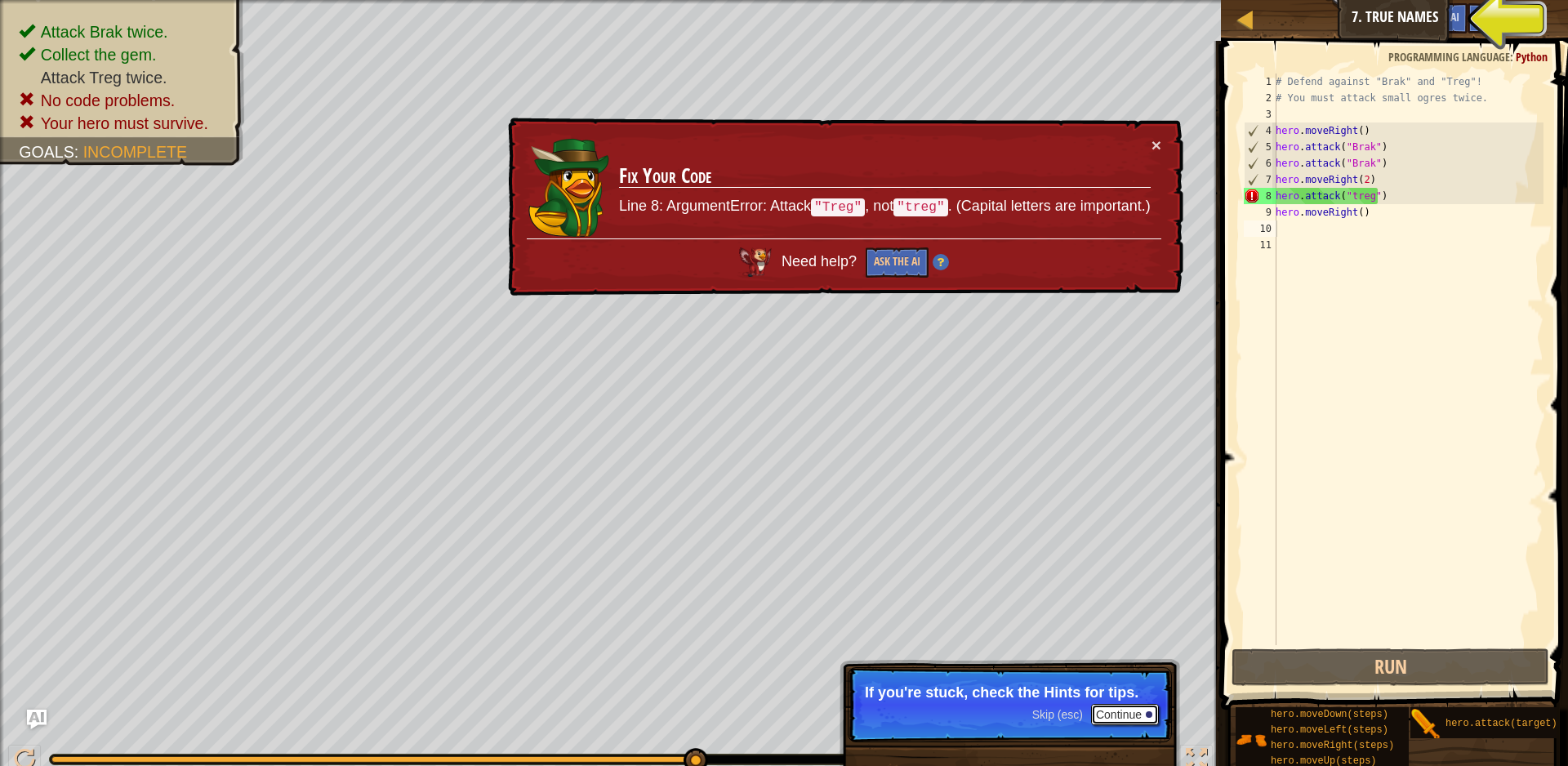
click at [1100, 704] on button "Continue" at bounding box center [1125, 714] width 67 height 21
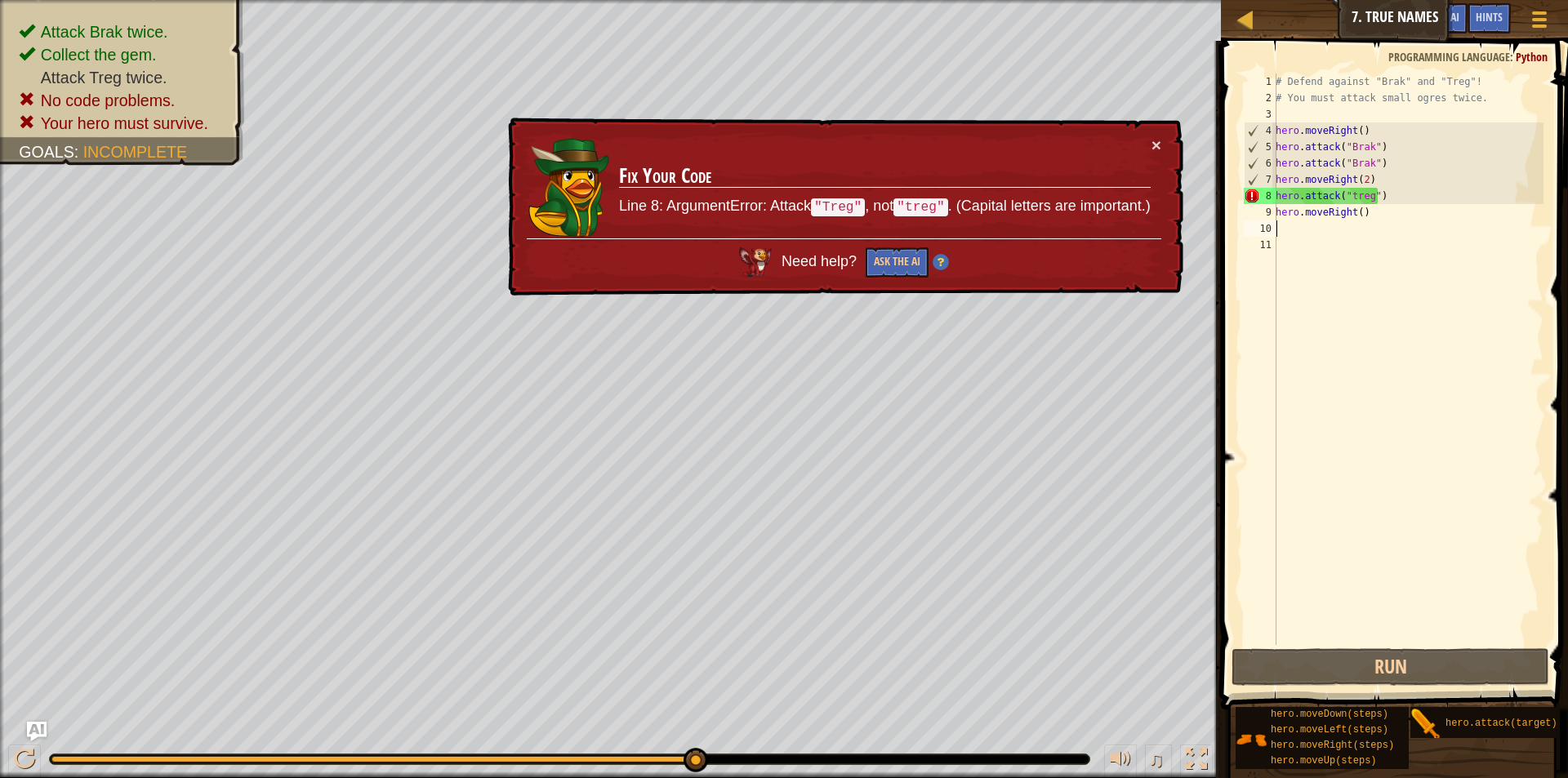
click at [1367, 198] on div "# Defend against "Brak" and "Treg"! # You must attack small ogres twice. hero .…" at bounding box center [1408, 375] width 271 height 604
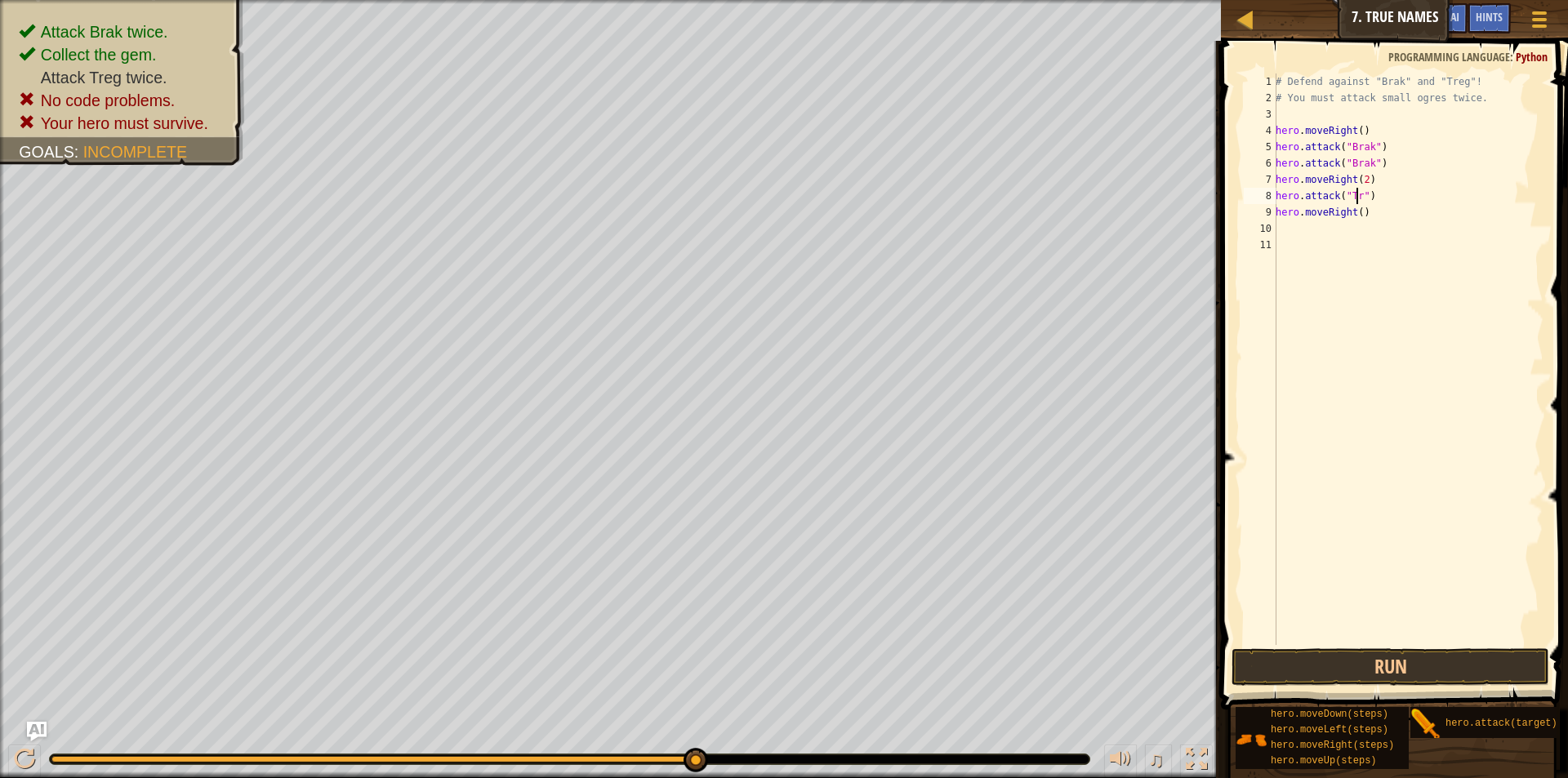
scroll to position [8, 8]
click at [1378, 649] on button "Run" at bounding box center [1390, 667] width 318 height 38
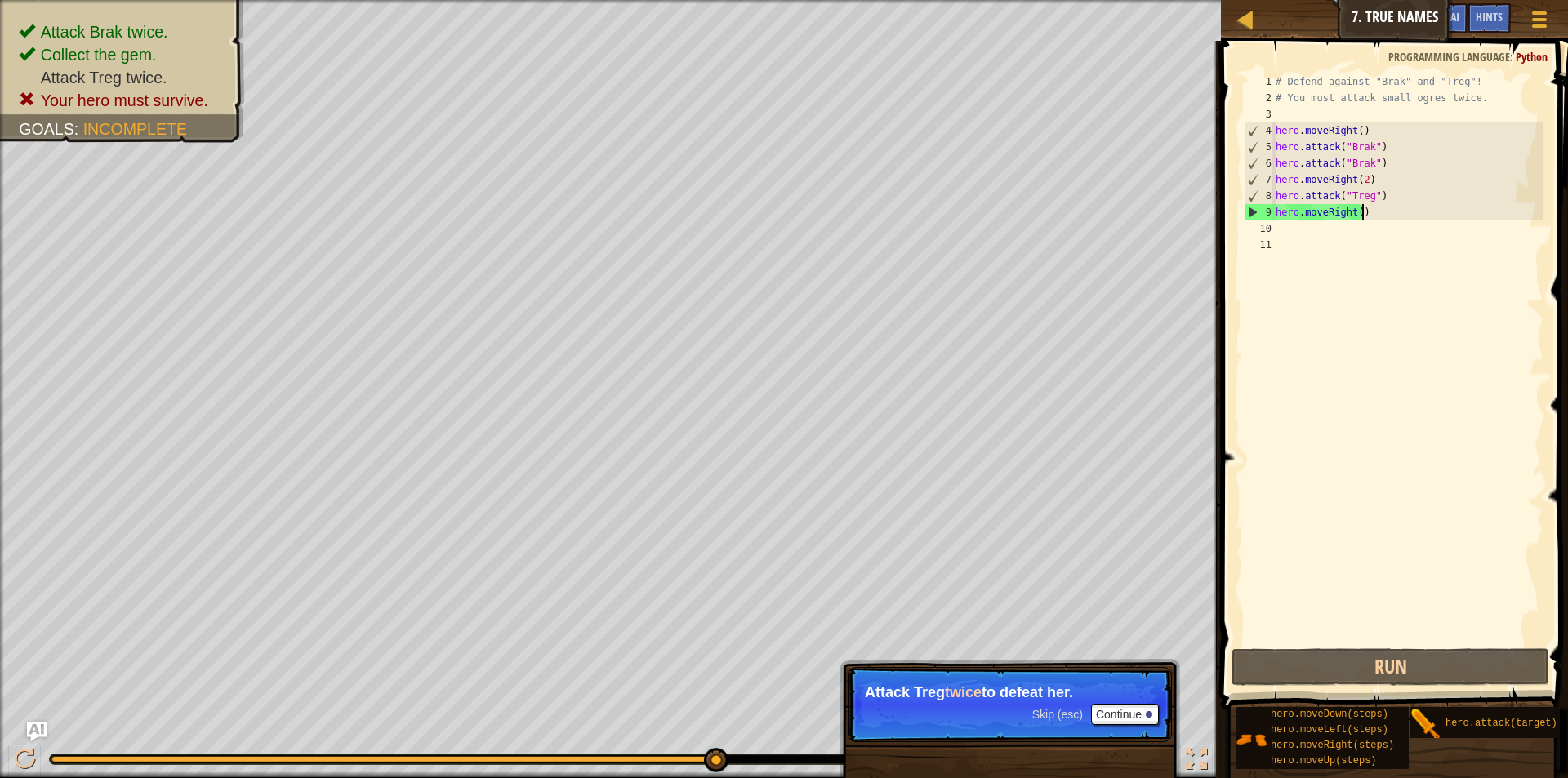
click at [1367, 218] on div "# Defend against "Brak" and "Treg"! # You must attack small ogres twice. hero .…" at bounding box center [1408, 375] width 271 height 604
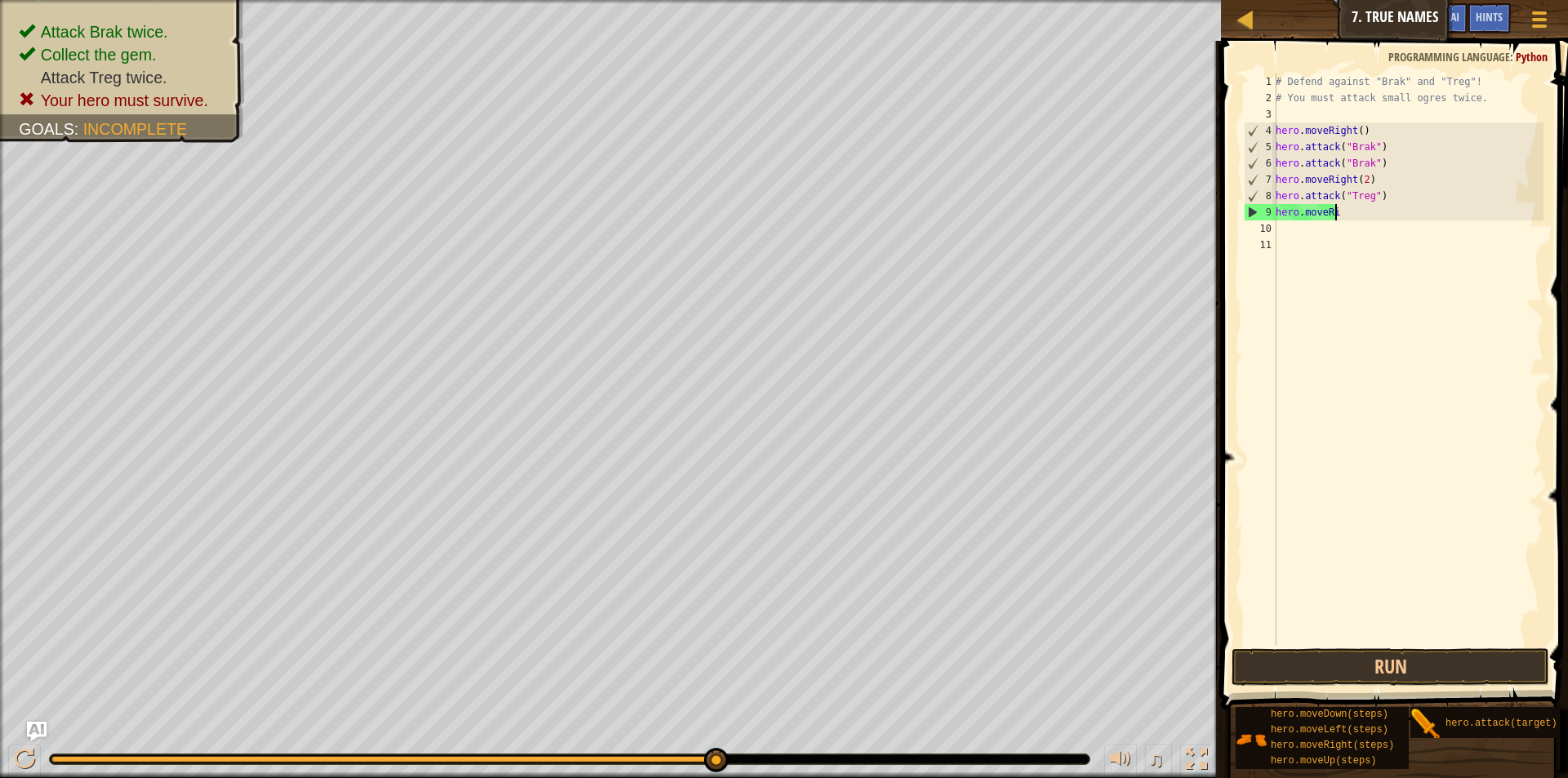
scroll to position [8, 2]
type textarea "h"
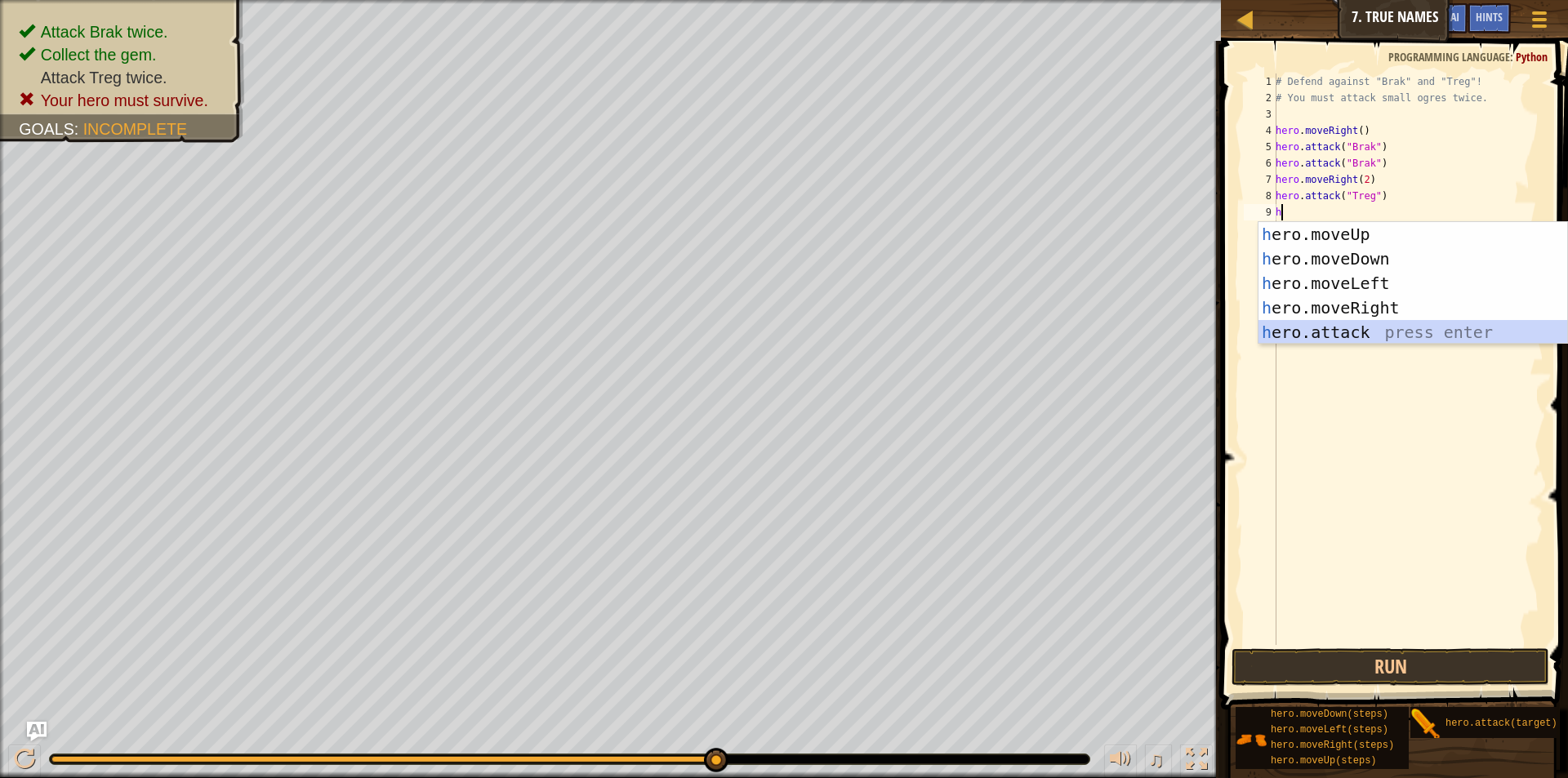
click at [1313, 325] on div "h ero.moveUp press enter h ero.moveDown press enter h ero.moveLeft press enter …" at bounding box center [1413, 308] width 309 height 171
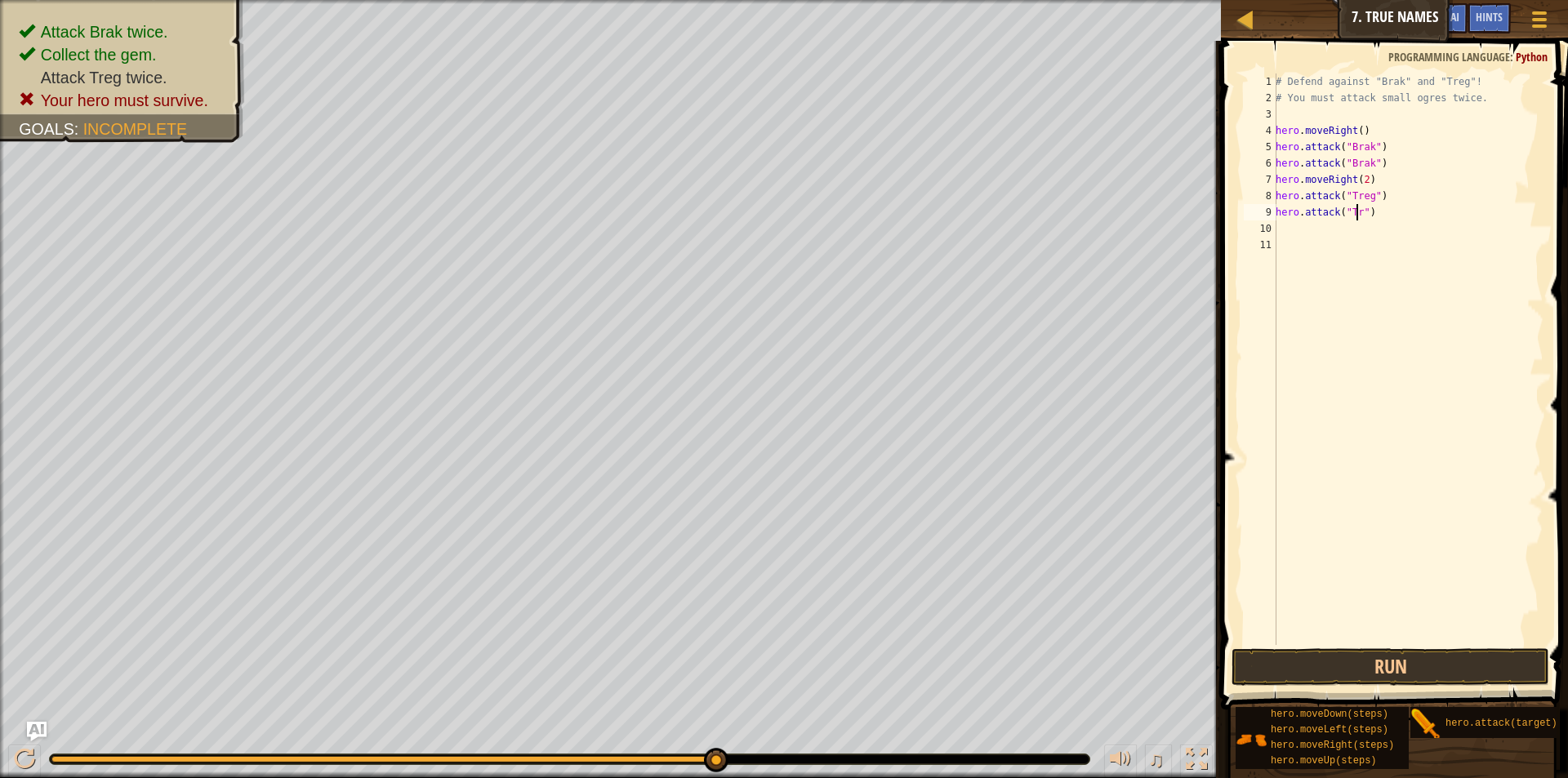
scroll to position [8, 8]
type textarea "hero.attack("Treg")"
click at [1284, 238] on div "# Defend against "Brak" and "Treg"! # You must attack small ogres twice. hero .…" at bounding box center [1408, 375] width 271 height 604
click at [1287, 228] on div "# Defend against "Brak" and "Treg"! # You must attack small ogres twice. hero .…" at bounding box center [1408, 375] width 271 height 604
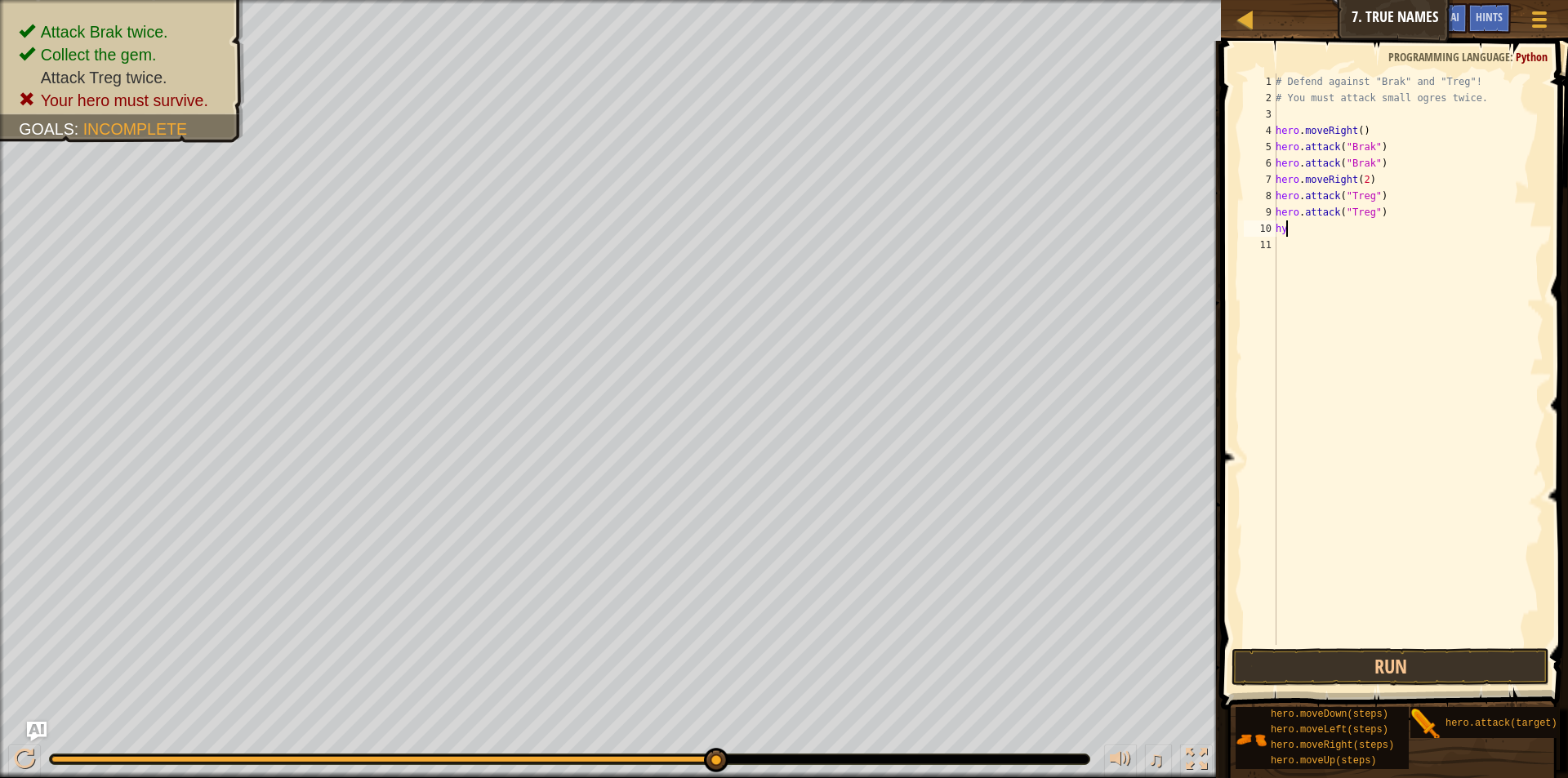
type textarea "h"
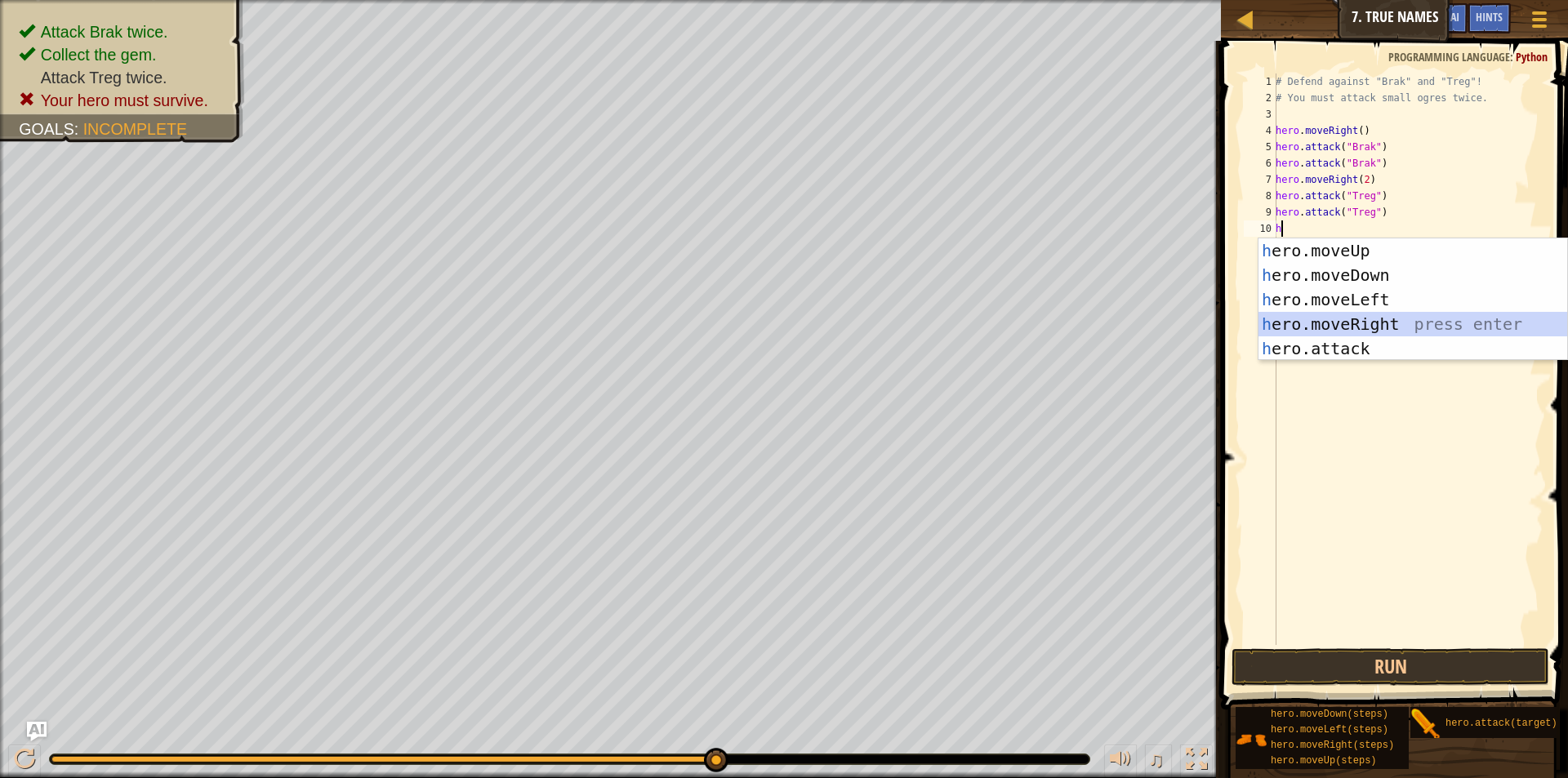
click at [1324, 325] on div "h ero.moveUp press enter h ero.moveDown press enter h ero.moveLeft press enter …" at bounding box center [1413, 324] width 309 height 171
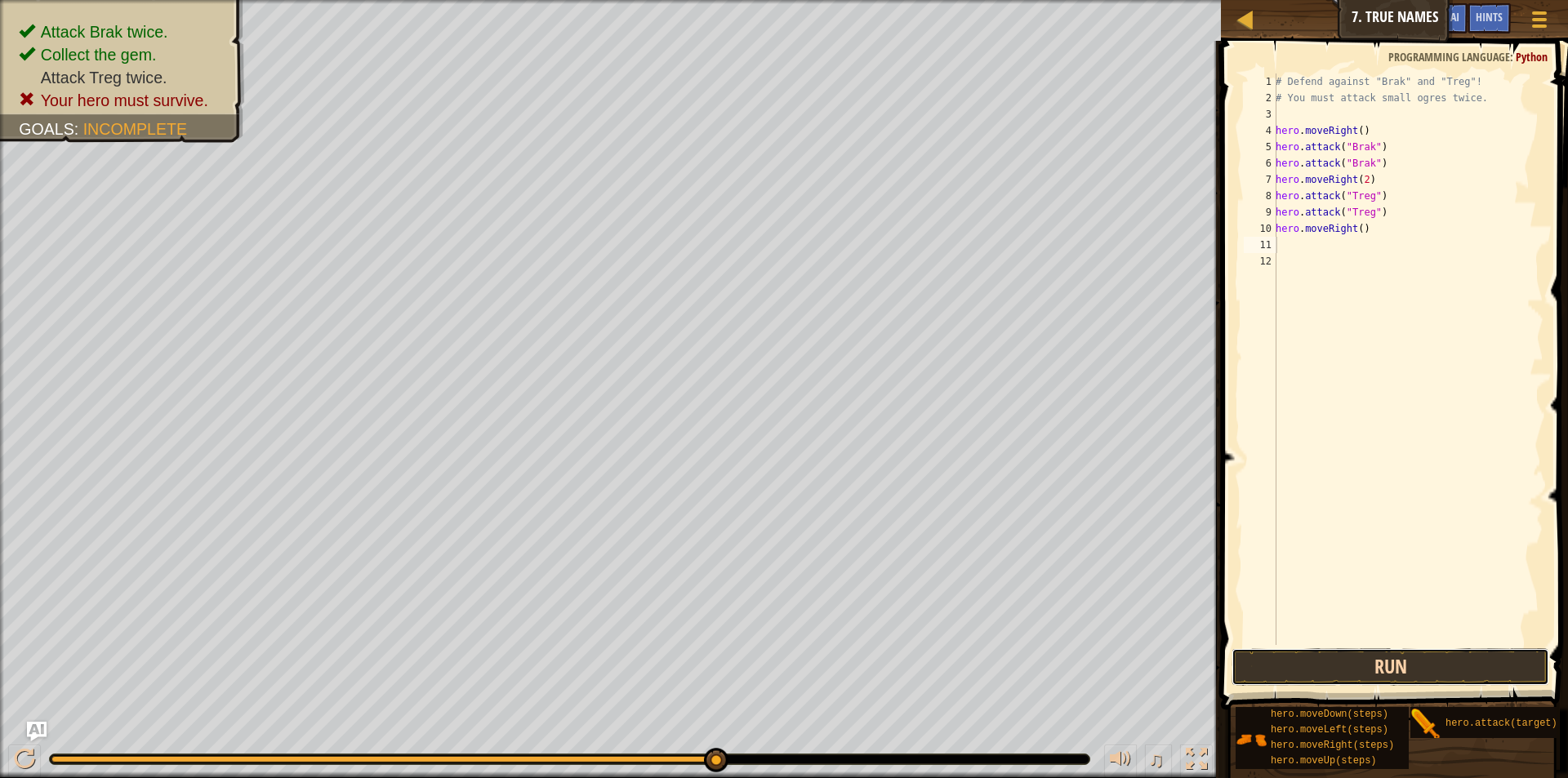
click at [1463, 666] on button "Run" at bounding box center [1390, 667] width 318 height 38
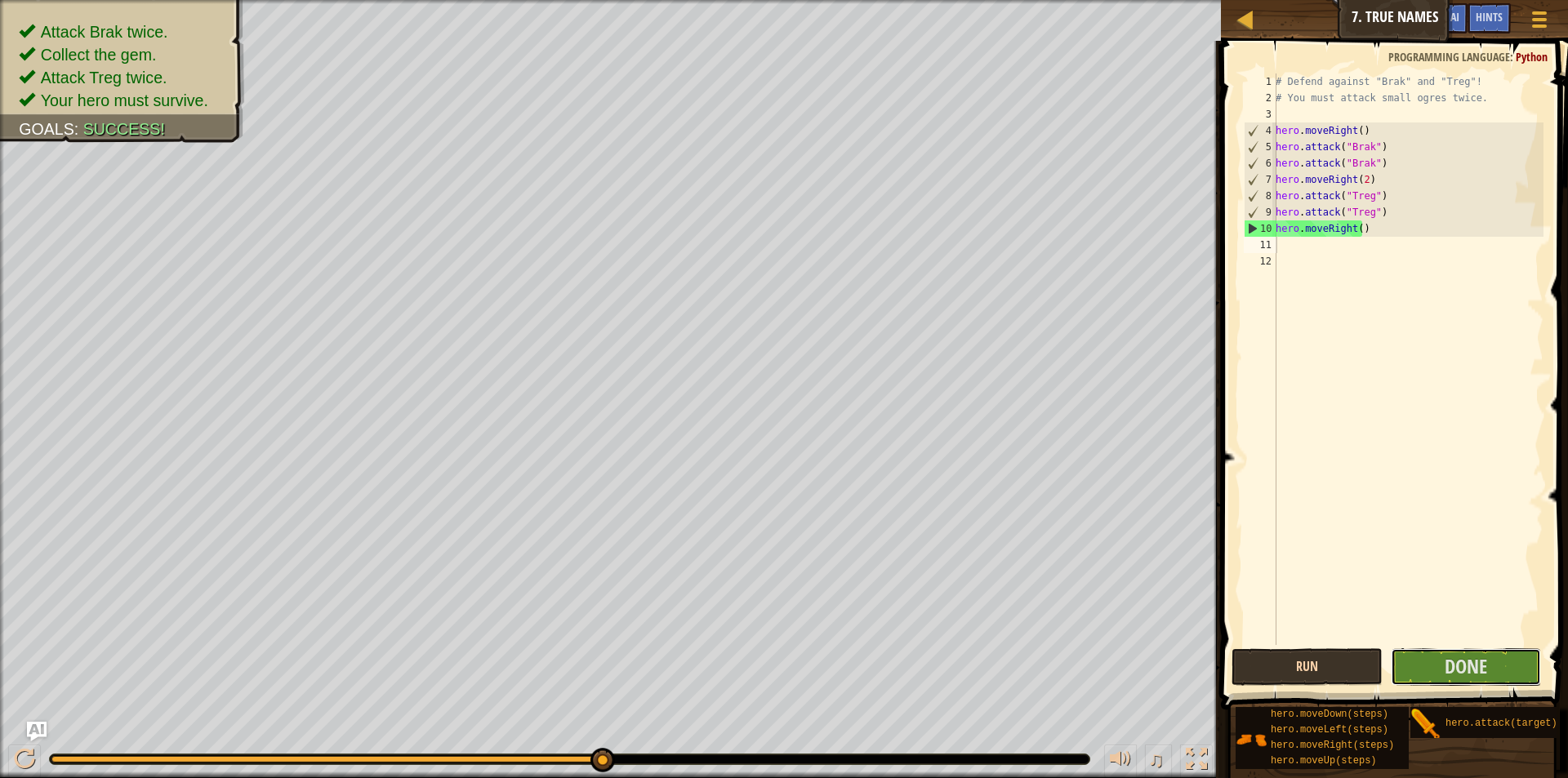
click at [1463, 666] on span "Done" at bounding box center [1466, 666] width 42 height 26
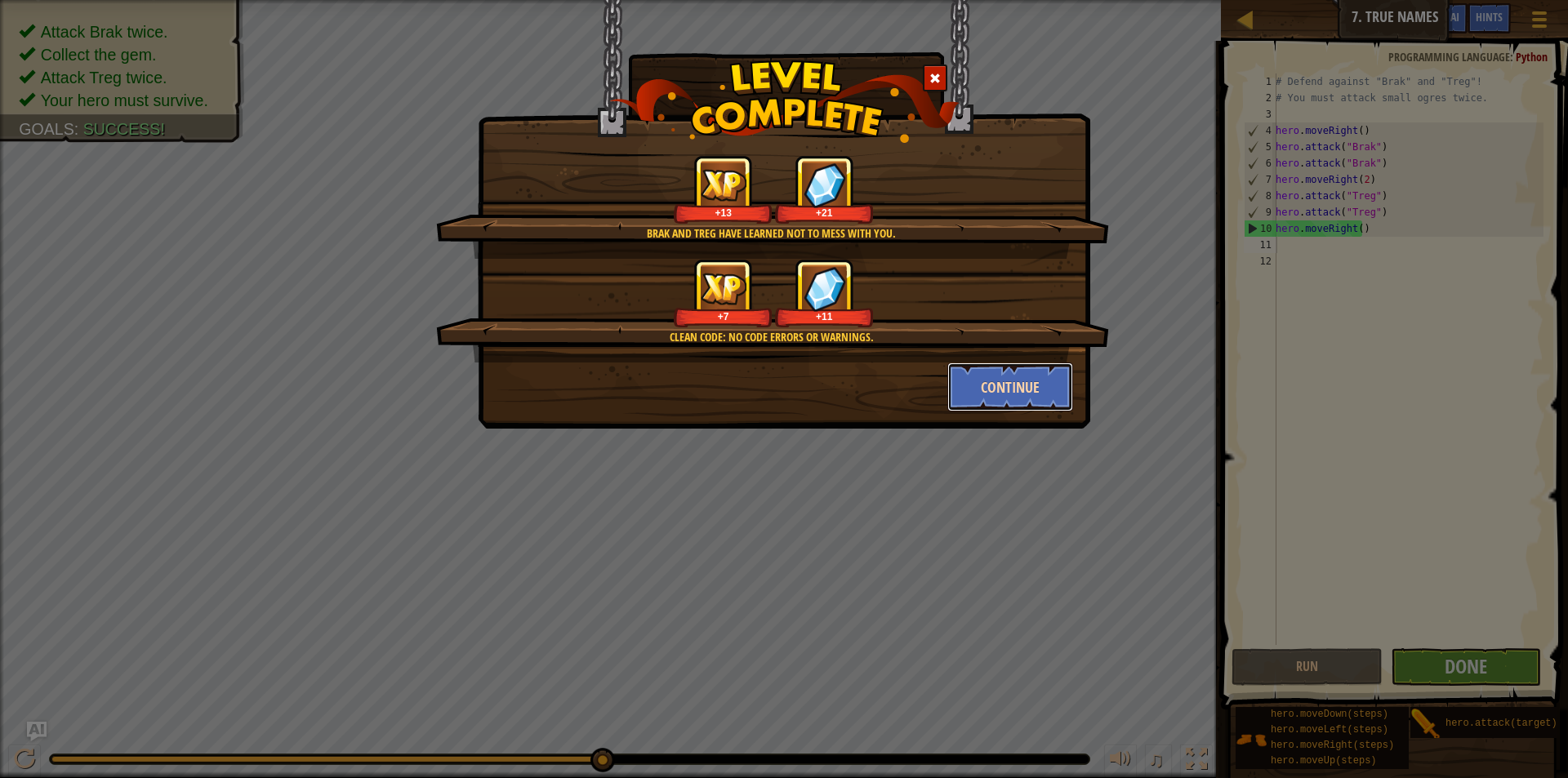
drag, startPoint x: 1029, startPoint y: 384, endPoint x: 1013, endPoint y: 391, distance: 17.5
click at [1013, 391] on button "Continue" at bounding box center [1011, 387] width 126 height 49
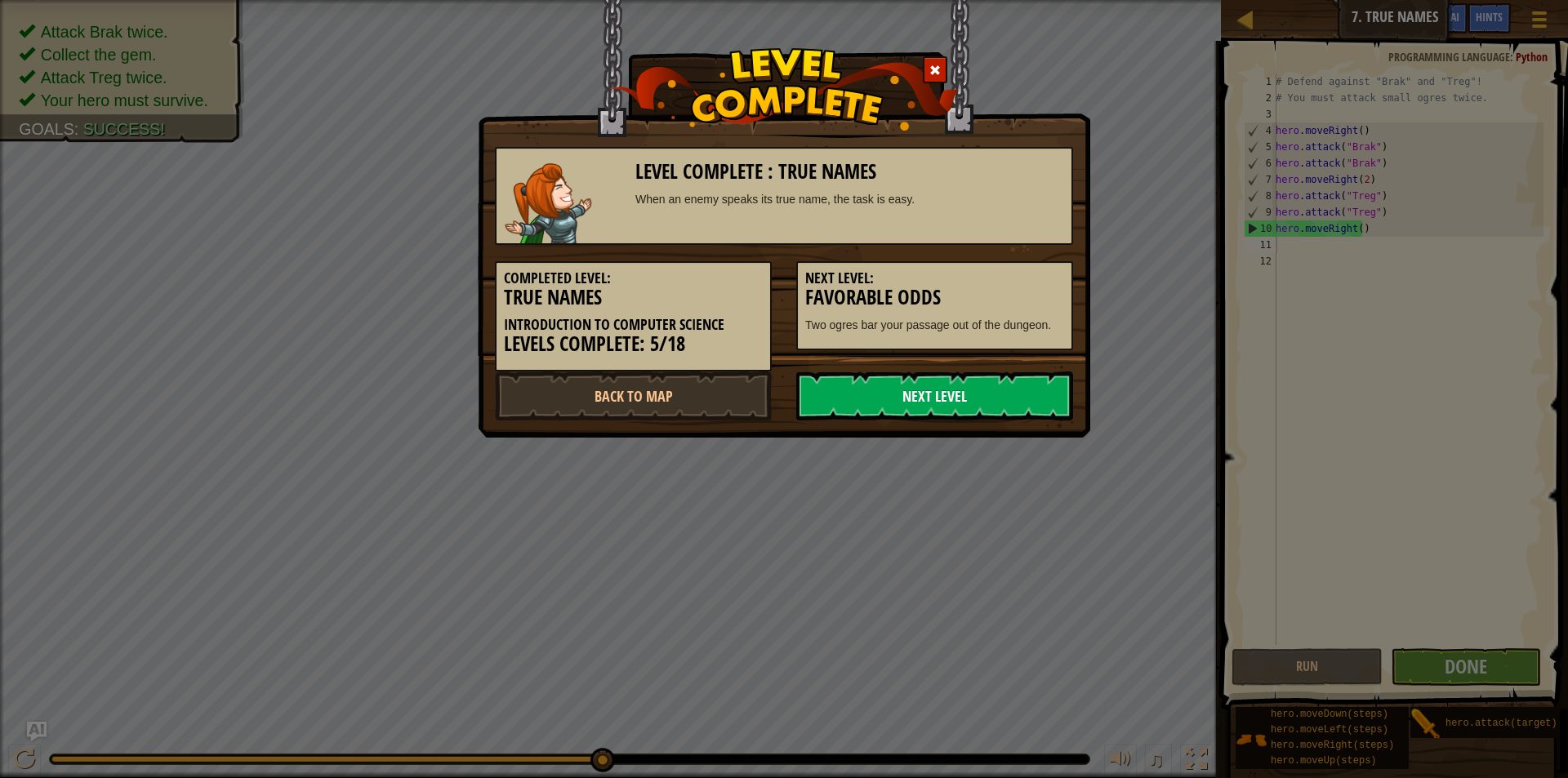
click at [926, 380] on link "Next Level" at bounding box center [935, 396] width 277 height 49
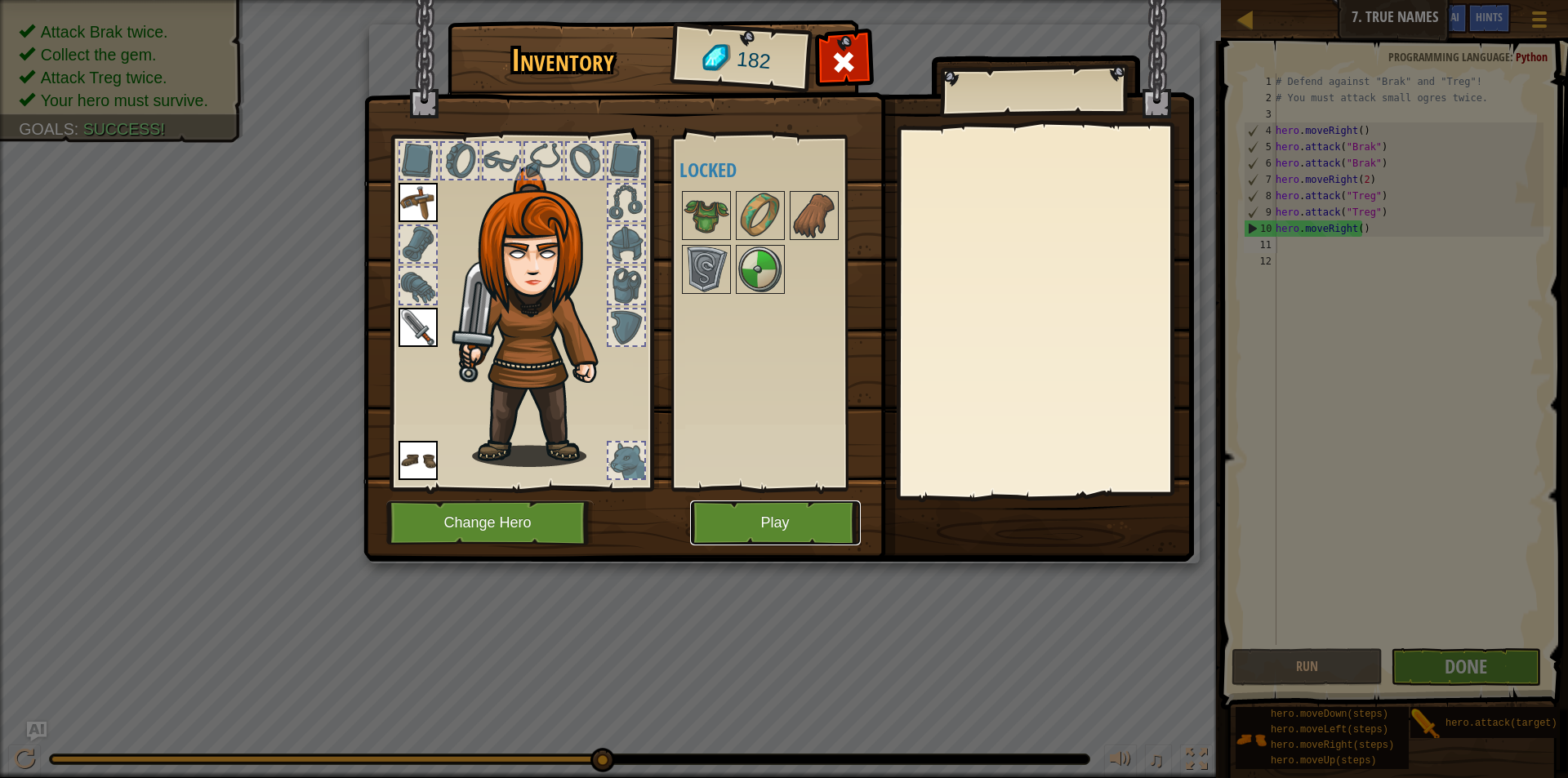
click at [786, 512] on button "Play" at bounding box center [776, 523] width 170 height 45
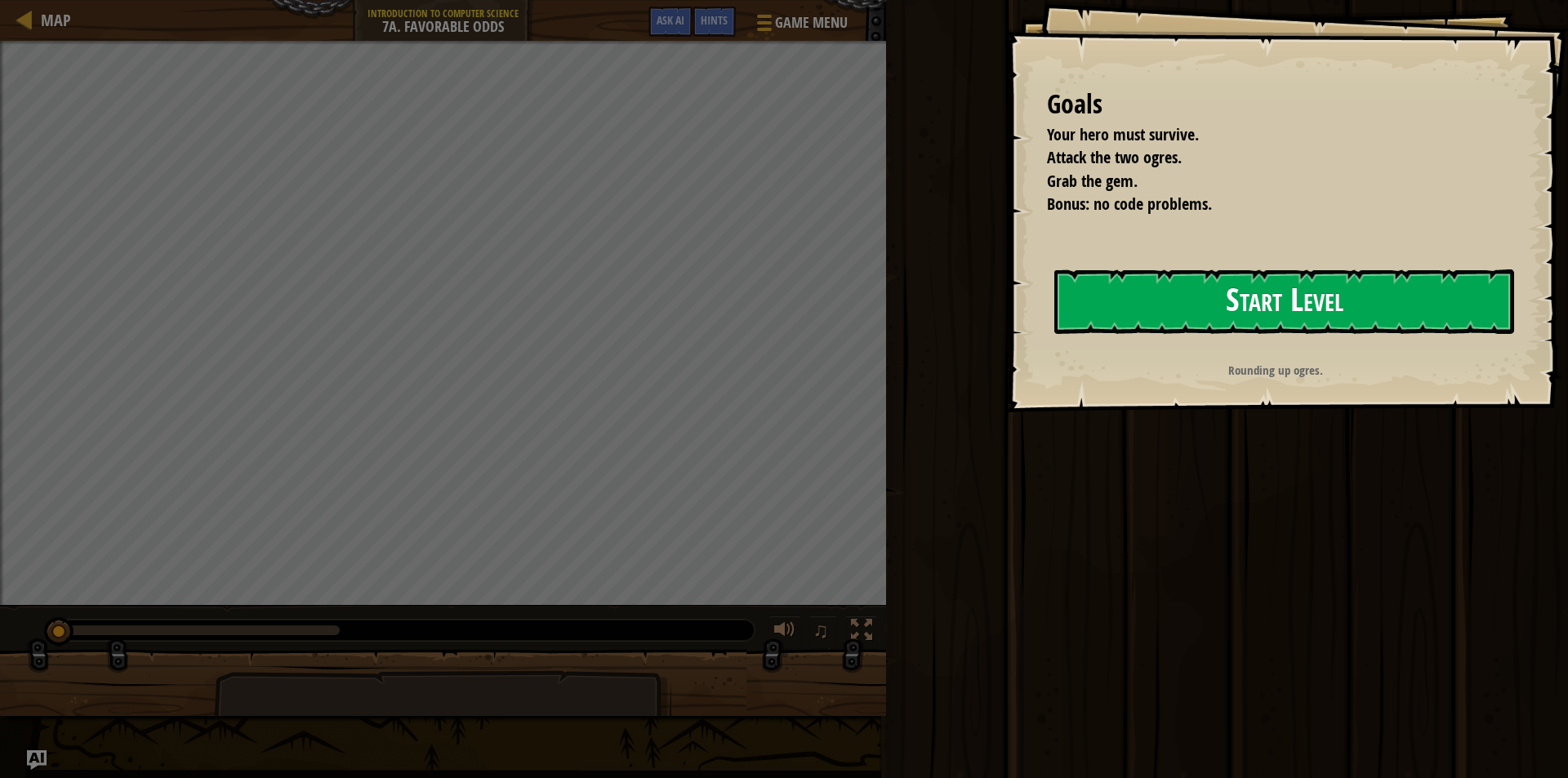
click at [1329, 294] on button "Start Level" at bounding box center [1284, 302] width 459 height 65
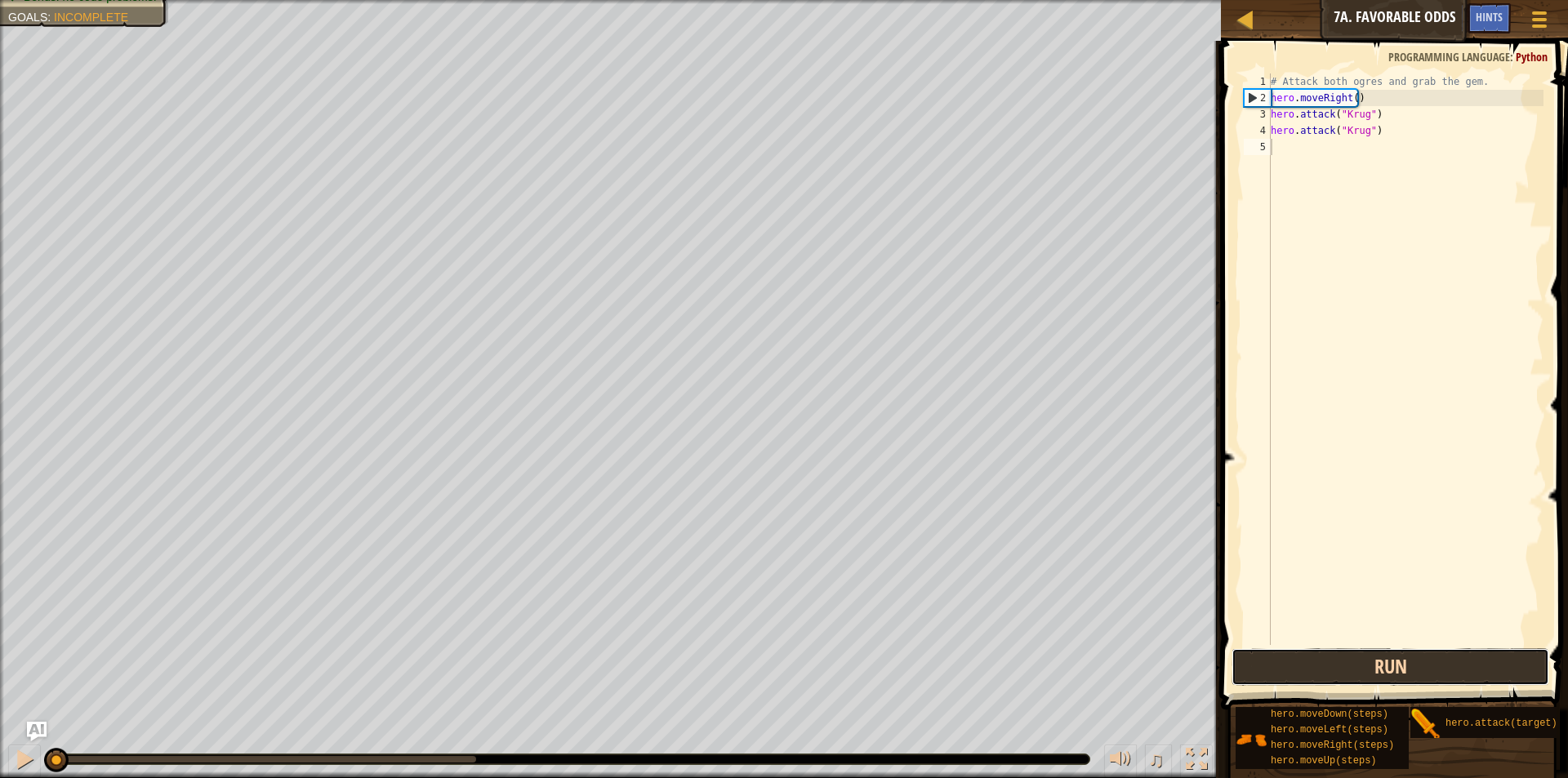
click at [1494, 663] on button "Run" at bounding box center [1390, 667] width 318 height 38
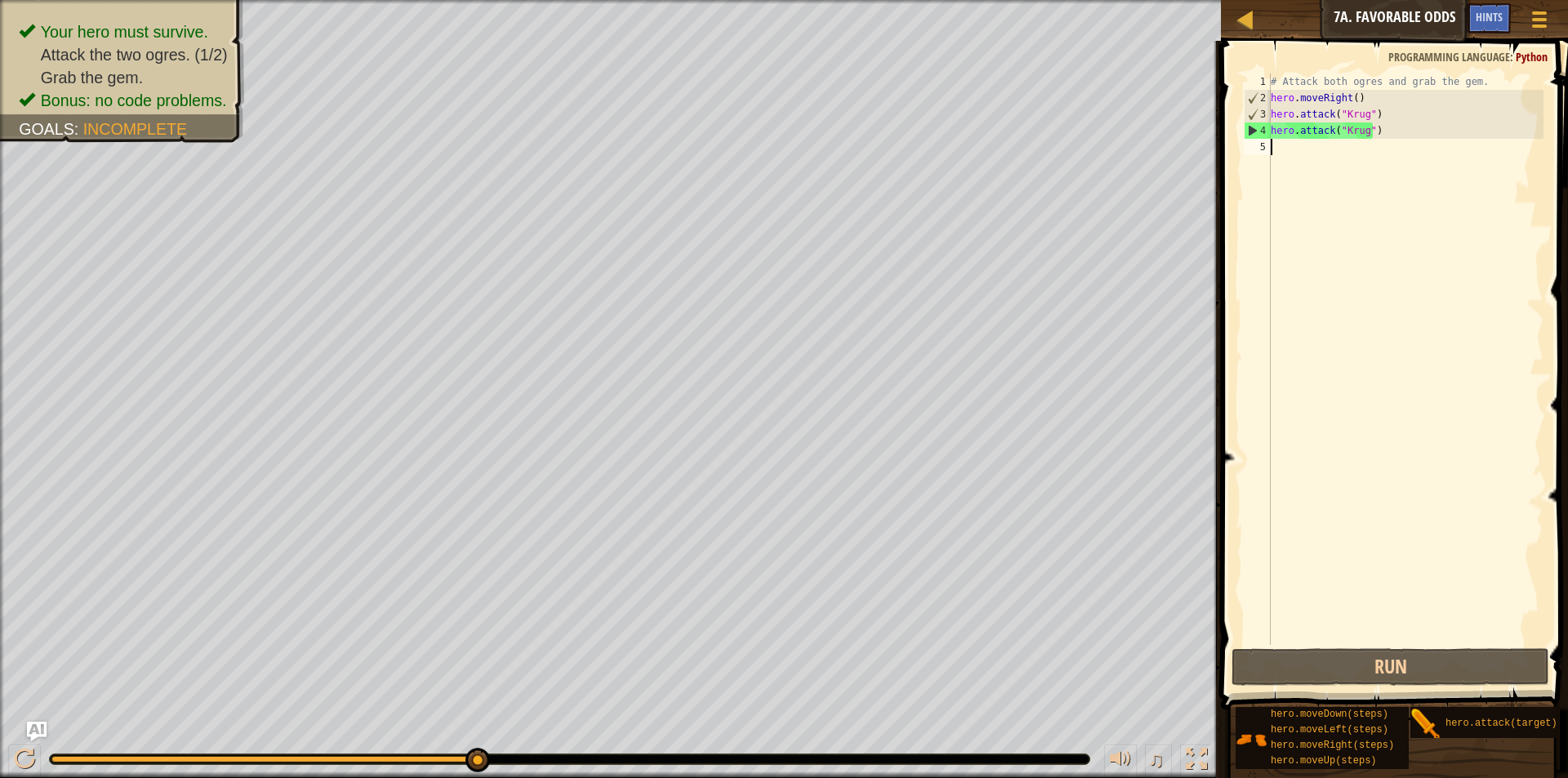
type textarea "h"
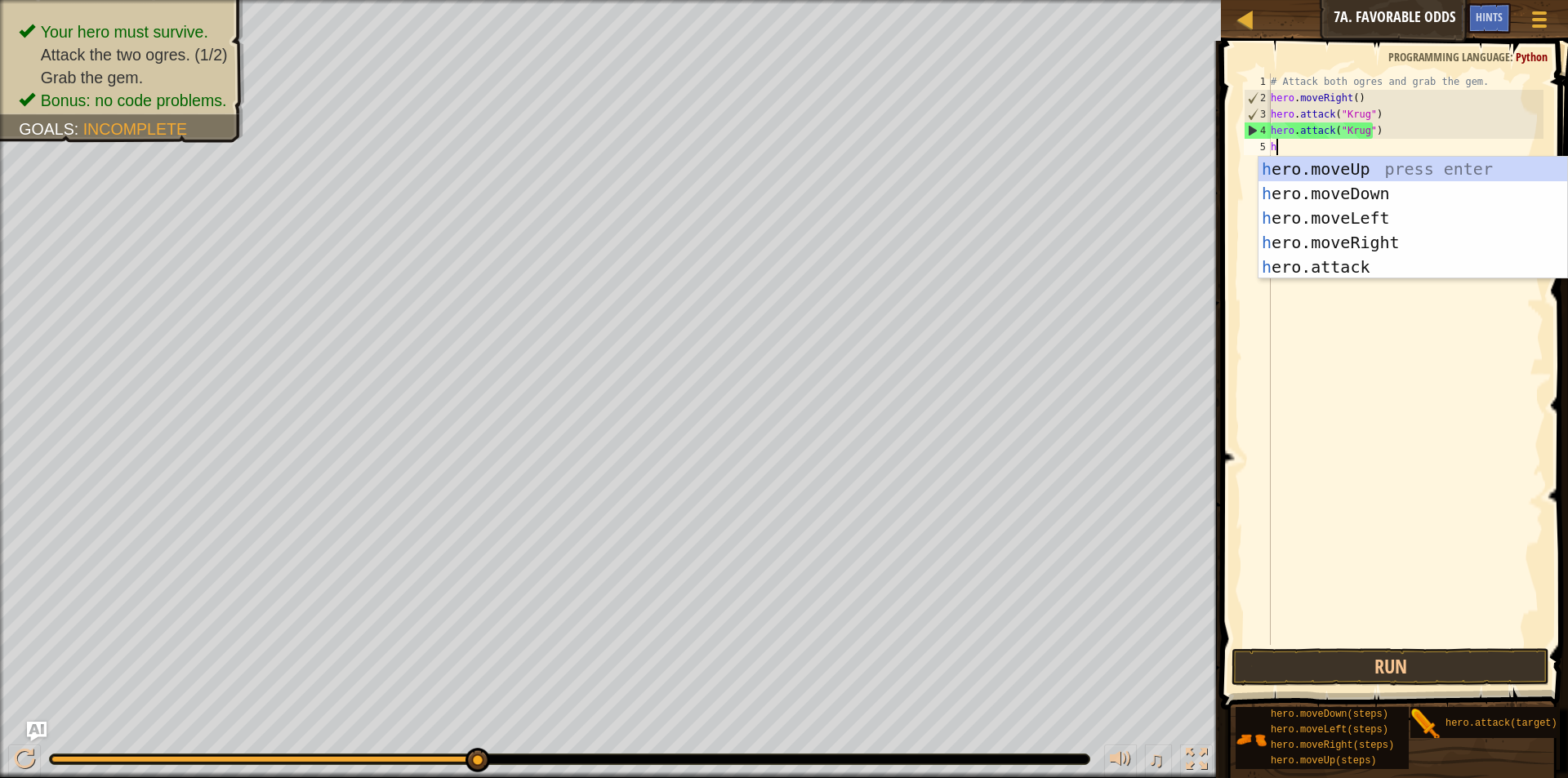
scroll to position [8, 0]
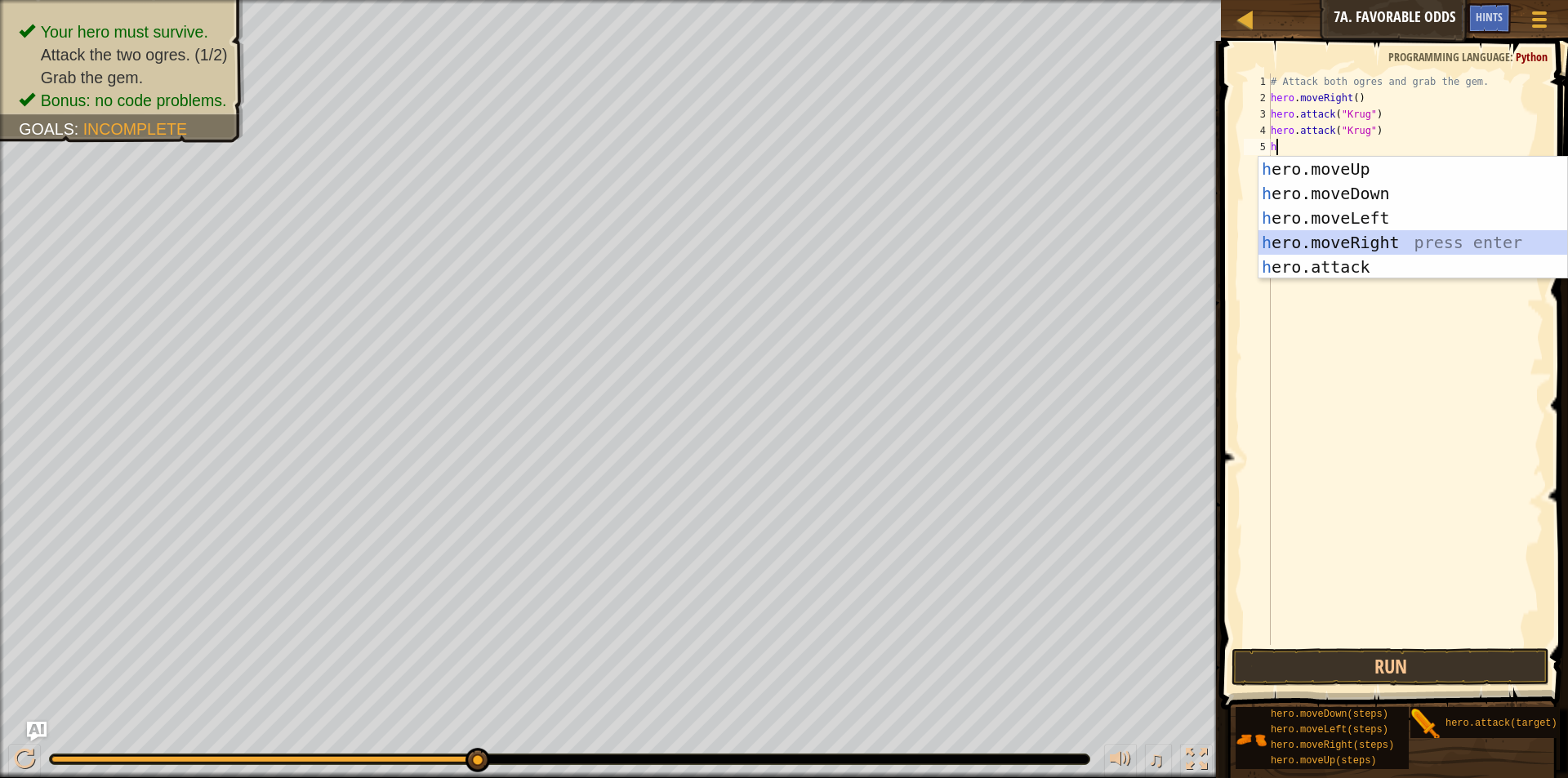
click at [1361, 242] on div "h ero.moveUp press enter h ero.moveDown press enter h ero.moveLeft press enter …" at bounding box center [1413, 242] width 309 height 171
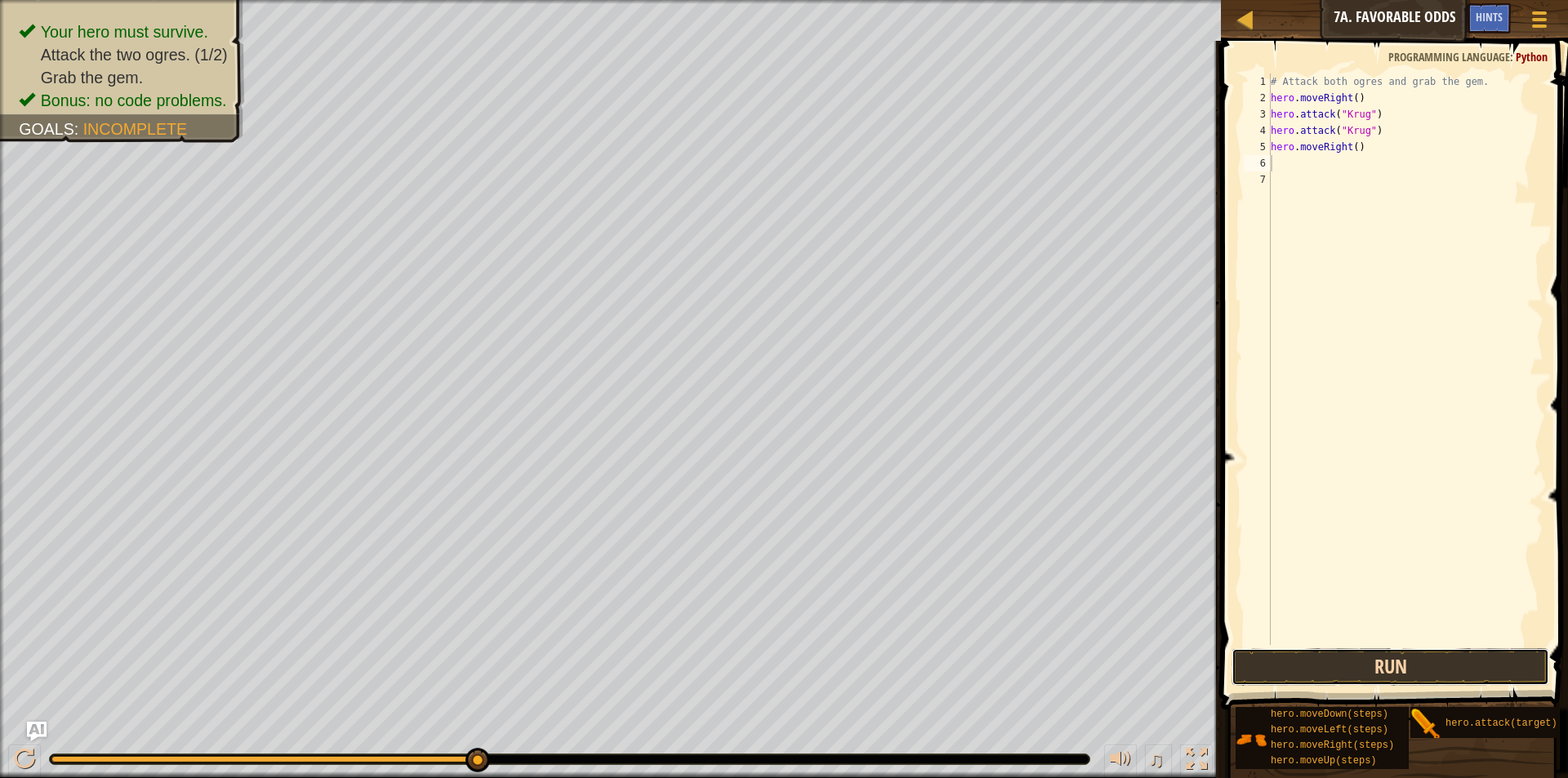
click at [1469, 668] on button "Run" at bounding box center [1390, 667] width 318 height 38
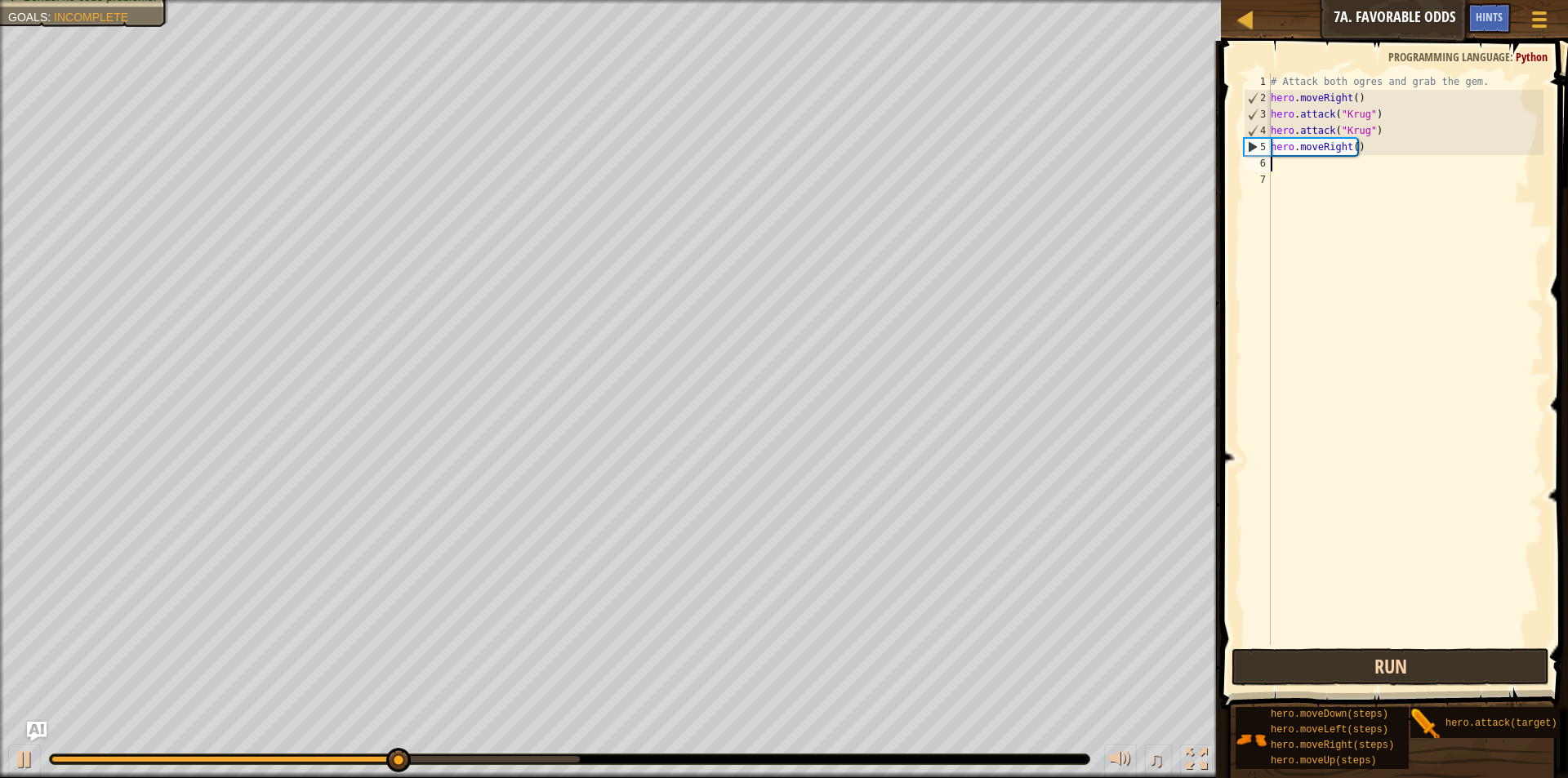
type textarea "h"
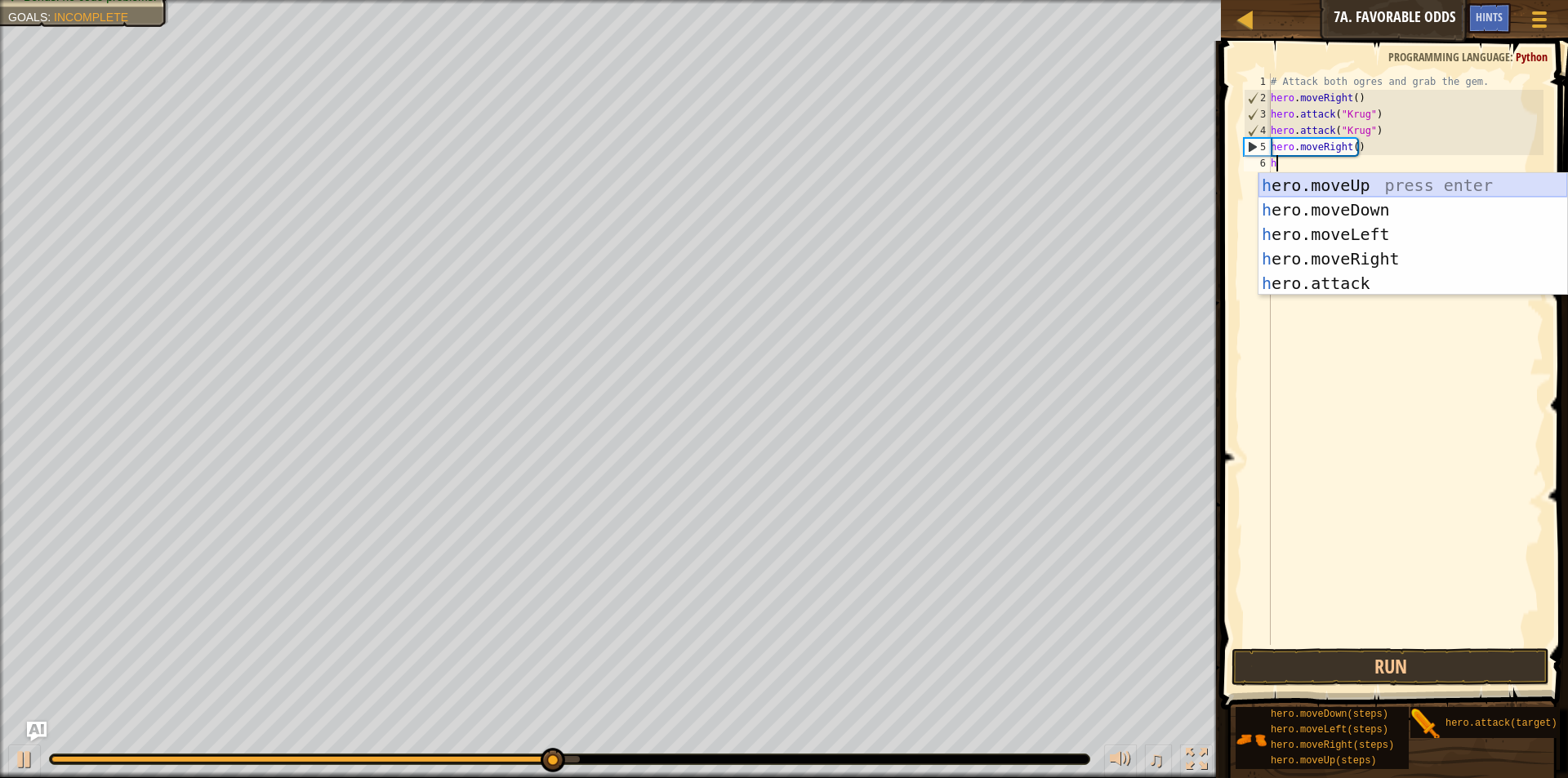
click at [1342, 185] on div "h ero.moveUp press enter h ero.moveDown press enter h ero.moveLeft press enter …" at bounding box center [1413, 258] width 309 height 171
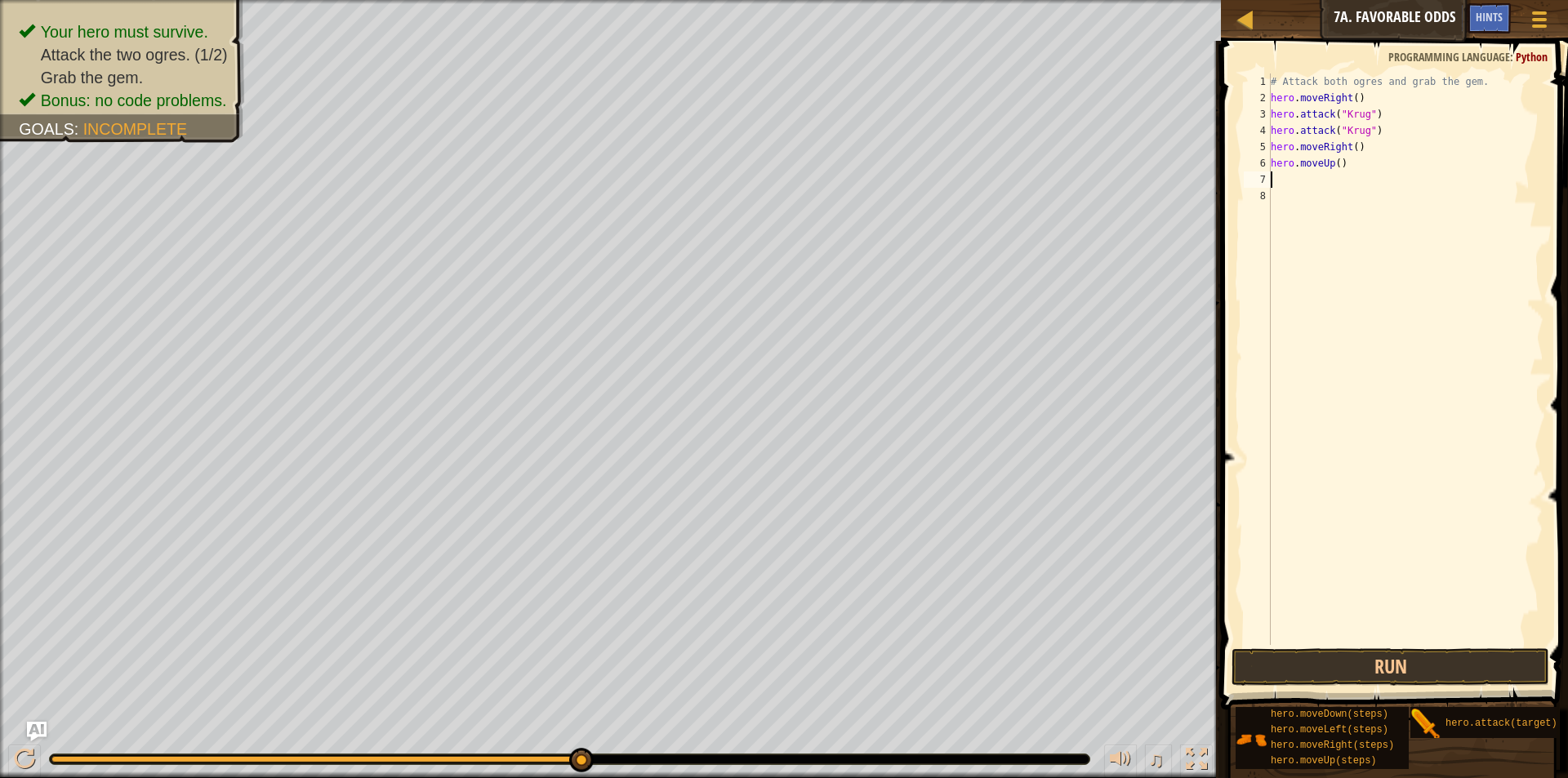
type textarea "h"
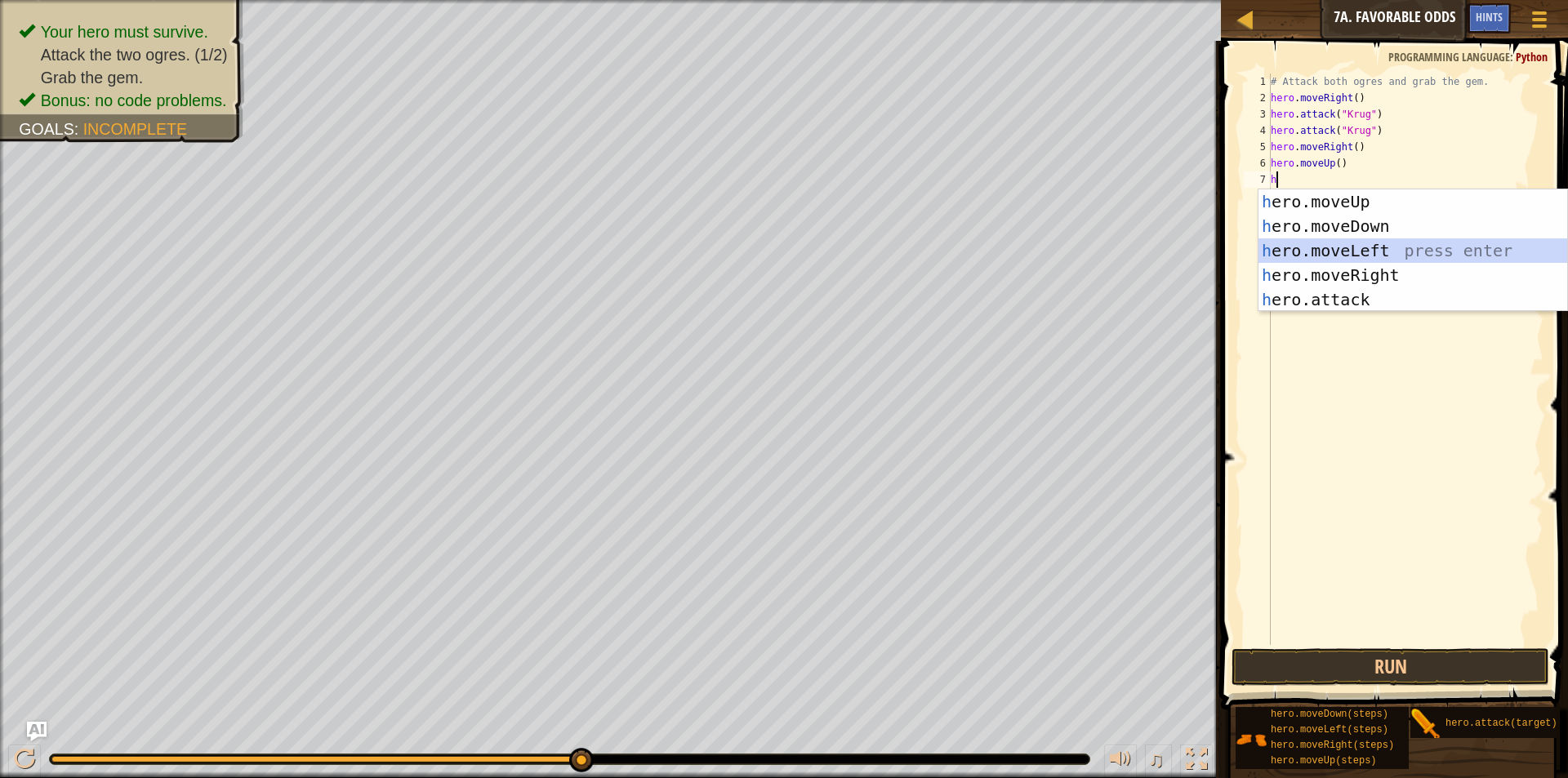
click at [1367, 245] on div "h ero.moveUp press enter h ero.moveDown press enter h ero.moveLeft press enter …" at bounding box center [1413, 275] width 309 height 171
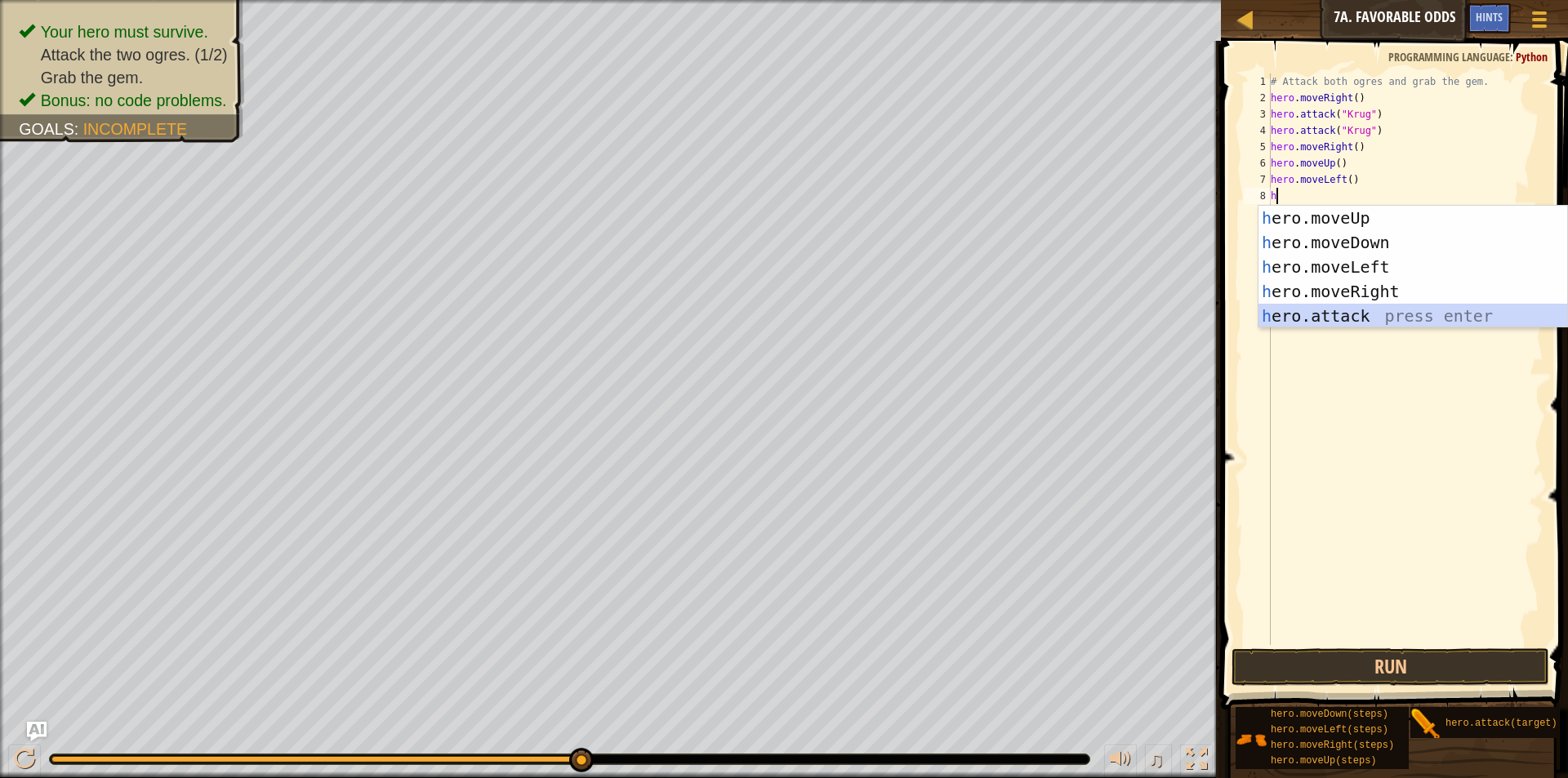
click at [1358, 313] on div "h ero.moveUp press enter h ero.moveDown press enter h ero.moveLeft press enter …" at bounding box center [1413, 291] width 309 height 171
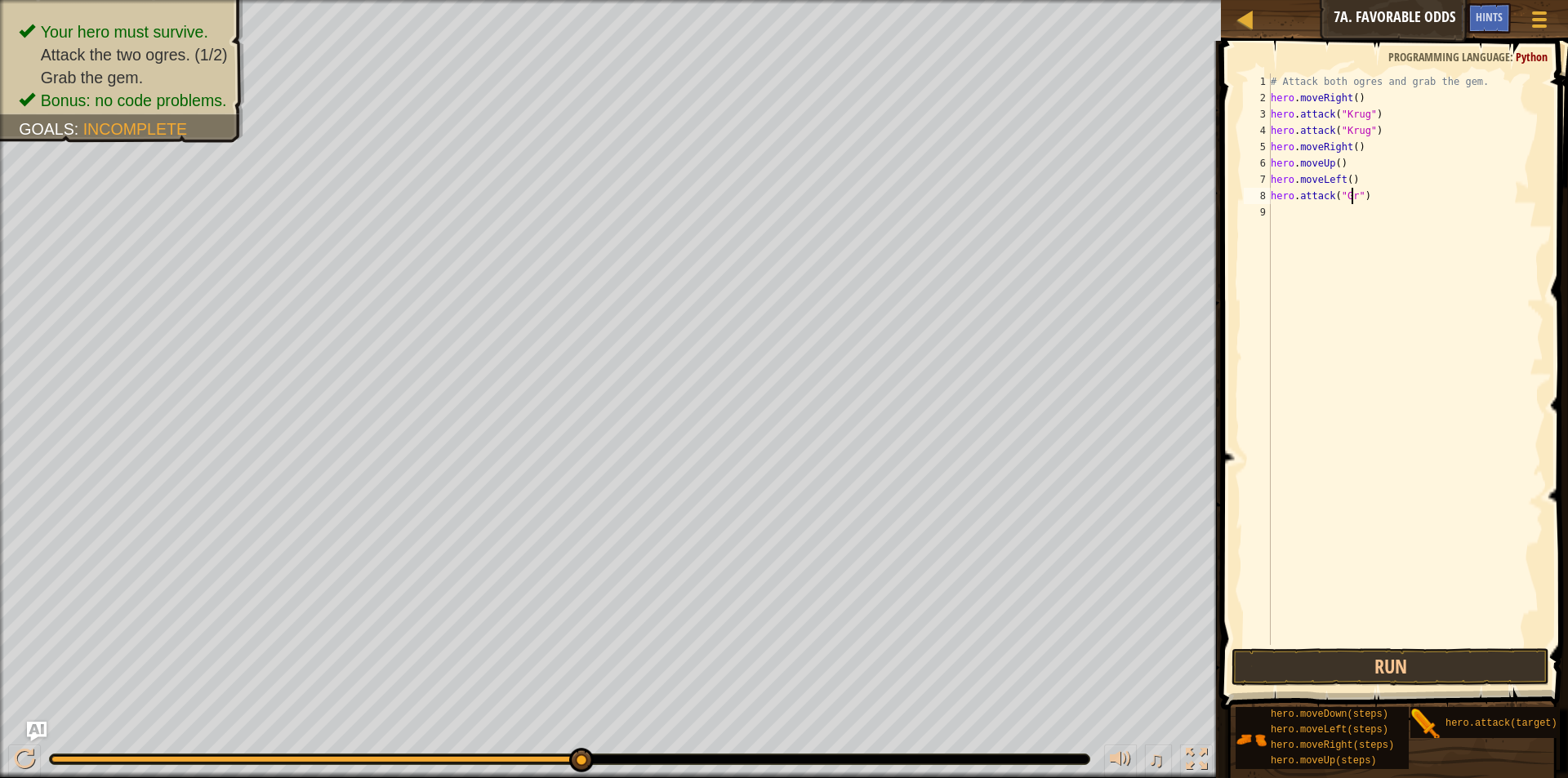
scroll to position [8, 8]
type textarea "hero.attack("Grump")"
click at [1282, 215] on div "# Attack both ogres and grab the gem. hero . moveRight ( ) hero . attack ( "Kru…" at bounding box center [1405, 375] width 276 height 604
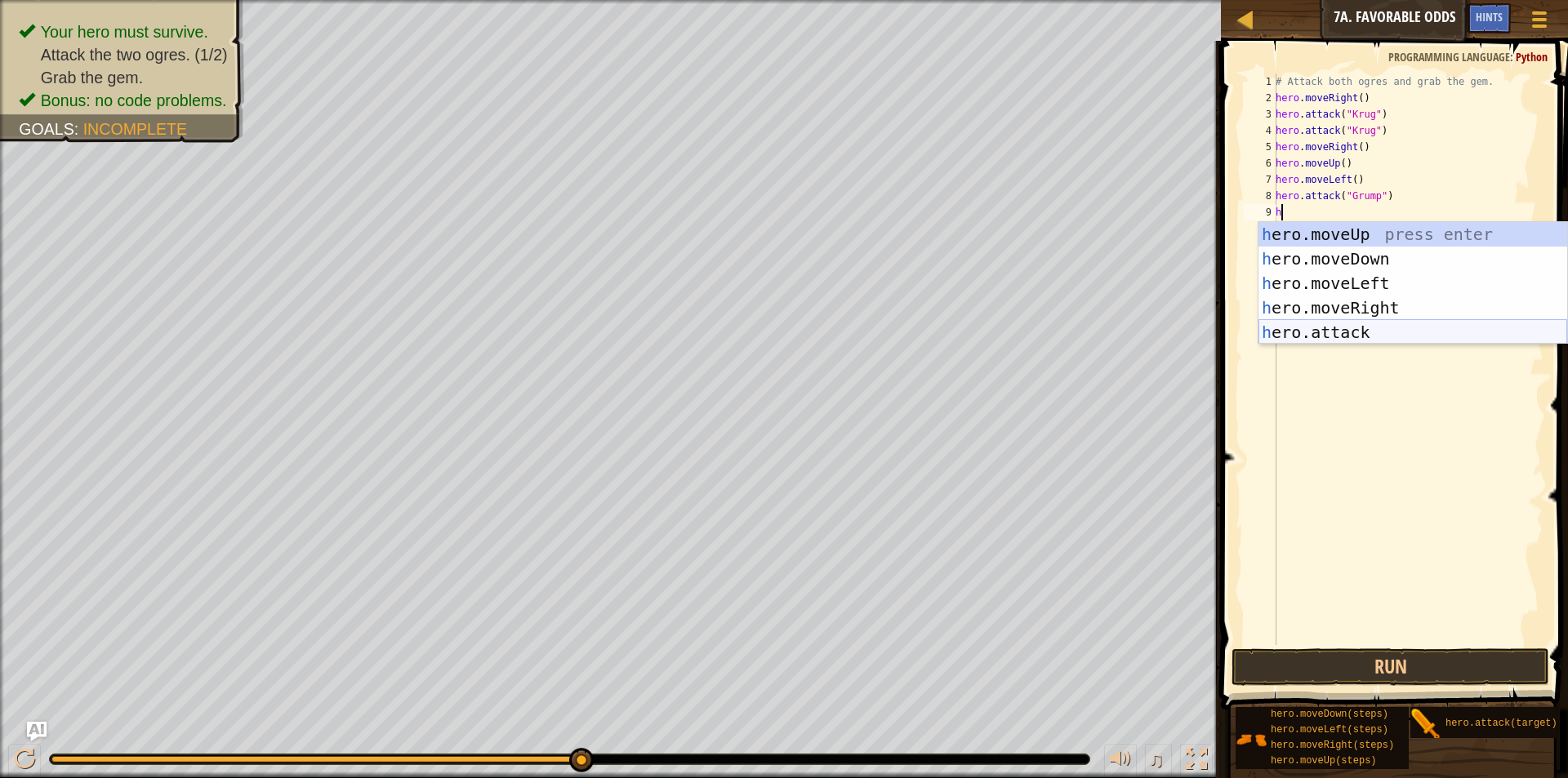
click at [1311, 325] on div "h ero.moveUp press enter h ero.moveDown press enter h ero.moveLeft press enter …" at bounding box center [1413, 308] width 309 height 171
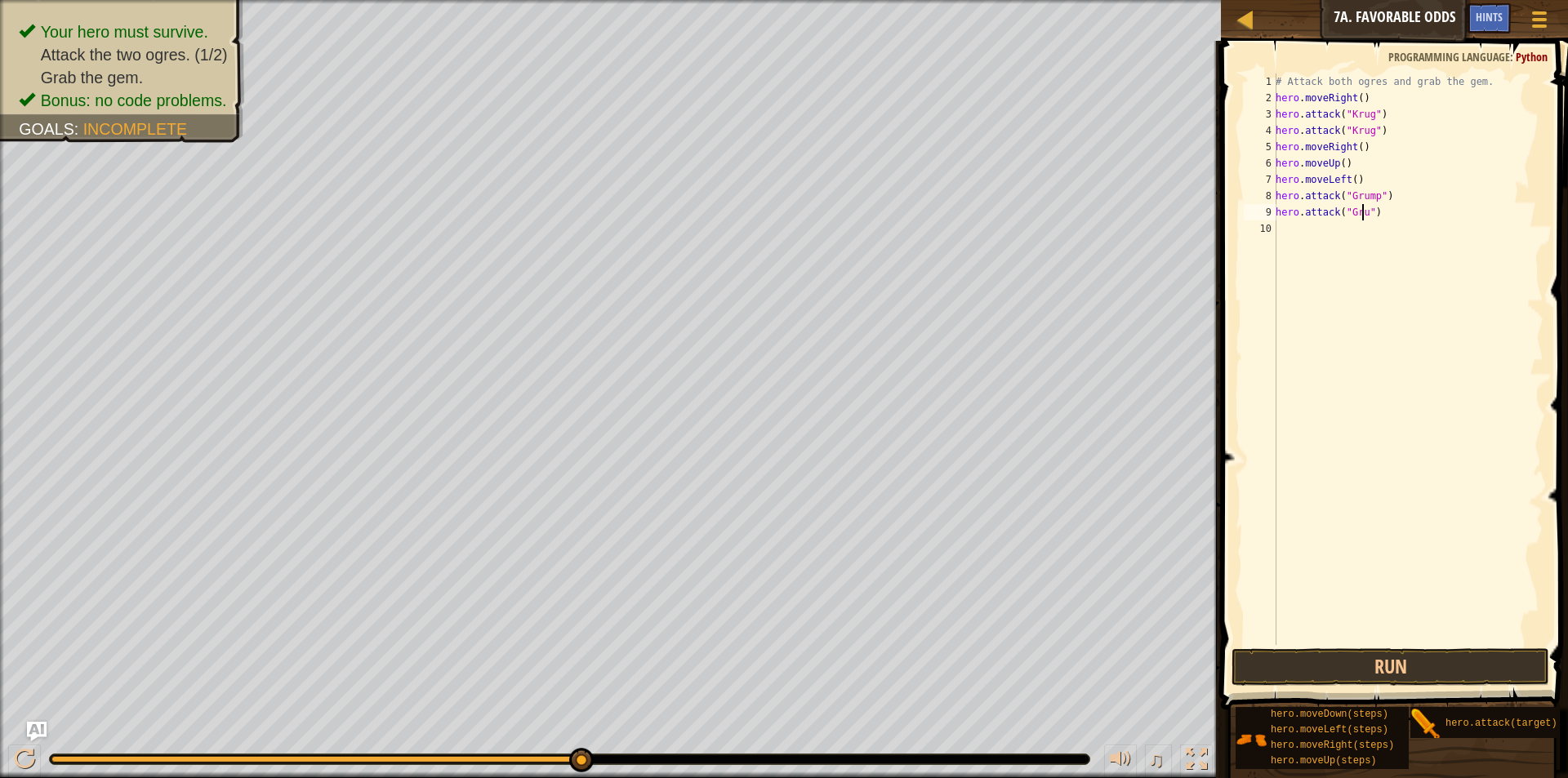
scroll to position [8, 8]
type textarea "hero.attack("Grump")"
click at [1275, 225] on div "10" at bounding box center [1259, 228] width 33 height 16
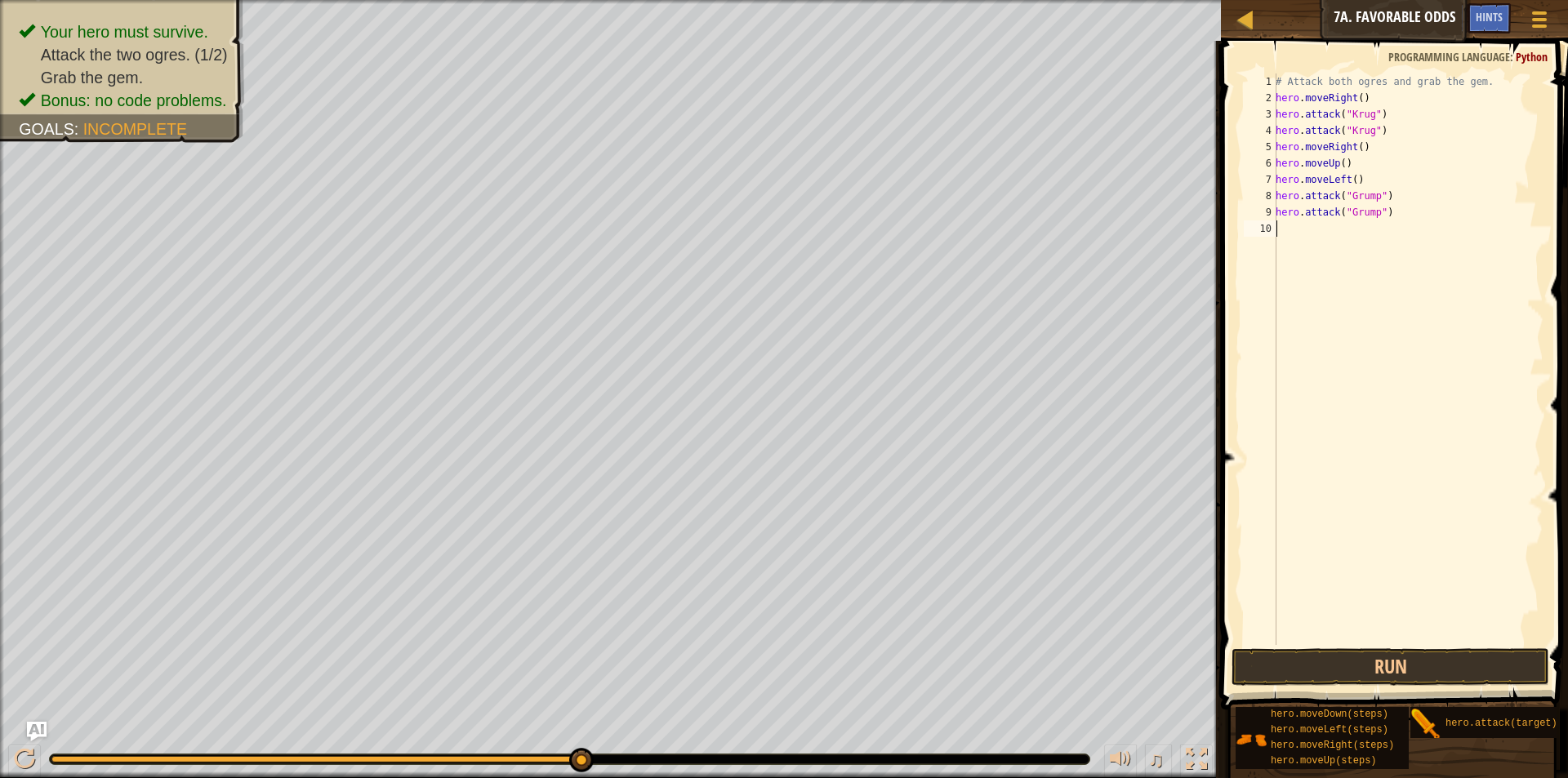
type textarea "h"
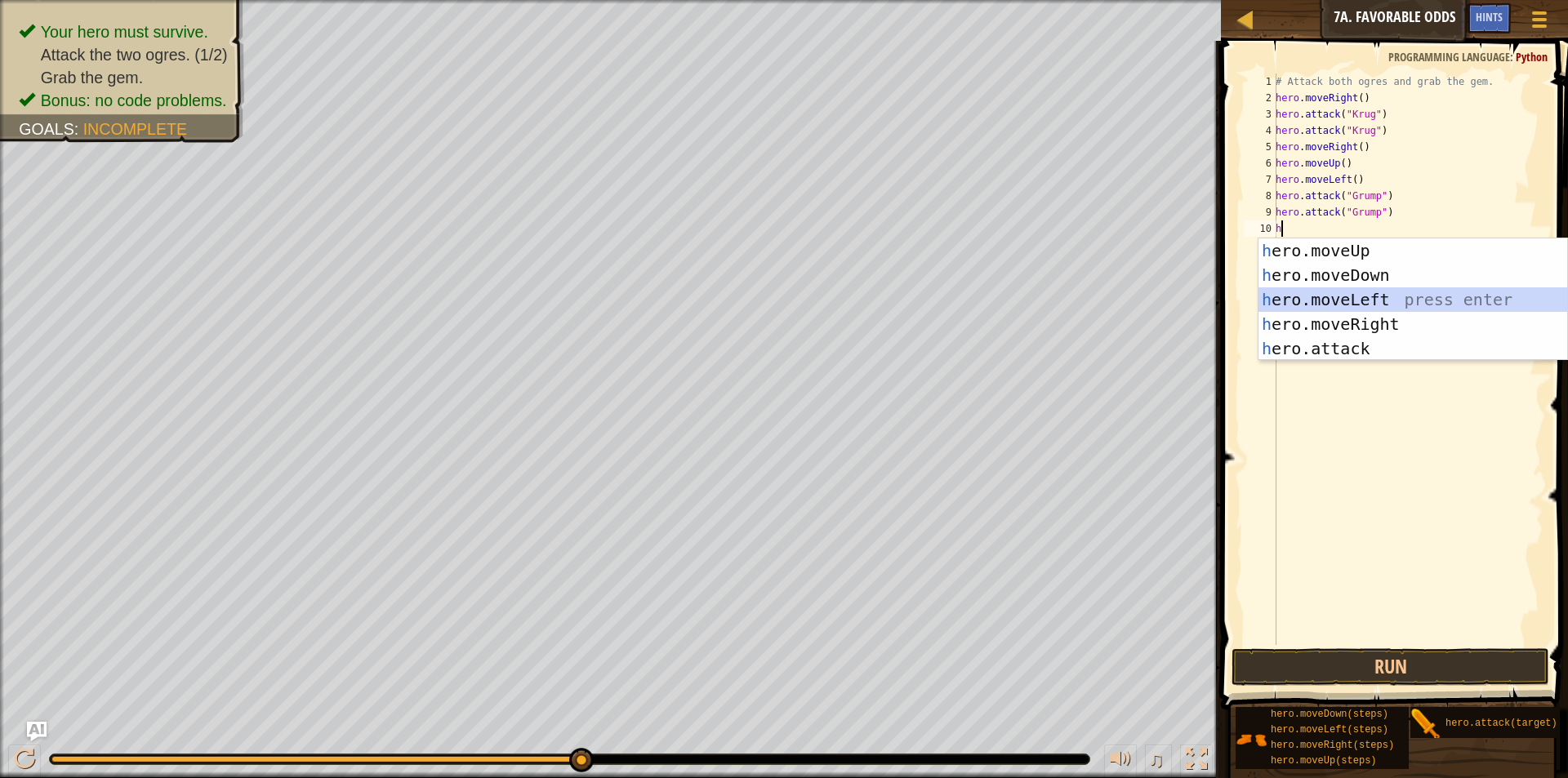
click at [1403, 301] on div "h ero.moveUp press enter h ero.moveDown press enter h ero.moveLeft press enter …" at bounding box center [1413, 324] width 309 height 171
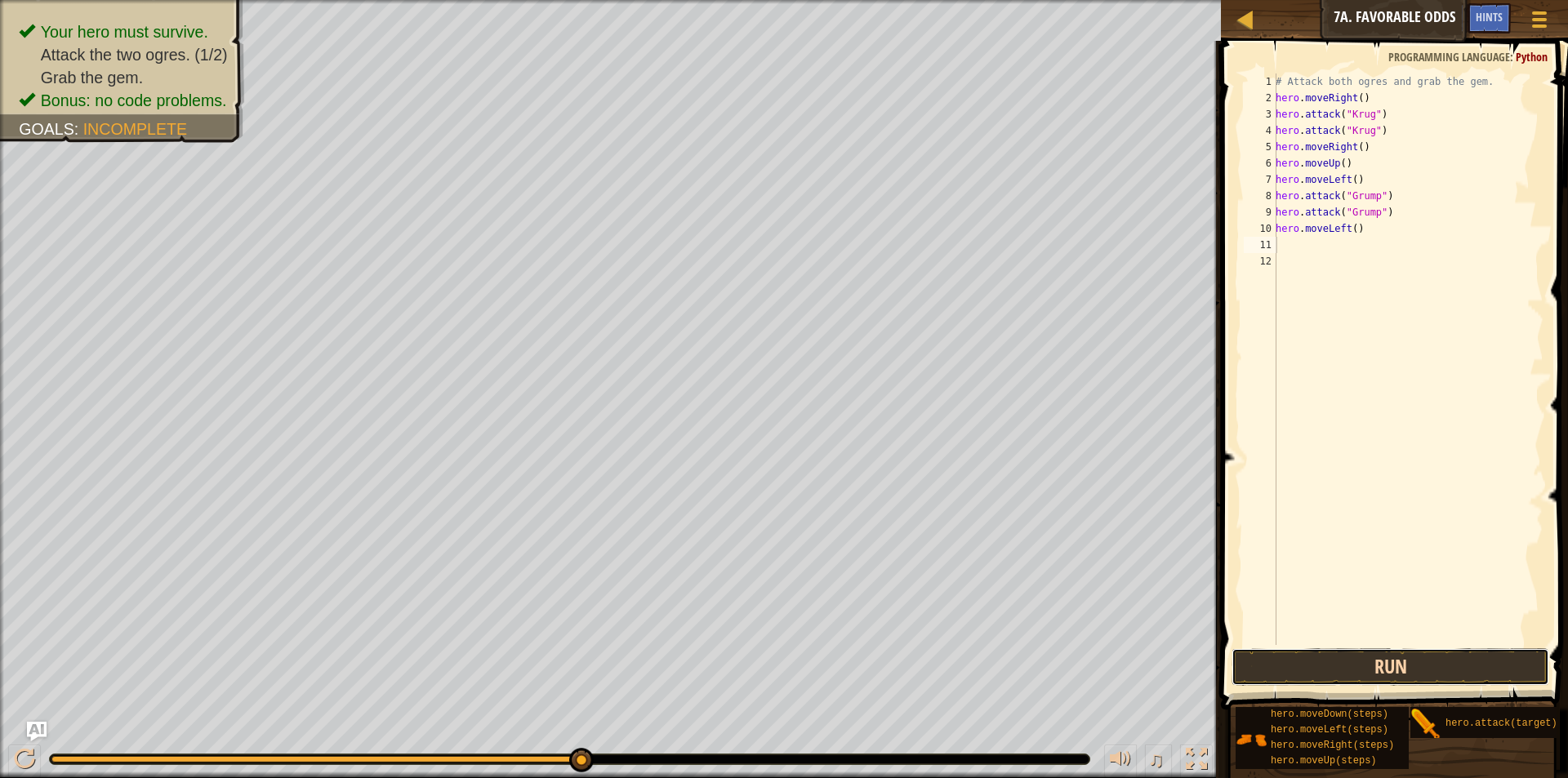
click at [1415, 667] on button "Run" at bounding box center [1390, 667] width 318 height 38
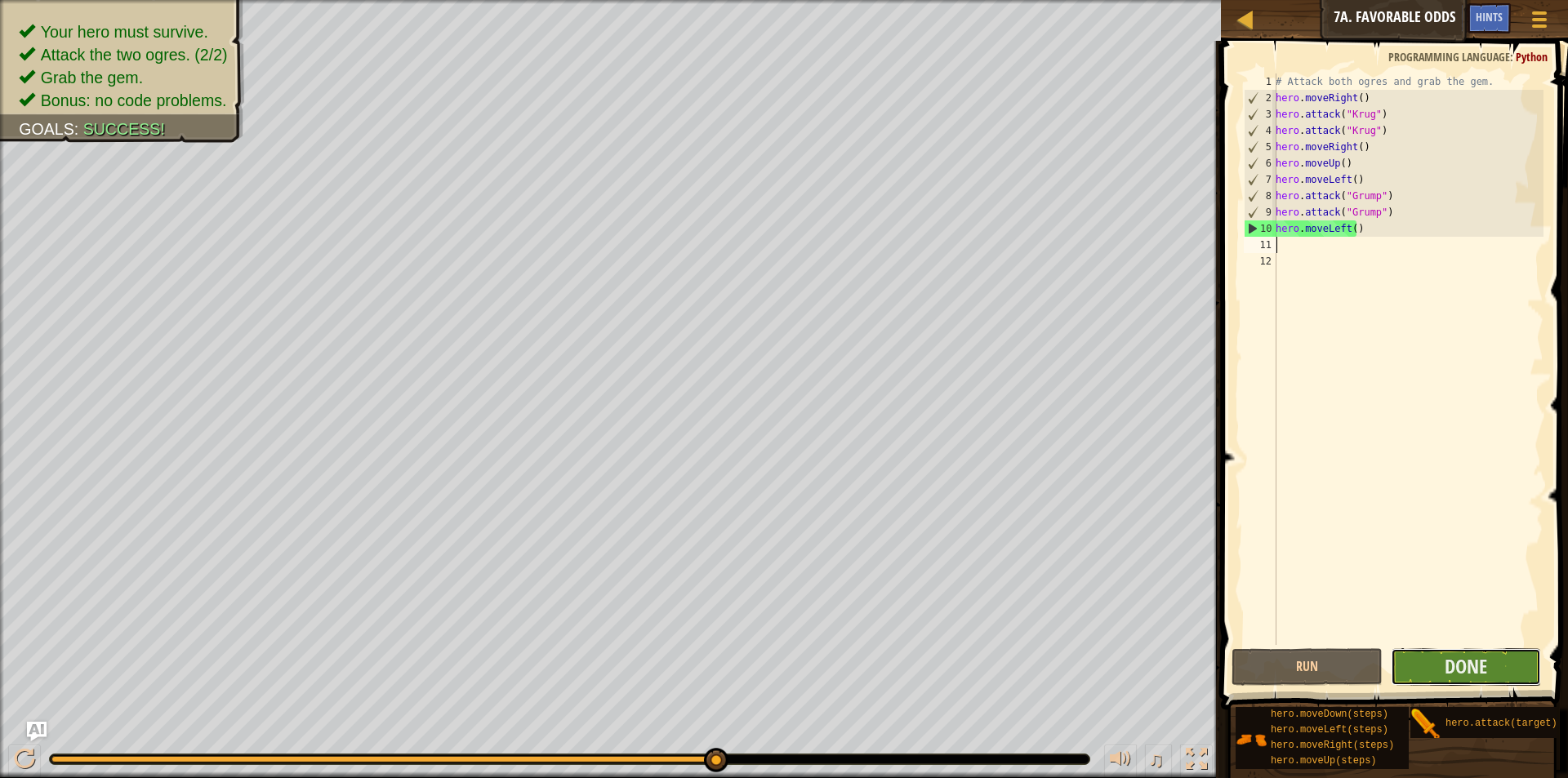
click at [1498, 665] on button "Done" at bounding box center [1466, 667] width 150 height 38
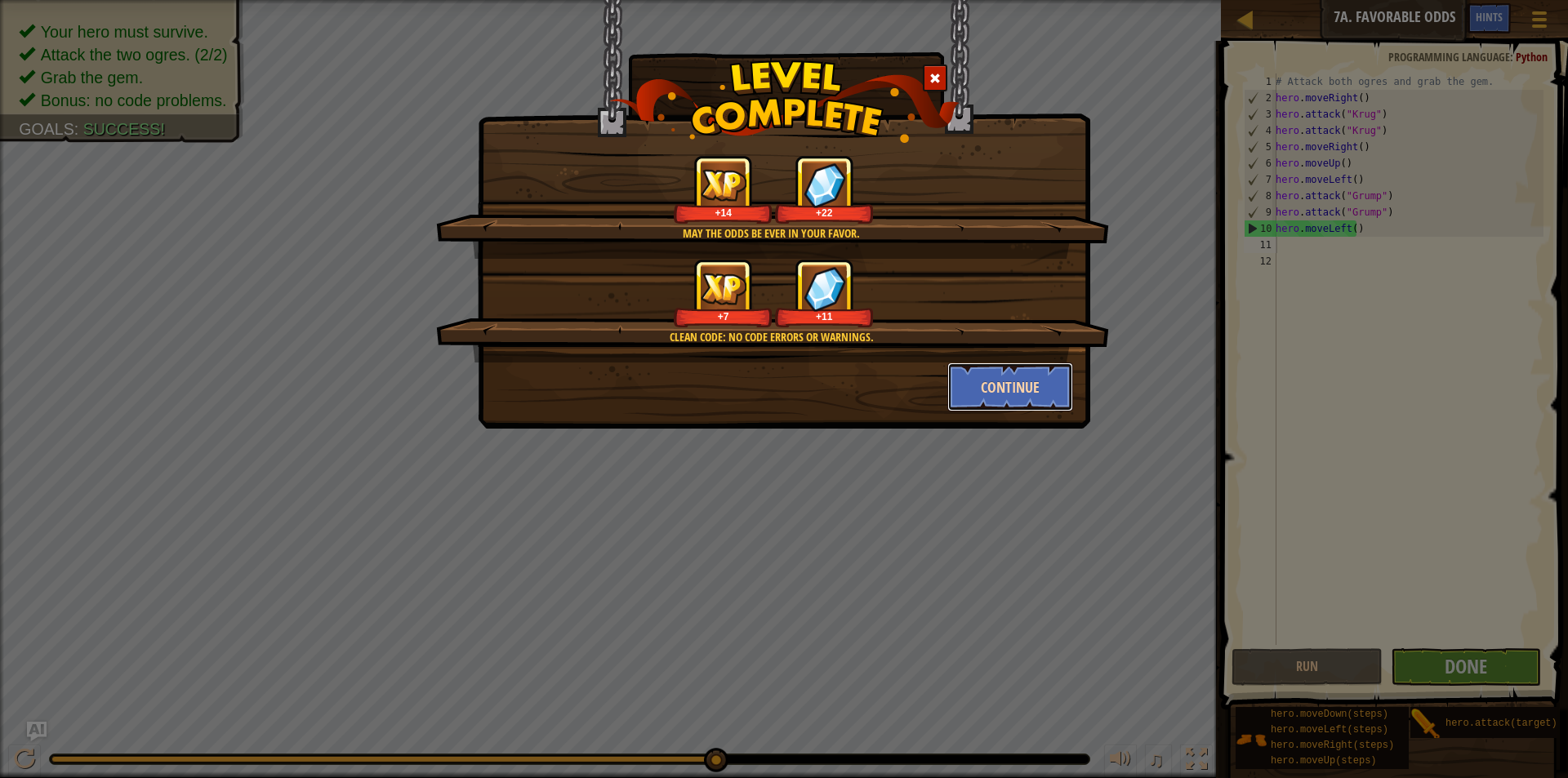
click at [1055, 391] on button "Continue" at bounding box center [1011, 387] width 126 height 49
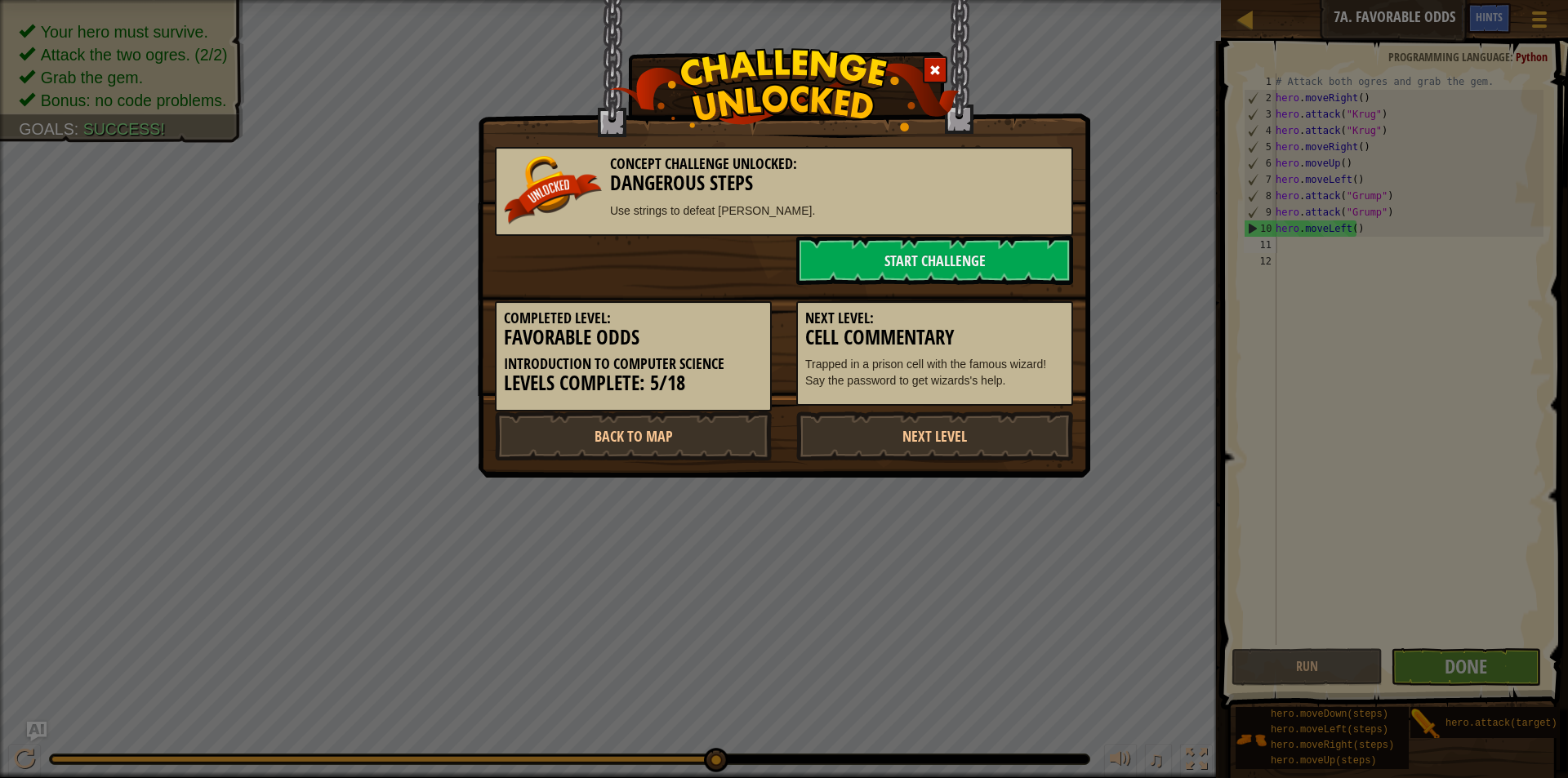
click at [1142, 607] on div "Concept Challenge Unlocked: Dangerous Steps Use strings to defeat [PERSON_NAME]…" at bounding box center [784, 389] width 1568 height 778
click at [1027, 437] on link "Next Level" at bounding box center [935, 436] width 277 height 49
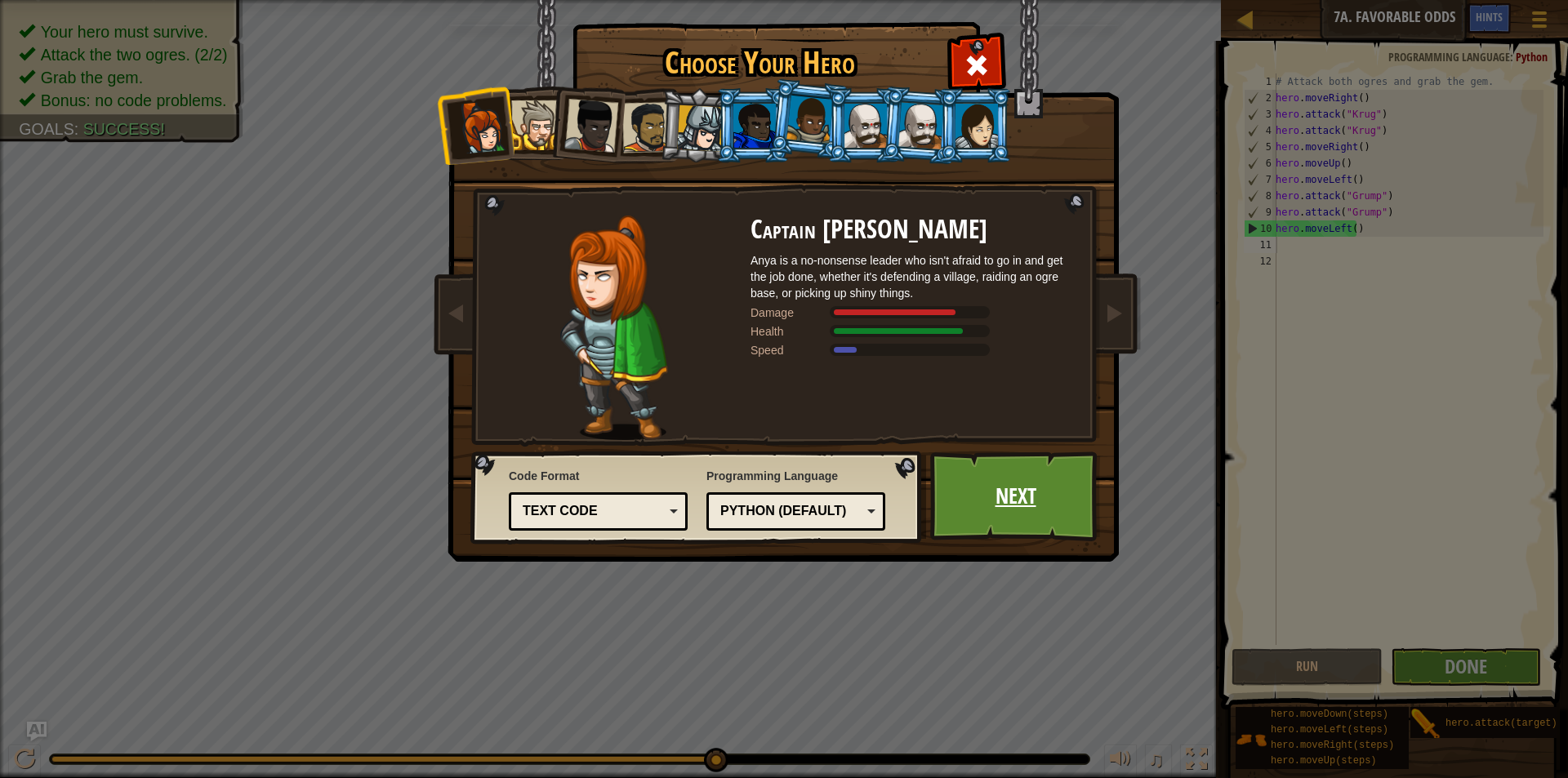
click at [987, 510] on link "Next" at bounding box center [1015, 496] width 170 height 90
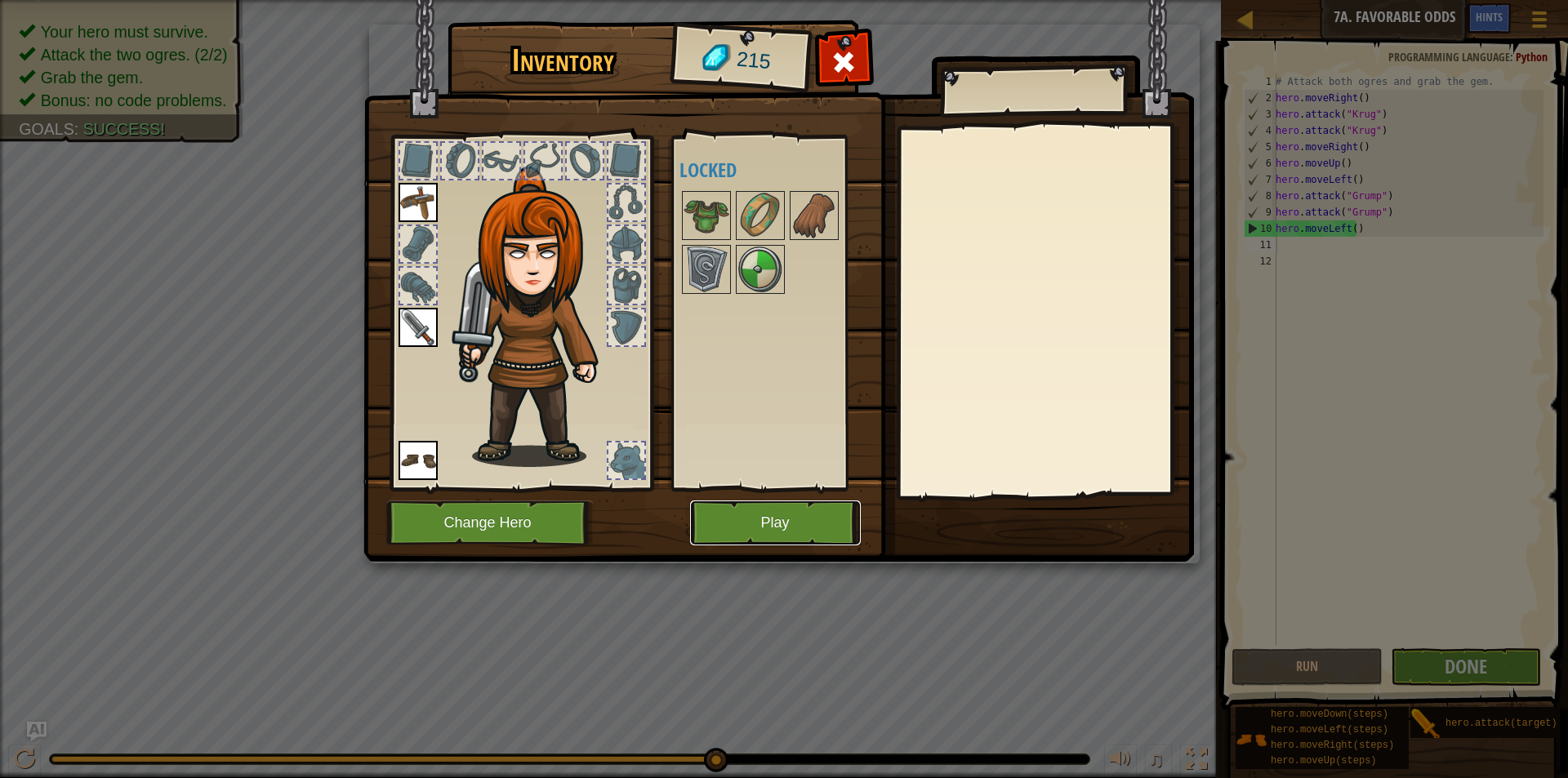
click at [804, 519] on button "Play" at bounding box center [776, 523] width 170 height 45
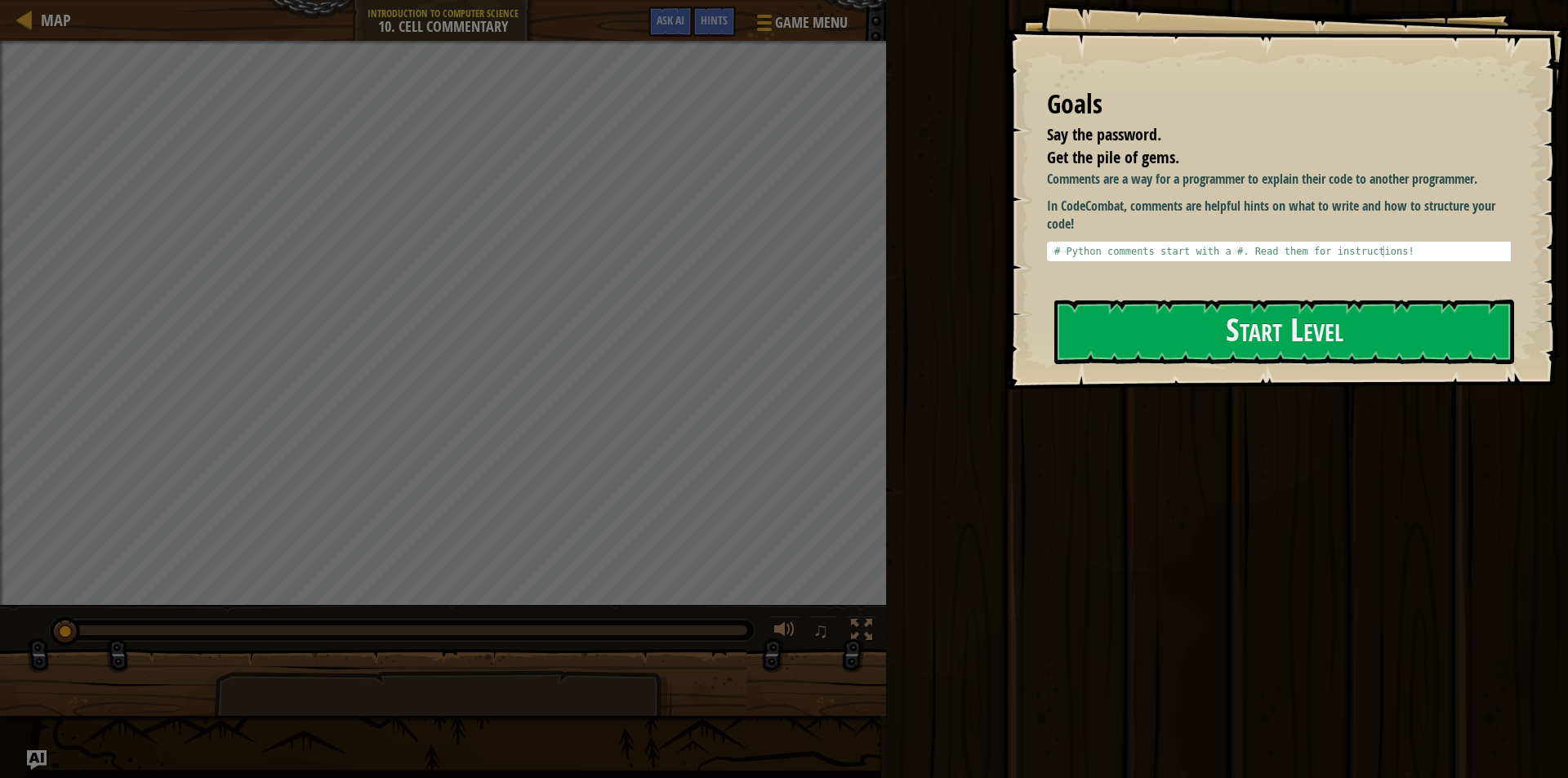
click at [975, 493] on div "Run Submit Done" at bounding box center [1224, 385] width 687 height 770
click at [1122, 326] on button "Start Level" at bounding box center [1284, 332] width 459 height 65
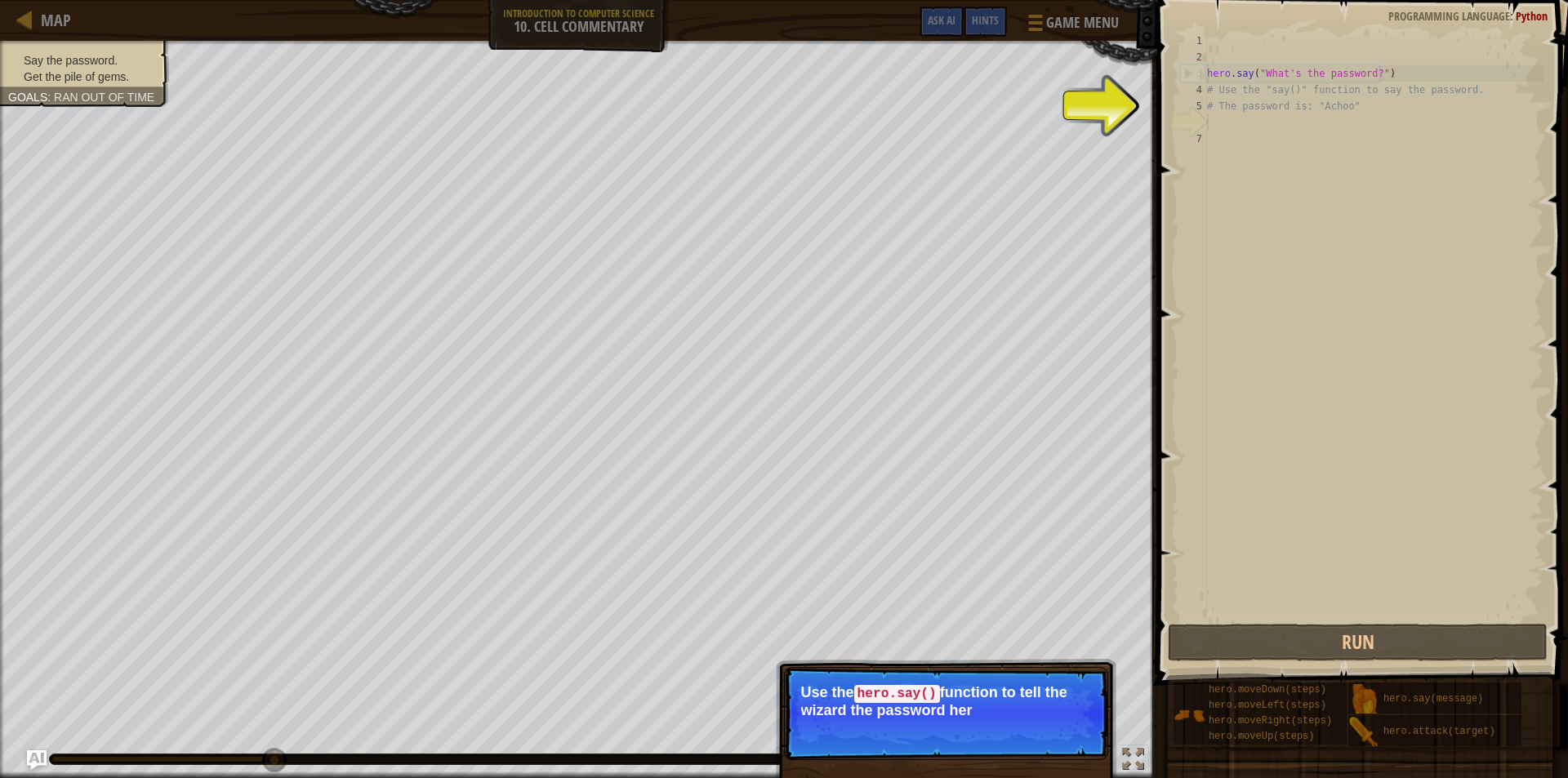
click at [1057, 727] on p "Skip (esc) Continue Use the hero.say() function to tell the wizard the password…" at bounding box center [946, 713] width 325 height 93
click at [1057, 727] on button "Continue" at bounding box center [1061, 732] width 67 height 21
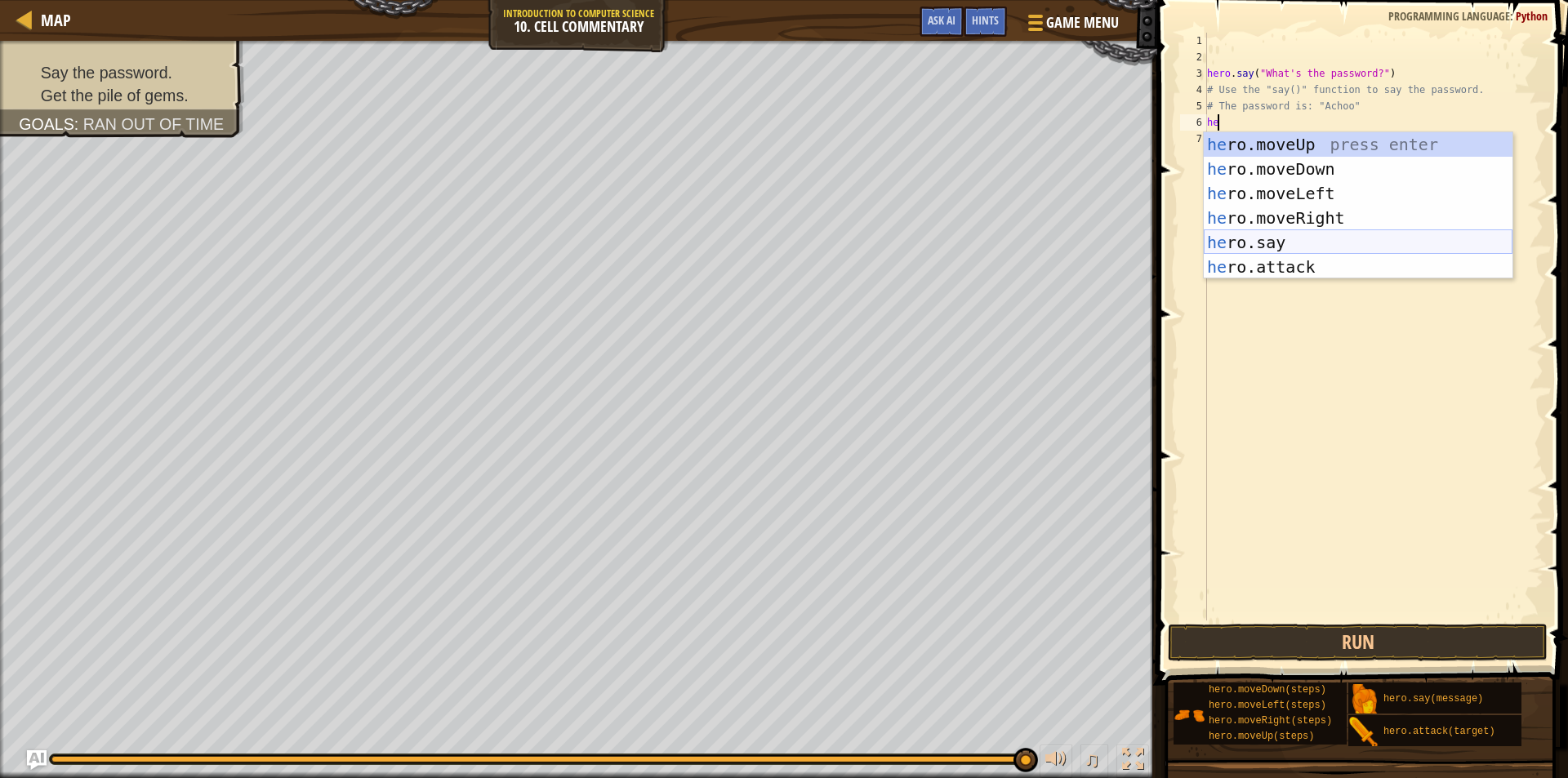
click at [1270, 239] on div "he ro.moveUp press enter he ro.moveDown press enter he ro.moveLeft press enter …" at bounding box center [1358, 230] width 309 height 196
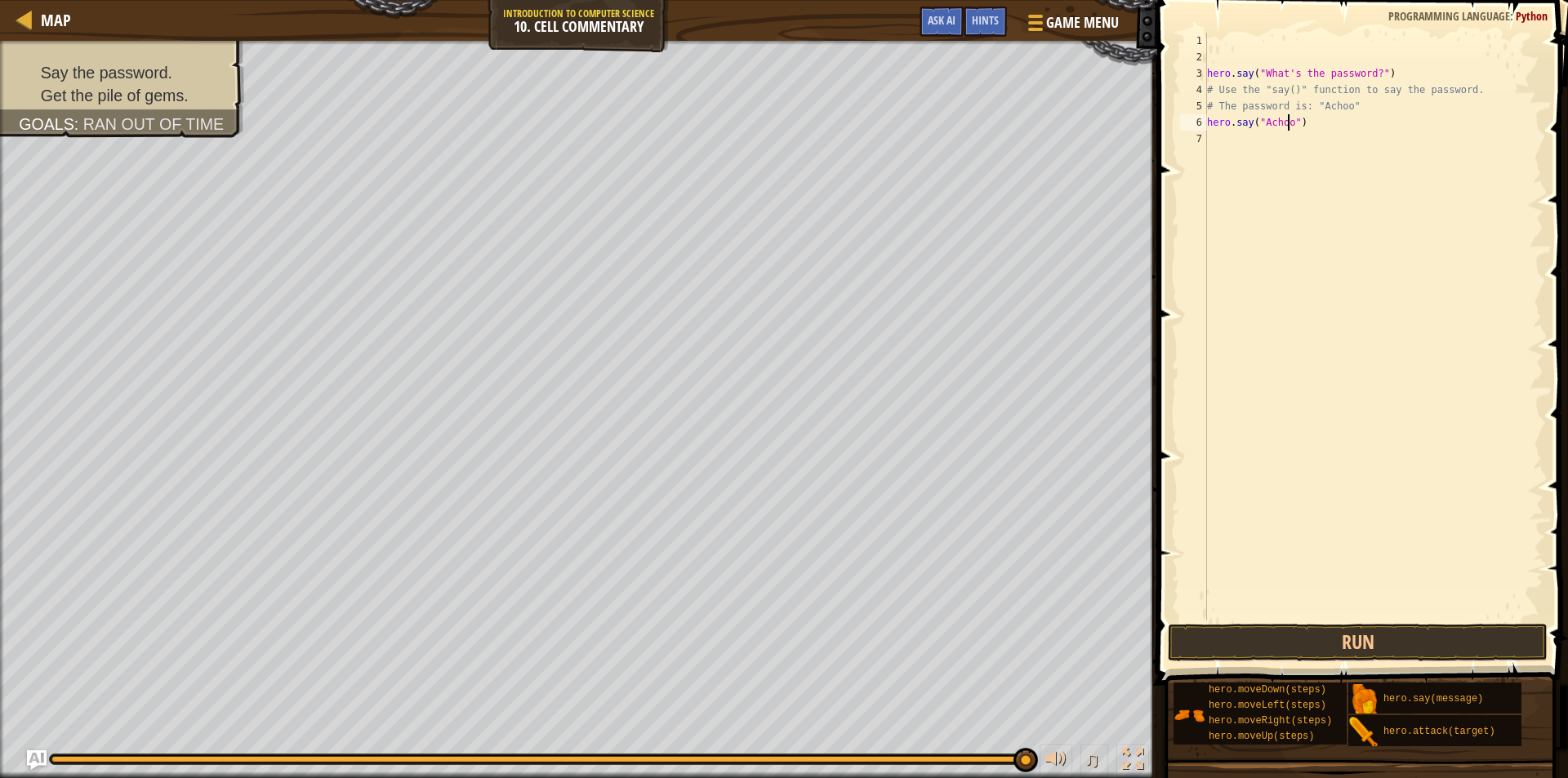
scroll to position [8, 7]
type textarea "hero.say("Achoo")"
click at [1368, 639] on button "Run" at bounding box center [1357, 642] width 379 height 38
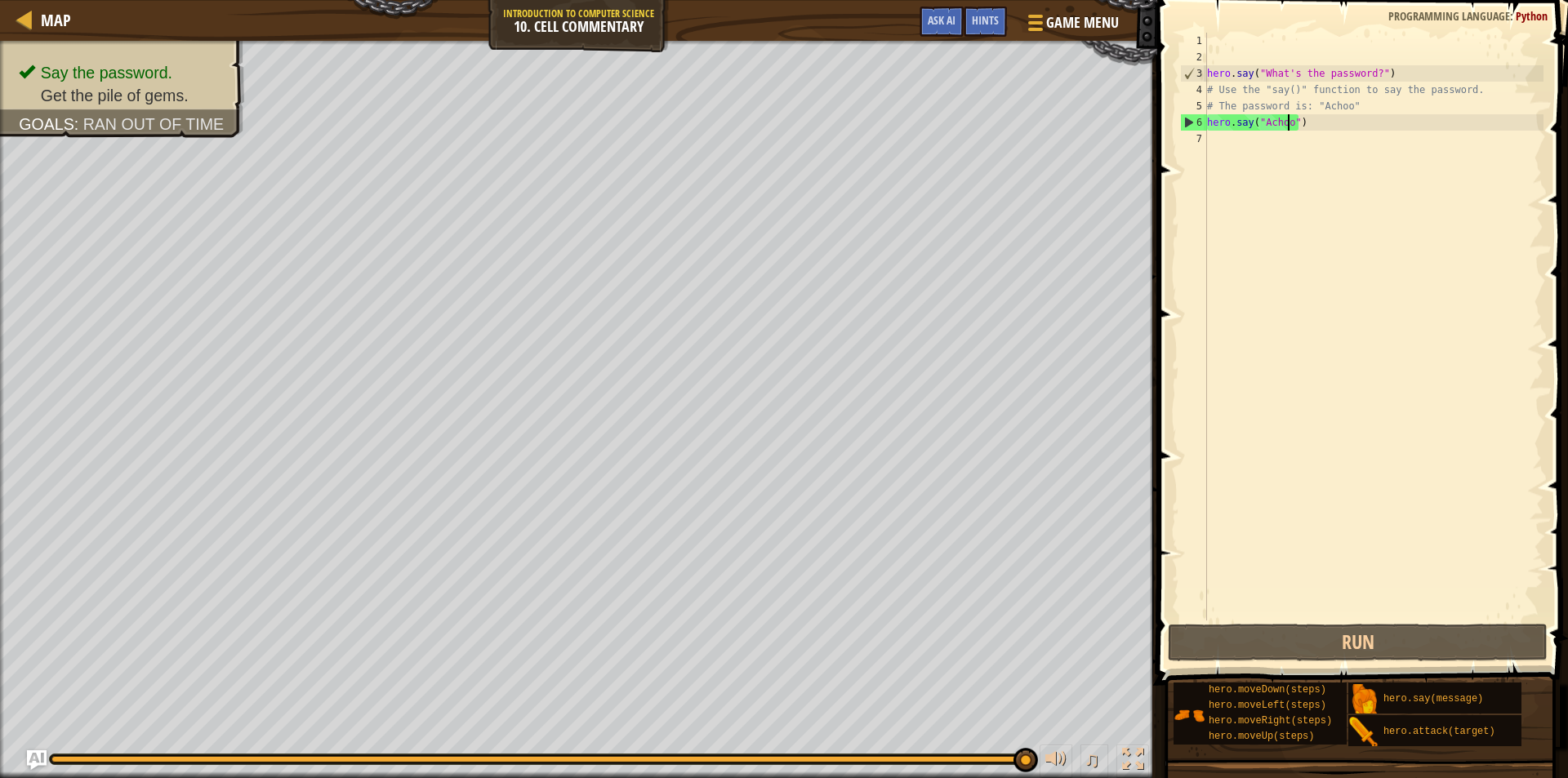
click at [1208, 144] on div "hero . say ( "What's the password?" ) # Use the "say()" function to say the pas…" at bounding box center [1373, 343] width 340 height 620
type textarea "h"
